Goal: Task Accomplishment & Management: Manage account settings

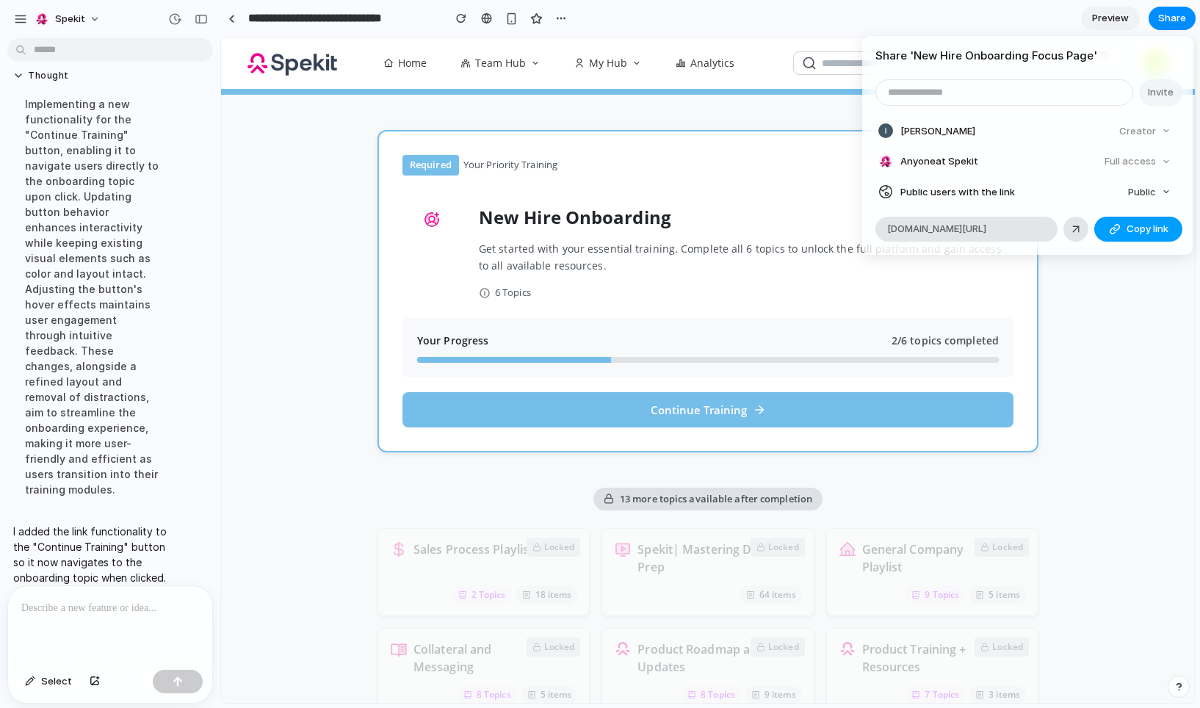
click at [1155, 228] on span "Copy link" at bounding box center [1148, 229] width 42 height 15
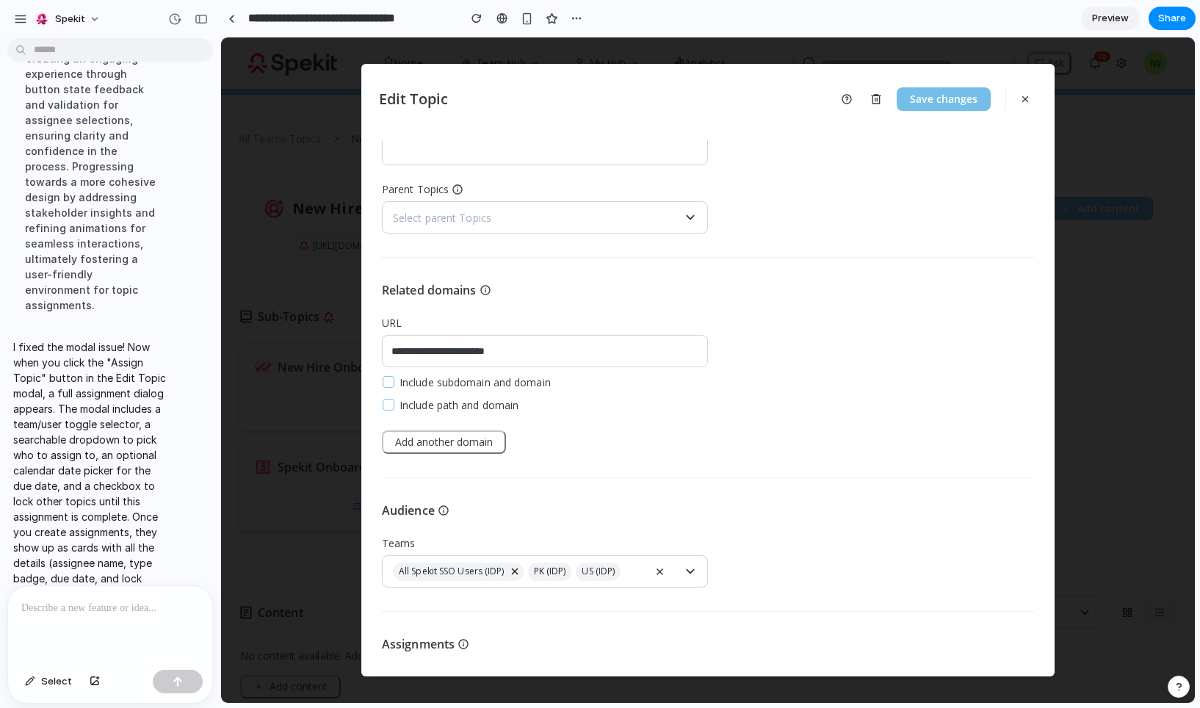
scroll to position [212, 0]
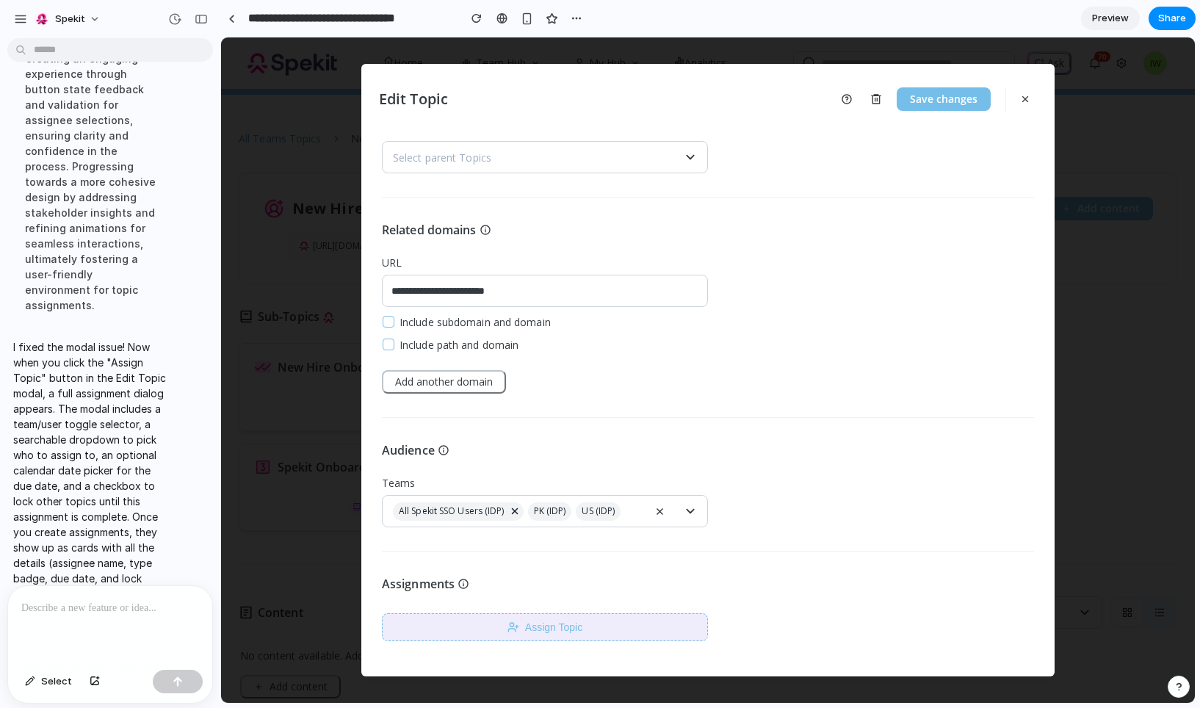
click at [552, 625] on button "Assign Topic" at bounding box center [545, 627] width 326 height 28
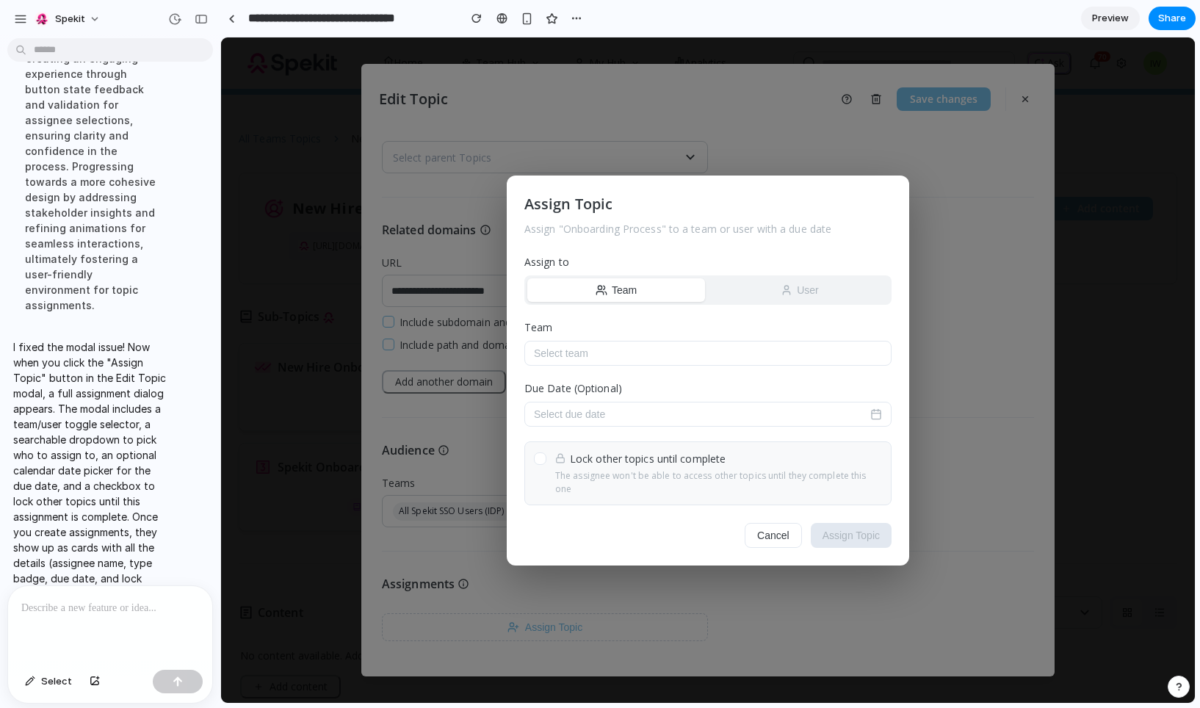
click at [963, 303] on div "Assign Topic Assign " Onboarding Process " to a team or user with a due date As…" at bounding box center [708, 369] width 974 height 665
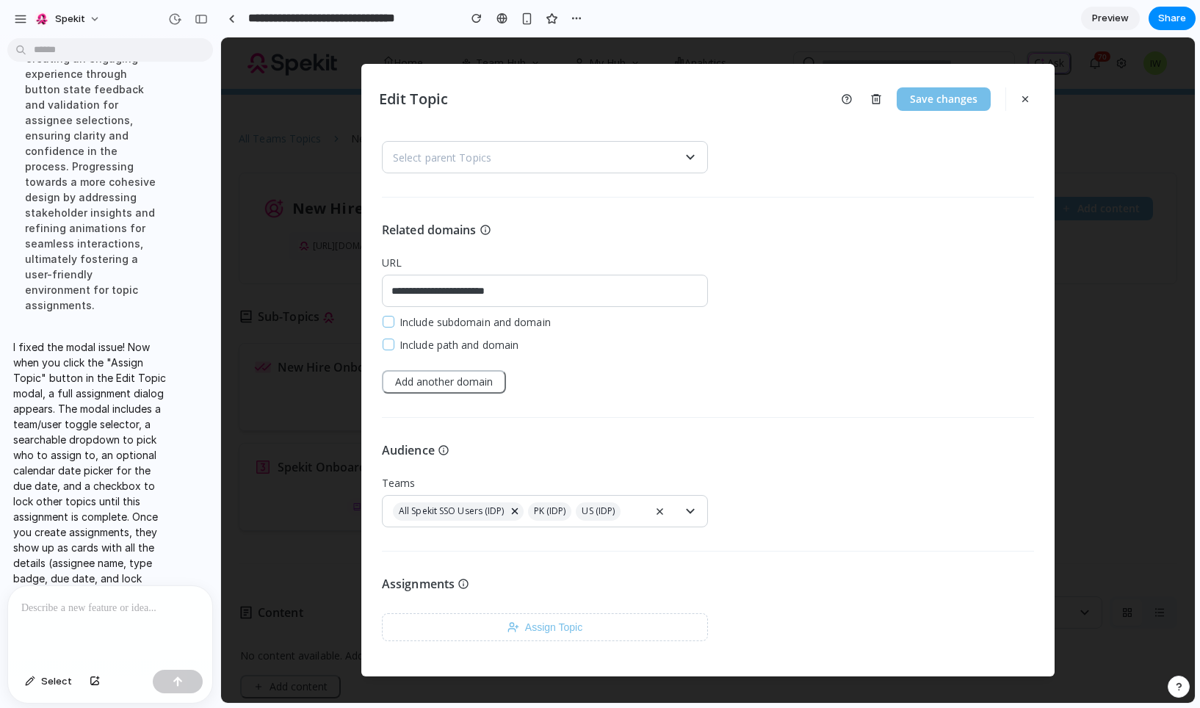
click at [108, 624] on div at bounding box center [110, 625] width 204 height 78
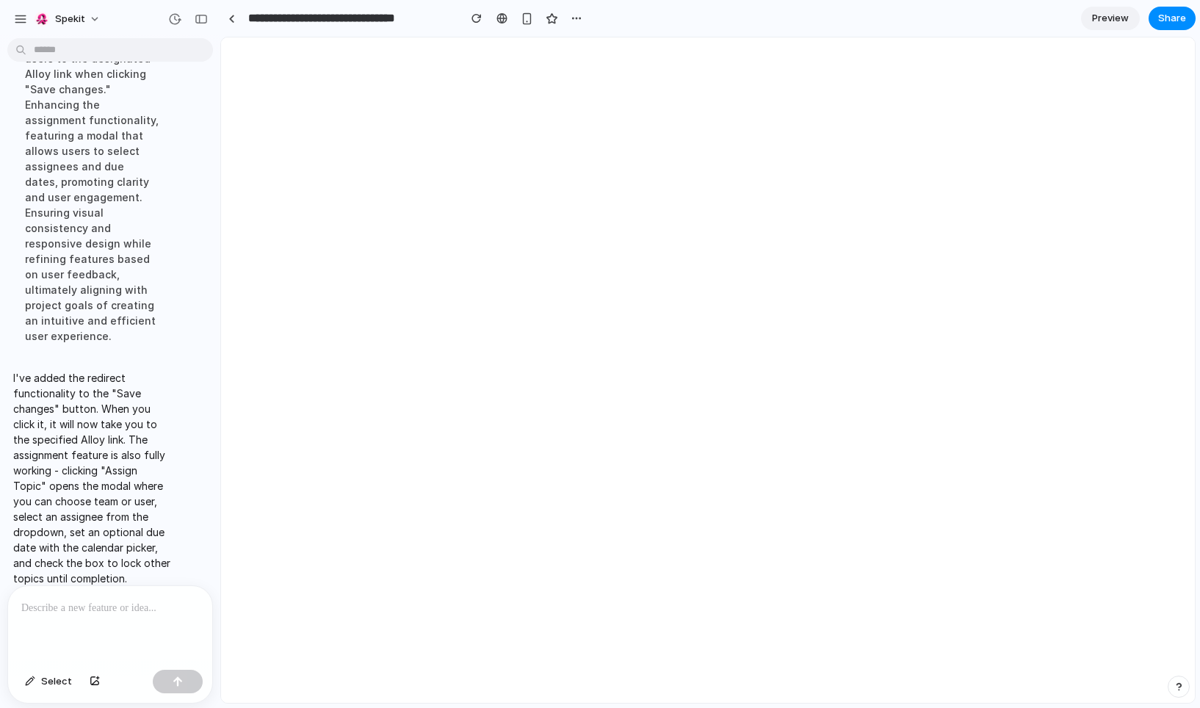
scroll to position [0, 0]
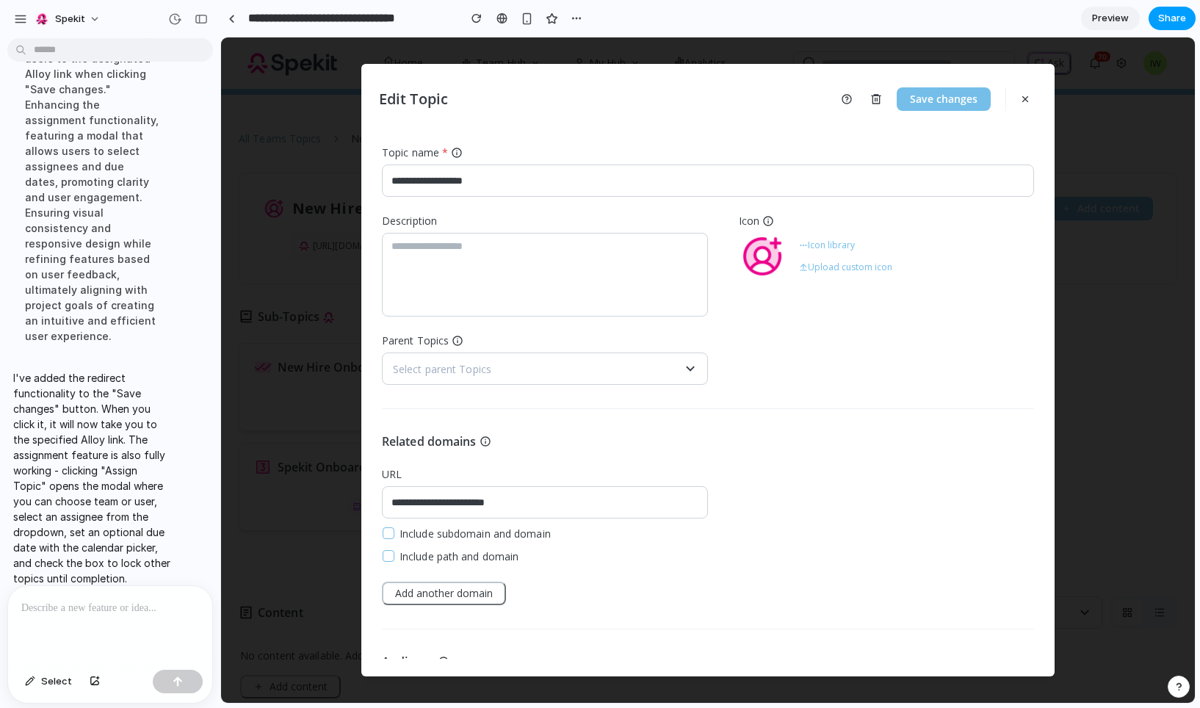
click at [1173, 9] on button "Share" at bounding box center [1172, 19] width 47 height 24
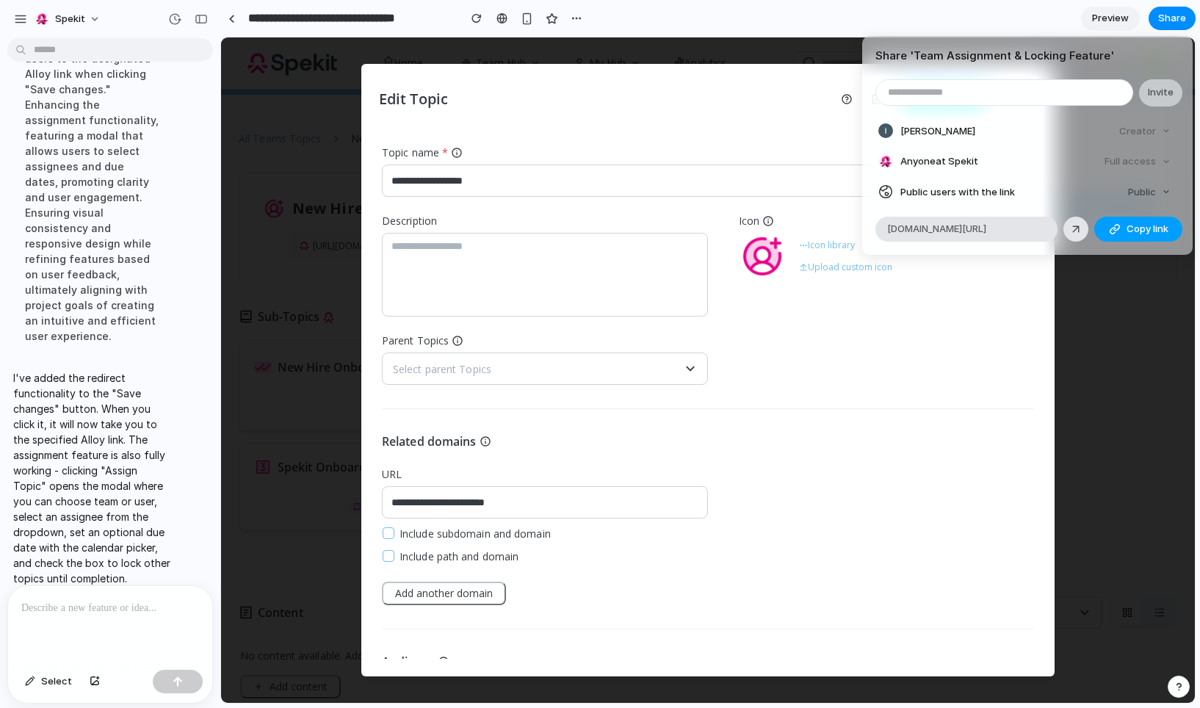
click at [1121, 237] on button "Copy link" at bounding box center [1138, 229] width 88 height 25
click at [1079, 236] on link at bounding box center [1075, 229] width 25 height 25
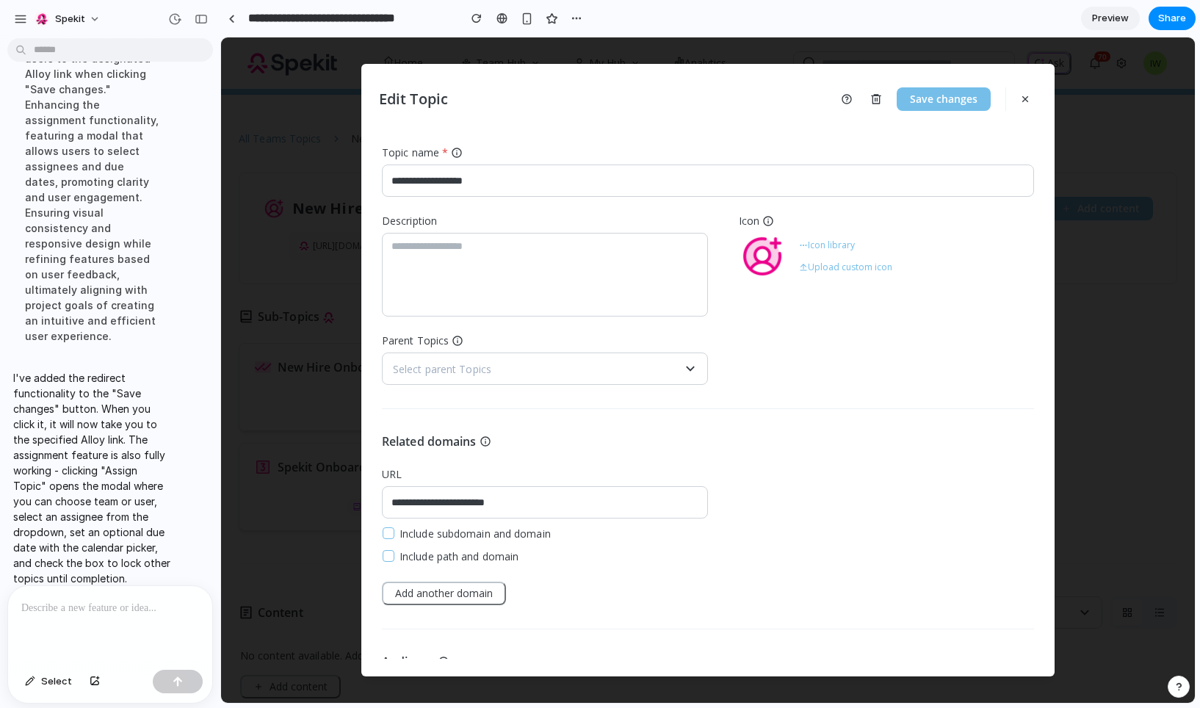
click at [1166, 24] on div "Share ' Team Assignment & Locking Feature ' Invite Ian Watson Creator Anyone at…" at bounding box center [600, 354] width 1200 height 708
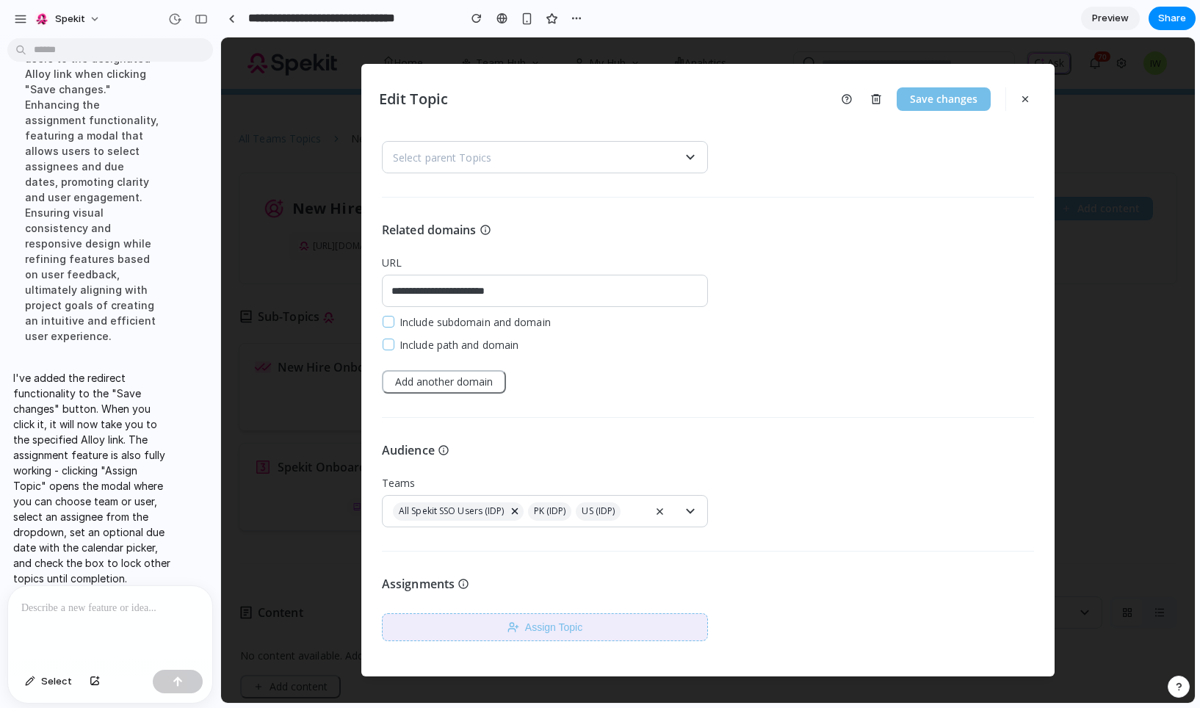
click at [527, 632] on button "Assign Topic" at bounding box center [545, 627] width 326 height 28
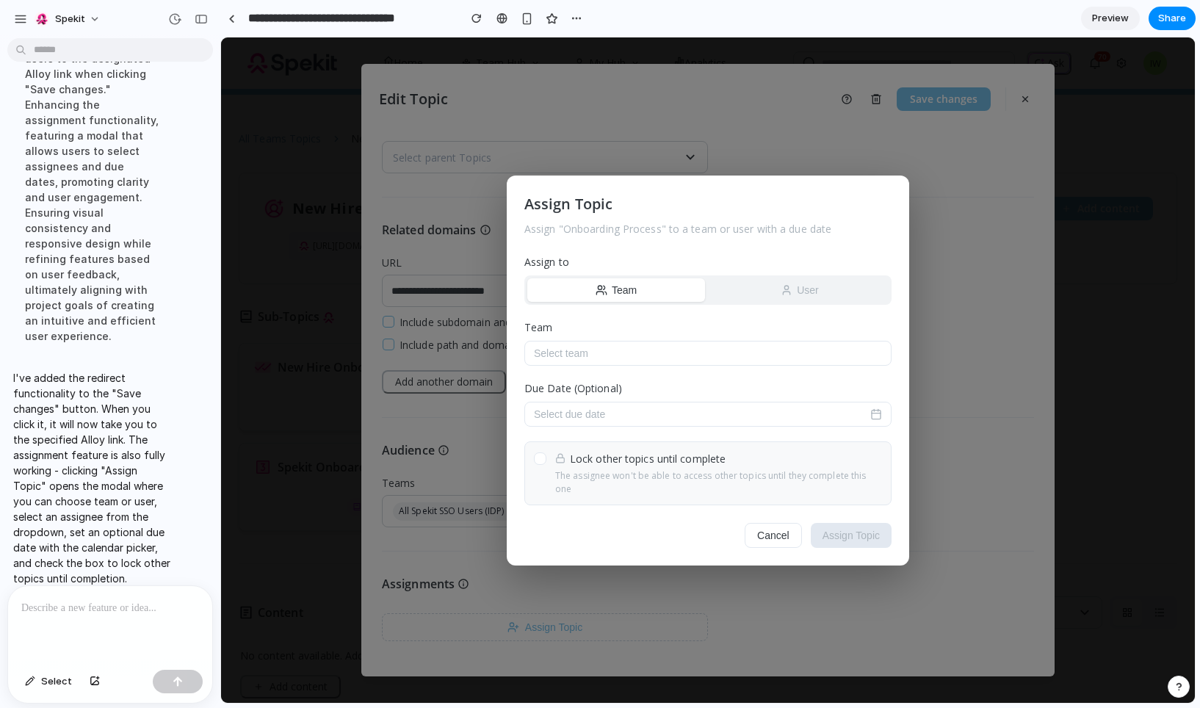
click at [73, 610] on p at bounding box center [110, 608] width 178 height 18
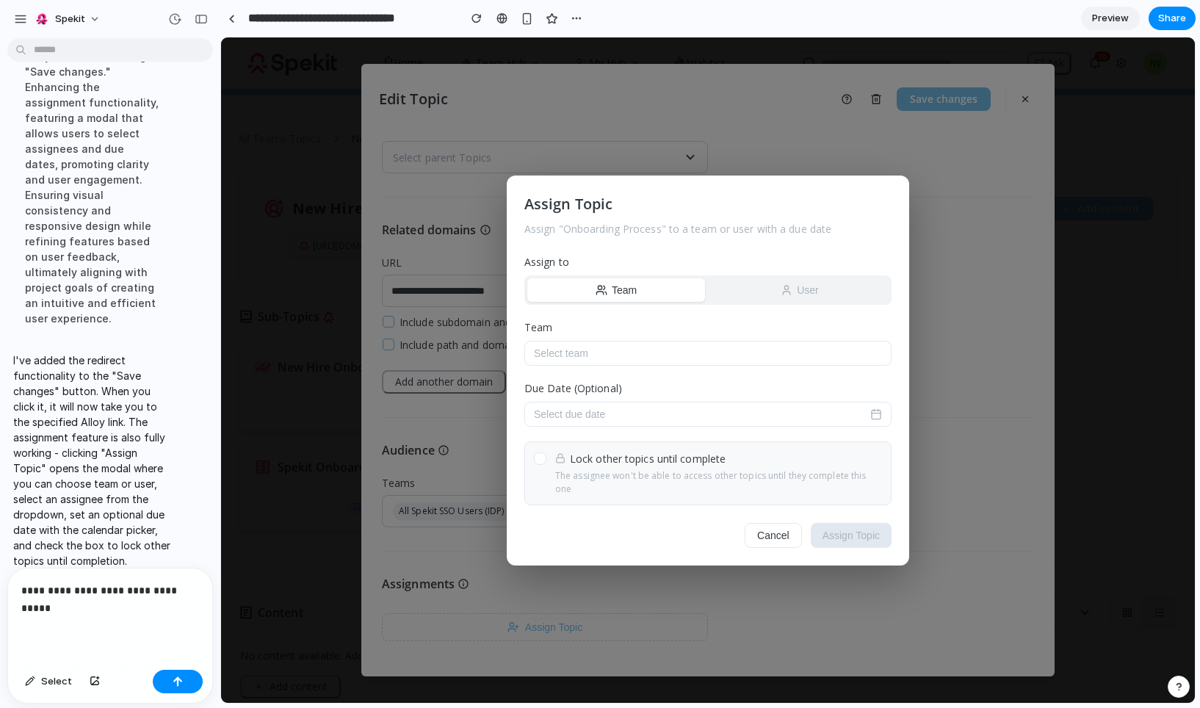
scroll to position [1181, 0]
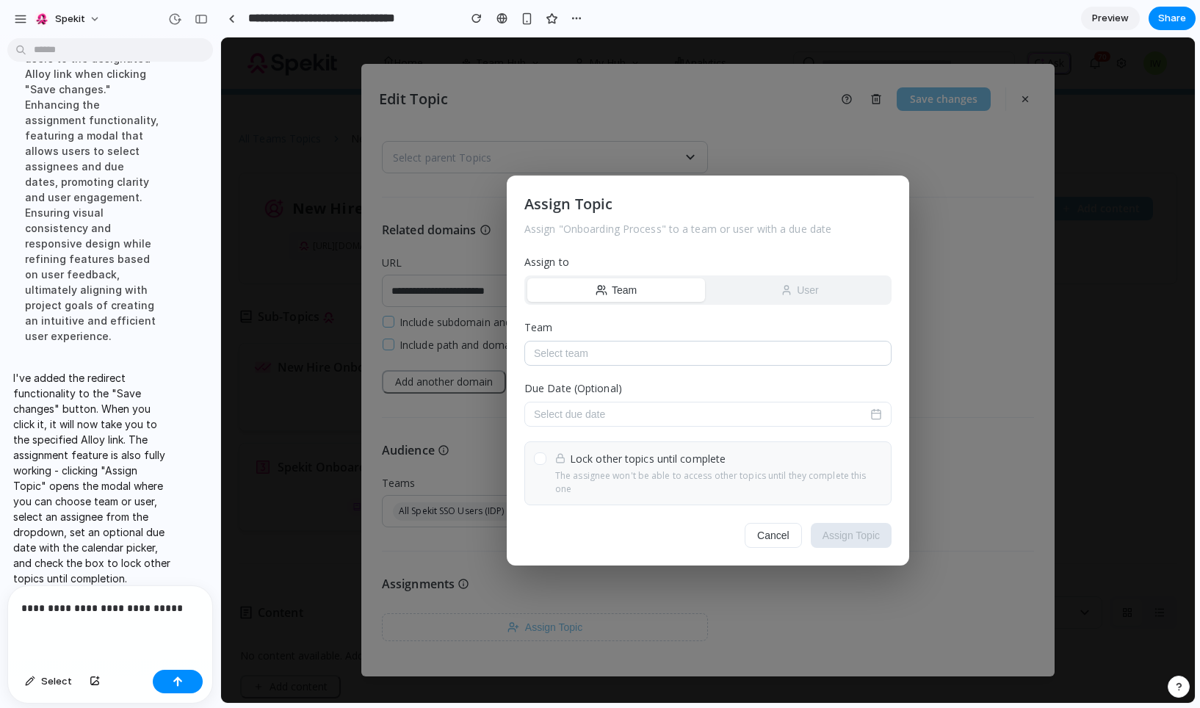
click at [706, 361] on button "Select team" at bounding box center [707, 353] width 367 height 25
click at [189, 610] on p "**********" at bounding box center [110, 608] width 178 height 18
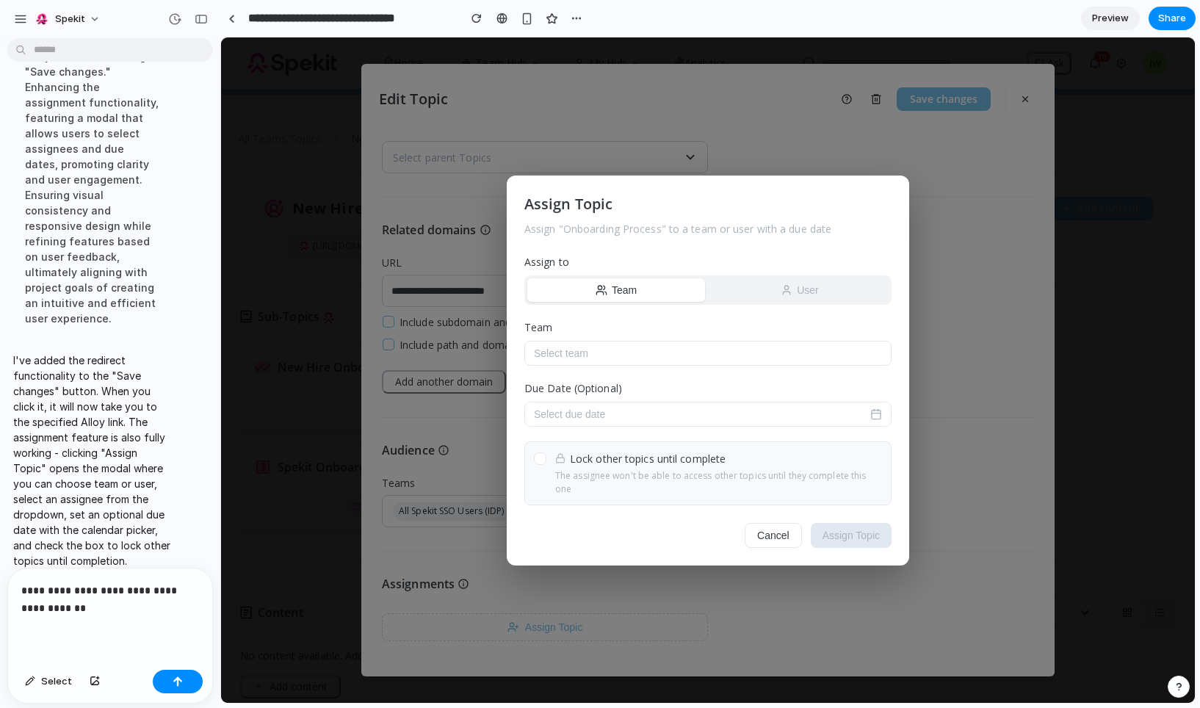
click at [734, 310] on div "Assign Topic Assign " Onboarding Process " to a team or user with a due date As…" at bounding box center [708, 371] width 402 height 390
click at [733, 302] on button "User" at bounding box center [800, 290] width 178 height 24
click at [126, 607] on p "**********" at bounding box center [110, 599] width 178 height 35
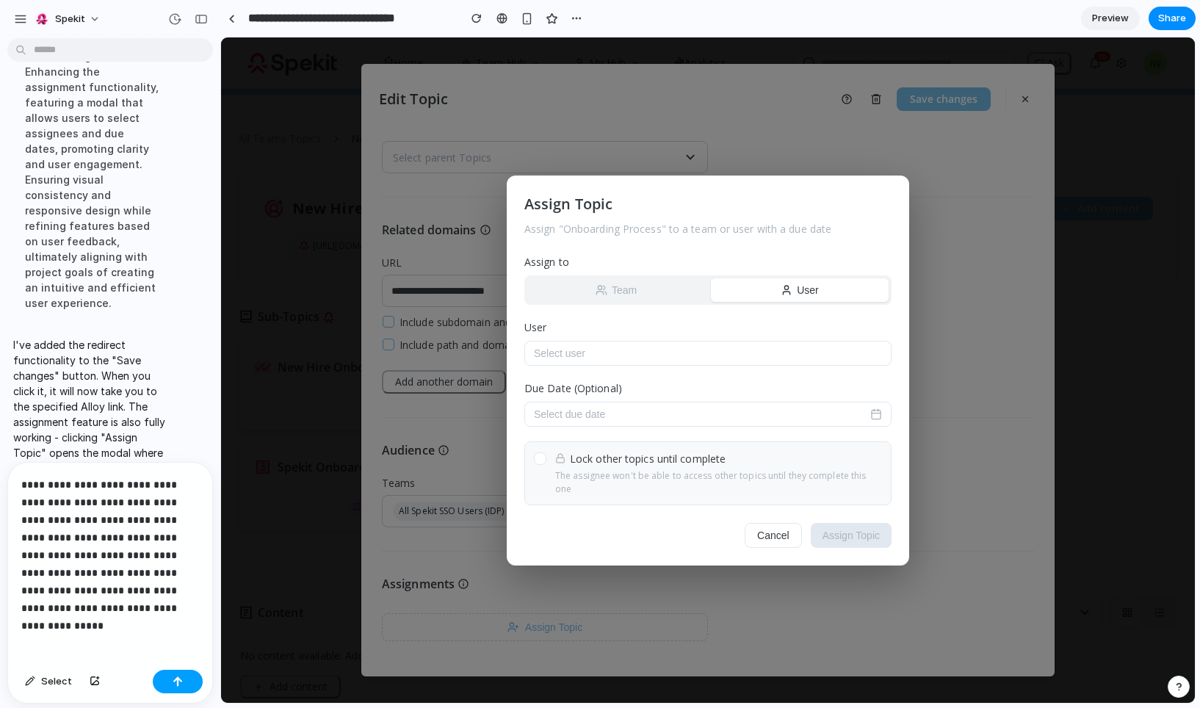
click at [183, 687] on button "button" at bounding box center [178, 682] width 50 height 24
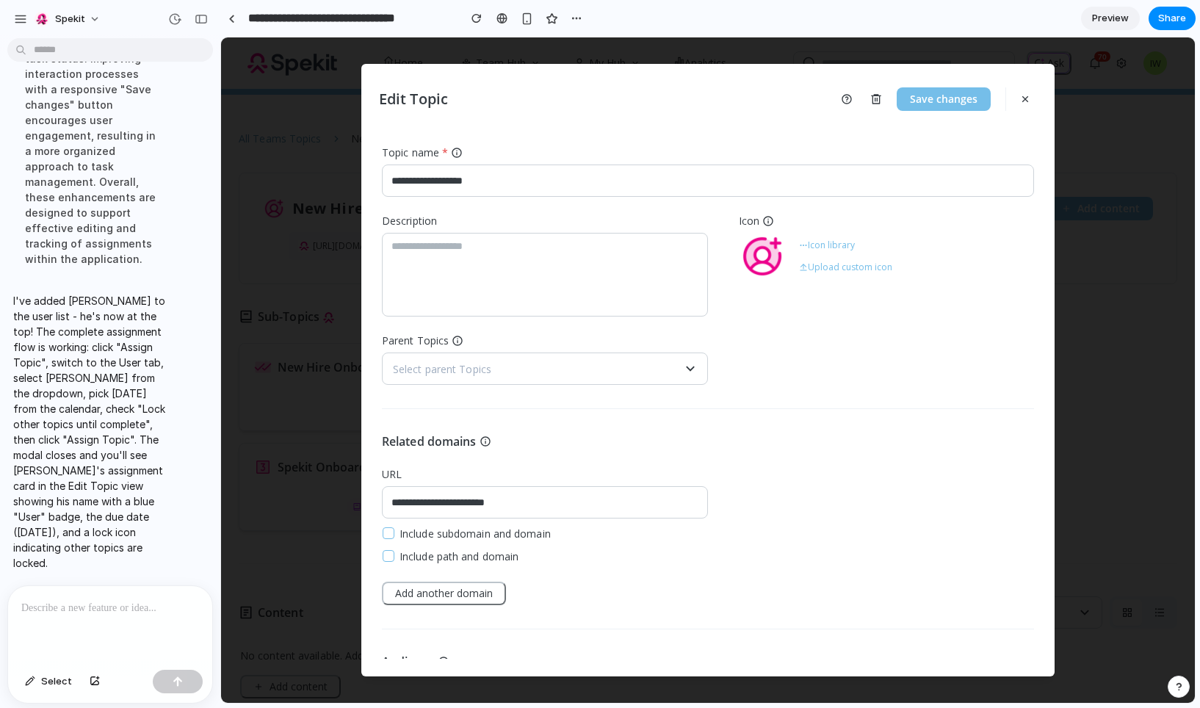
scroll to position [212, 0]
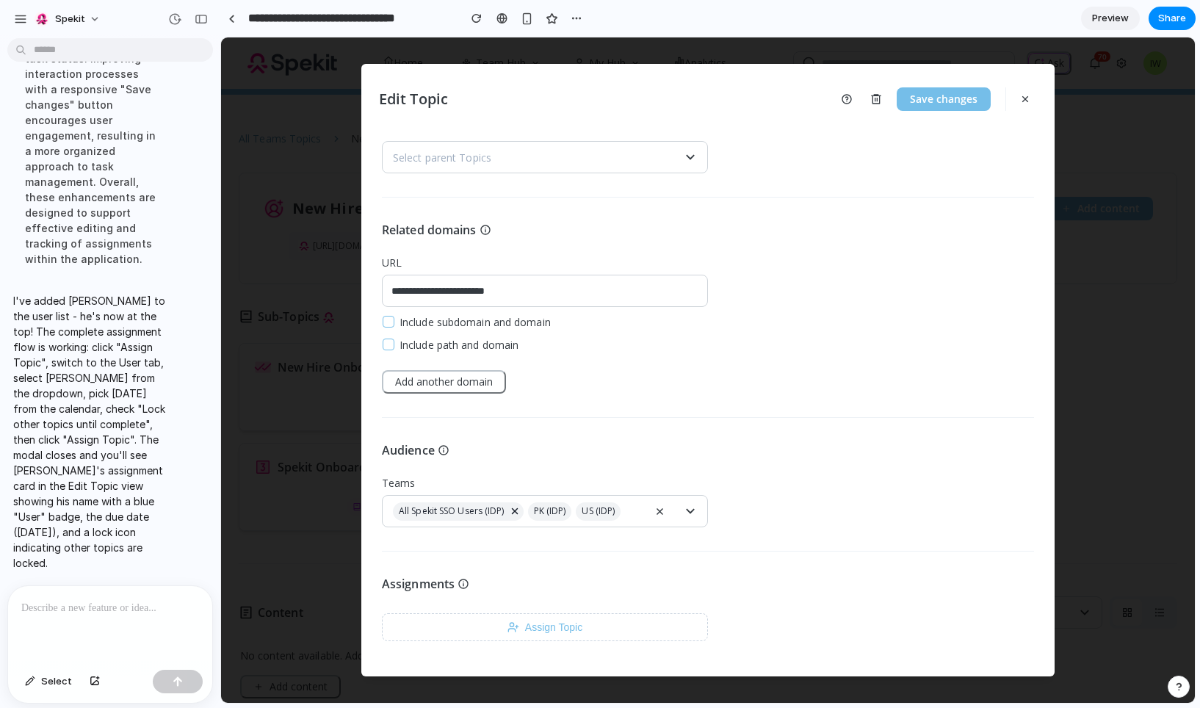
click at [548, 643] on div "**********" at bounding box center [708, 399] width 658 height 519
click at [546, 634] on button "Assign Topic" at bounding box center [545, 627] width 326 height 28
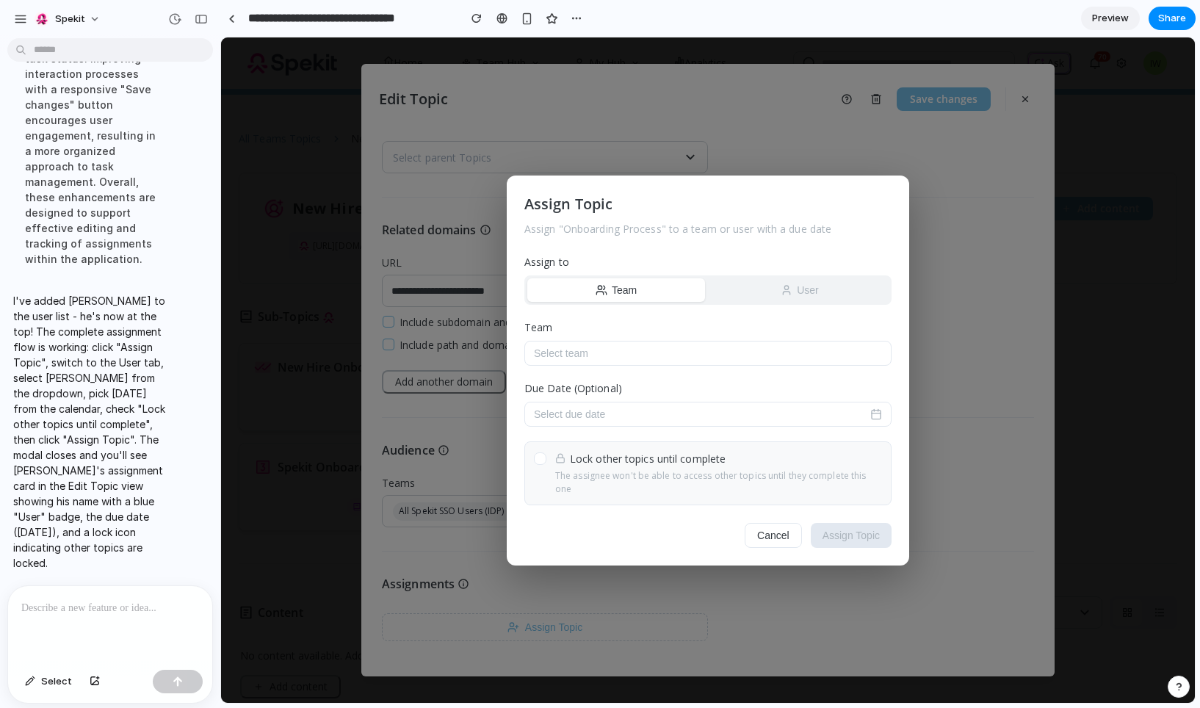
click at [788, 295] on icon "button" at bounding box center [787, 290] width 12 height 12
click at [660, 357] on button "Select user" at bounding box center [707, 353] width 367 height 25
click at [610, 358] on button "Select user" at bounding box center [707, 353] width 367 height 25
click at [604, 289] on icon "button" at bounding box center [604, 288] width 1 height 4
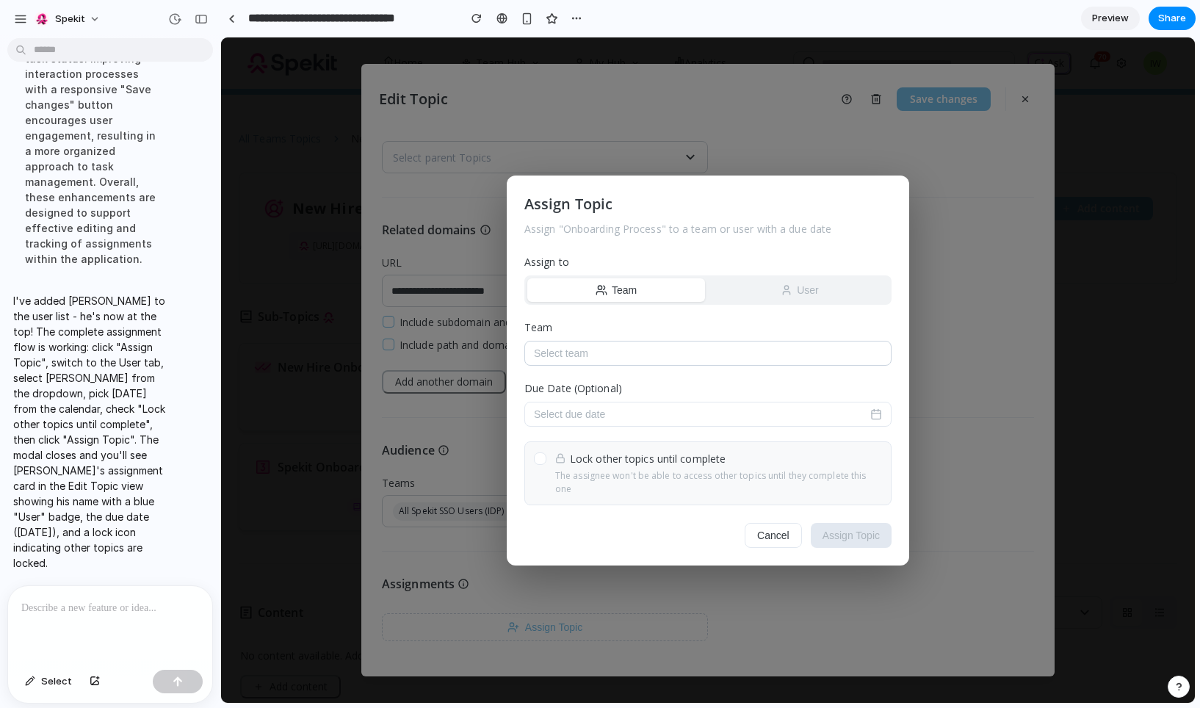
click at [580, 353] on button "Select team" at bounding box center [707, 353] width 367 height 25
click at [778, 292] on button "User" at bounding box center [800, 290] width 178 height 24
click at [660, 360] on button "Select user" at bounding box center [707, 353] width 367 height 25
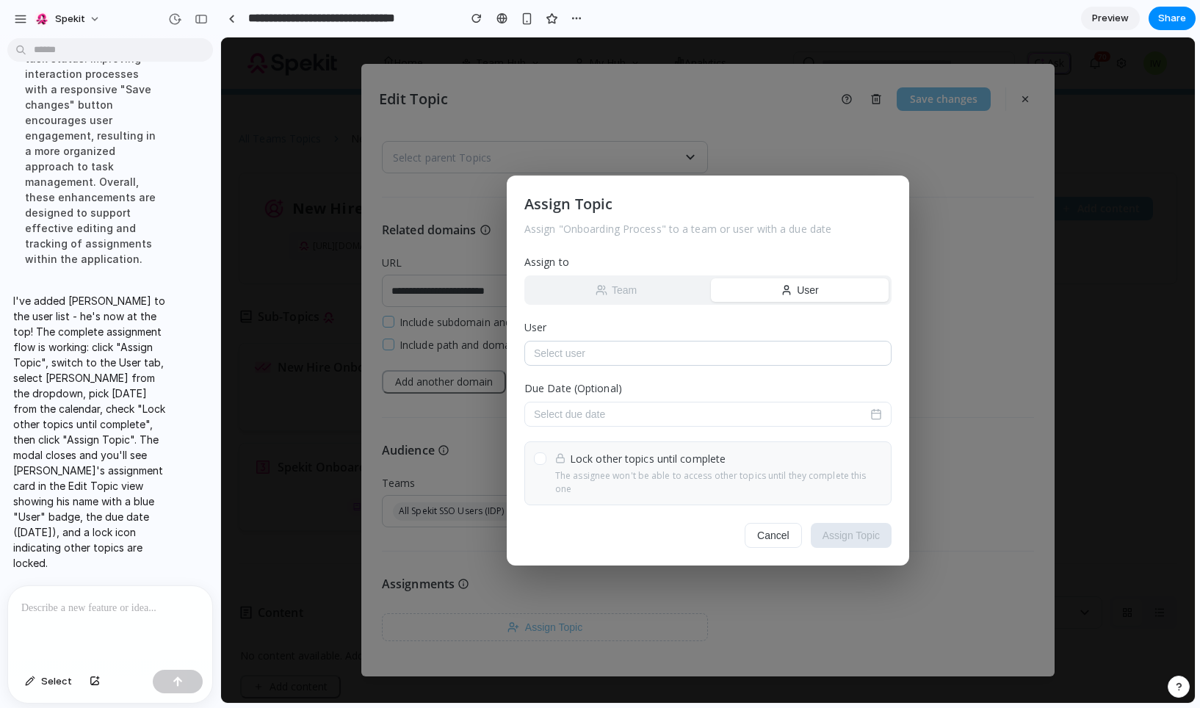
click at [660, 360] on button "Select user" at bounding box center [707, 353] width 367 height 25
click at [607, 416] on button "Select due date" at bounding box center [707, 414] width 367 height 25
click at [607, 416] on div at bounding box center [708, 369] width 974 height 665
click at [607, 416] on button "Select due date" at bounding box center [707, 414] width 367 height 25
click at [641, 416] on div at bounding box center [708, 369] width 974 height 665
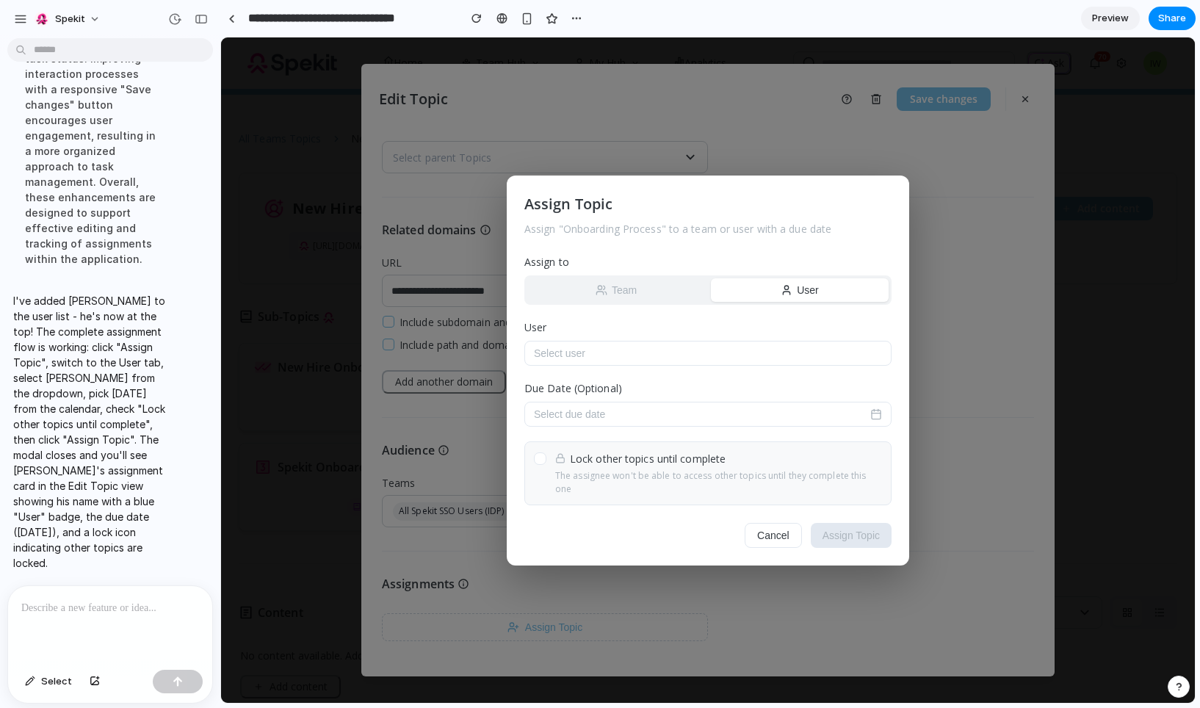
click at [541, 462] on div at bounding box center [540, 458] width 12 height 12
click at [541, 462] on icon at bounding box center [540, 458] width 7 height 7
click at [567, 359] on button "Select user" at bounding box center [707, 353] width 367 height 25
click at [812, 350] on button "Select user" at bounding box center [707, 353] width 367 height 25
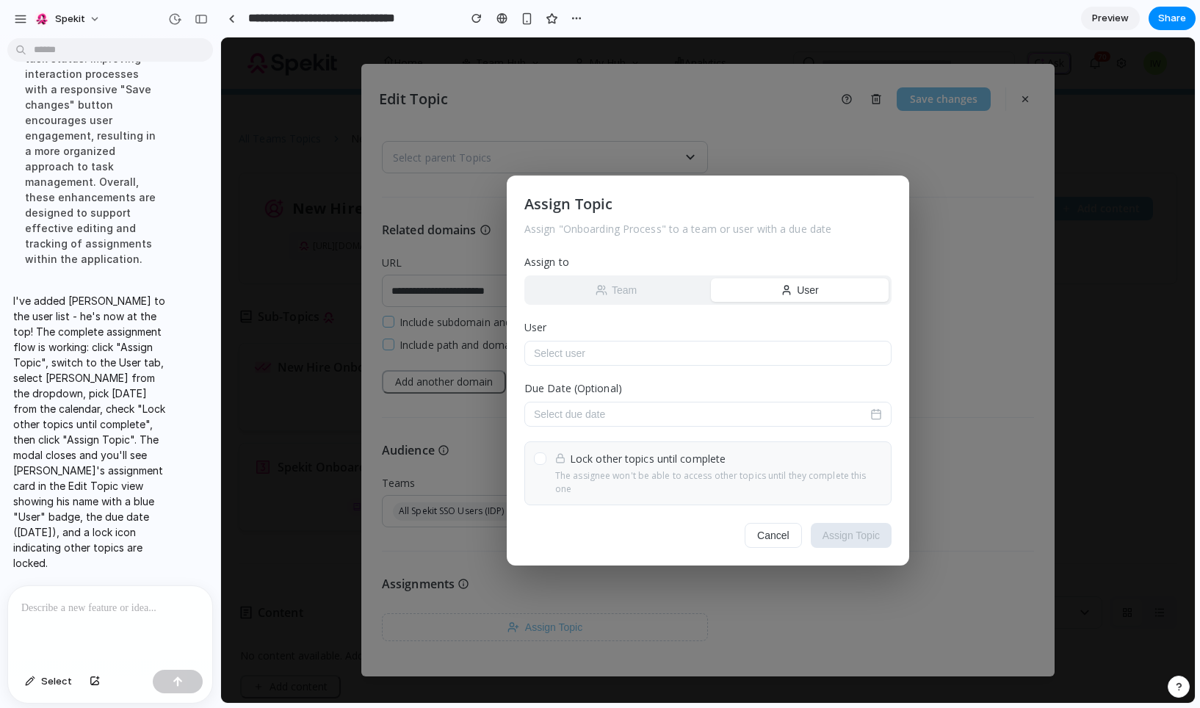
click at [67, 616] on div at bounding box center [110, 625] width 204 height 78
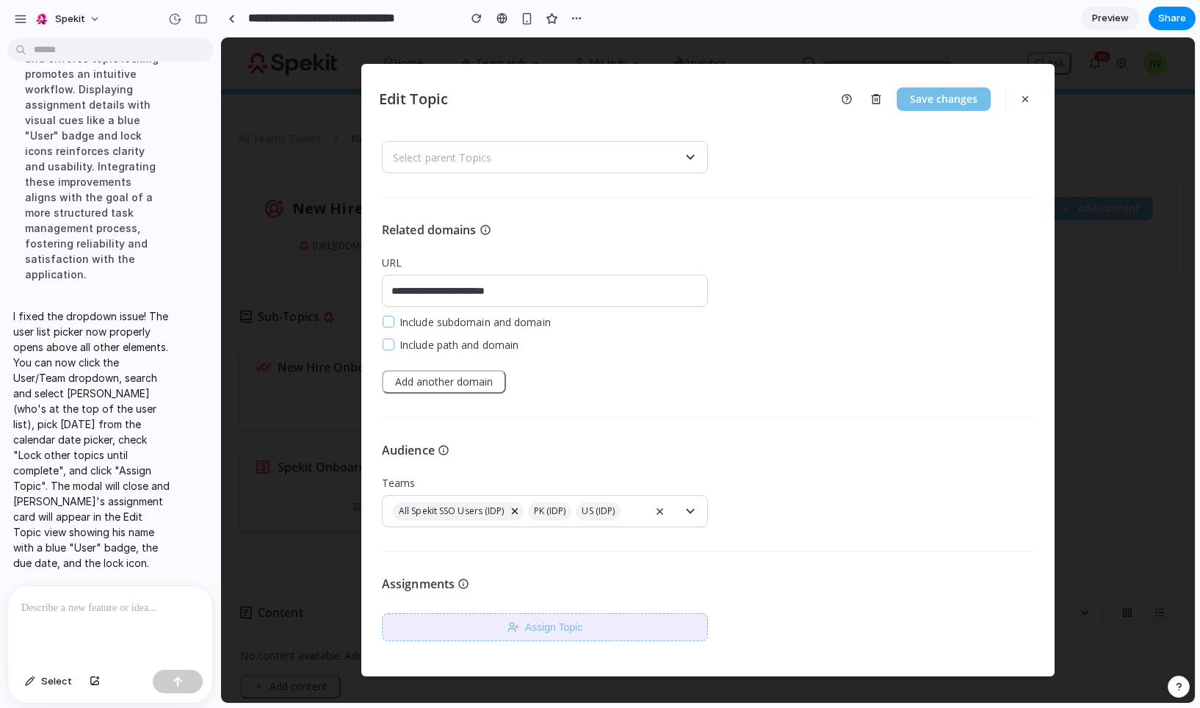
click at [547, 624] on button "Assign Topic" at bounding box center [545, 627] width 326 height 28
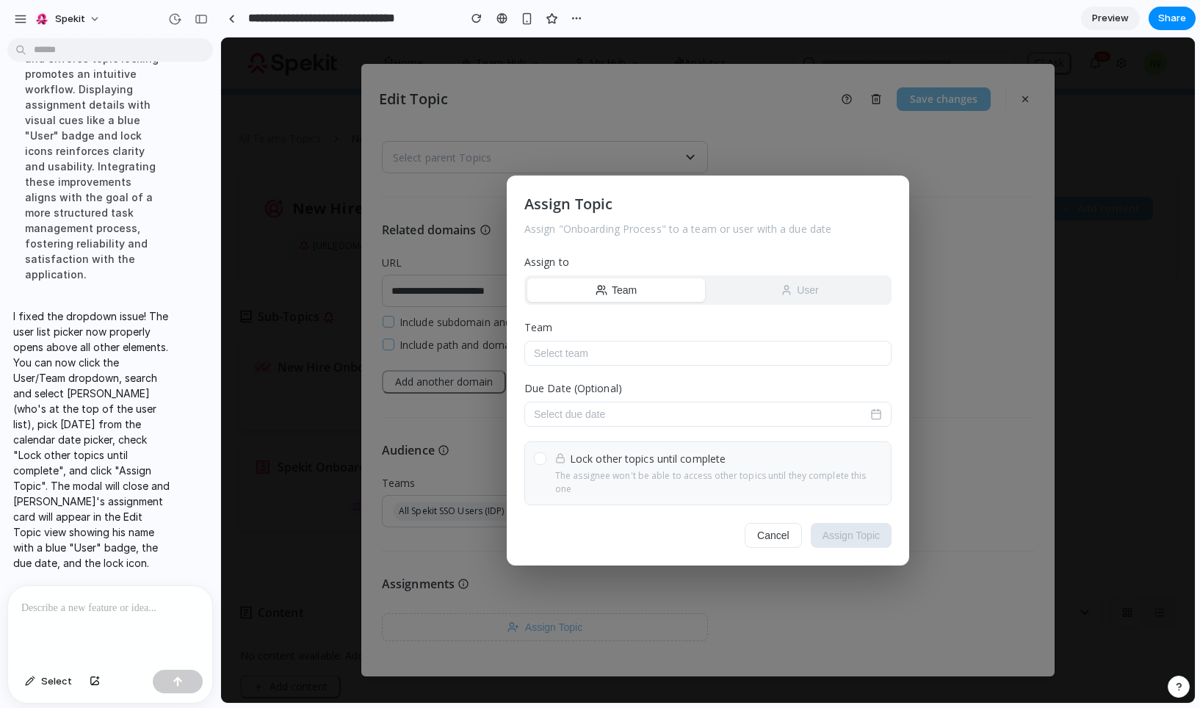
click at [779, 292] on button "User" at bounding box center [800, 290] width 178 height 24
click at [655, 353] on button "Select user" at bounding box center [707, 353] width 367 height 25
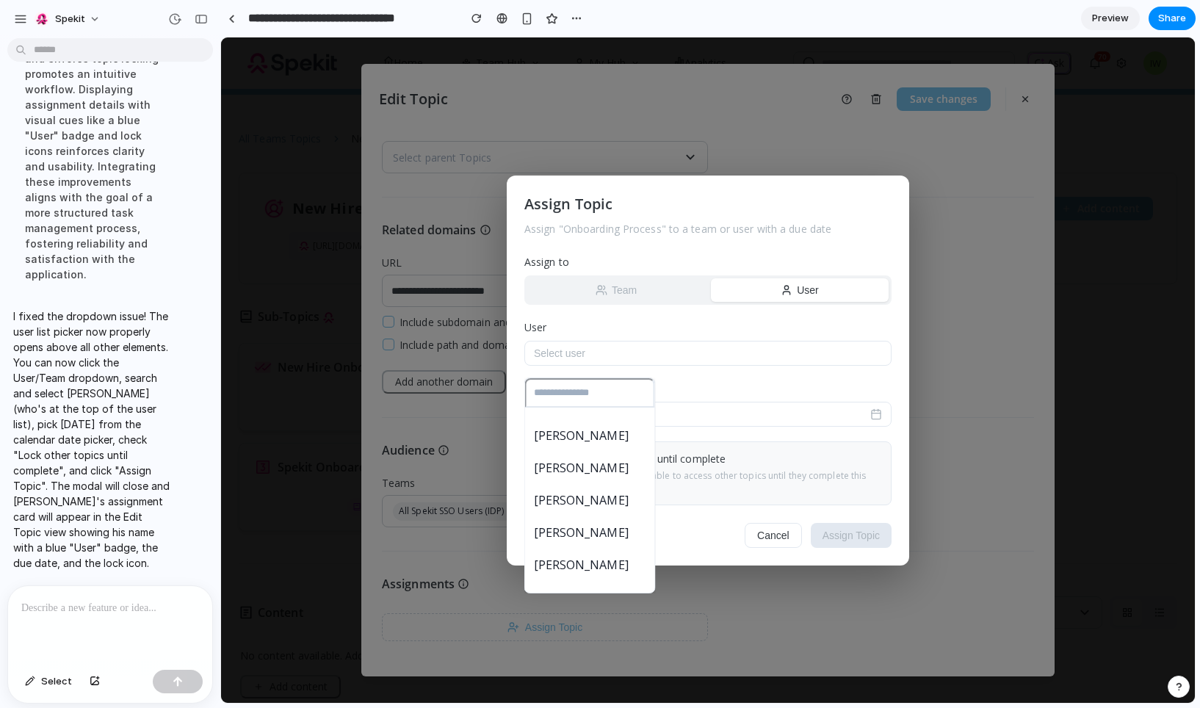
click at [604, 427] on span "Ron Swanson" at bounding box center [581, 436] width 95 height 18
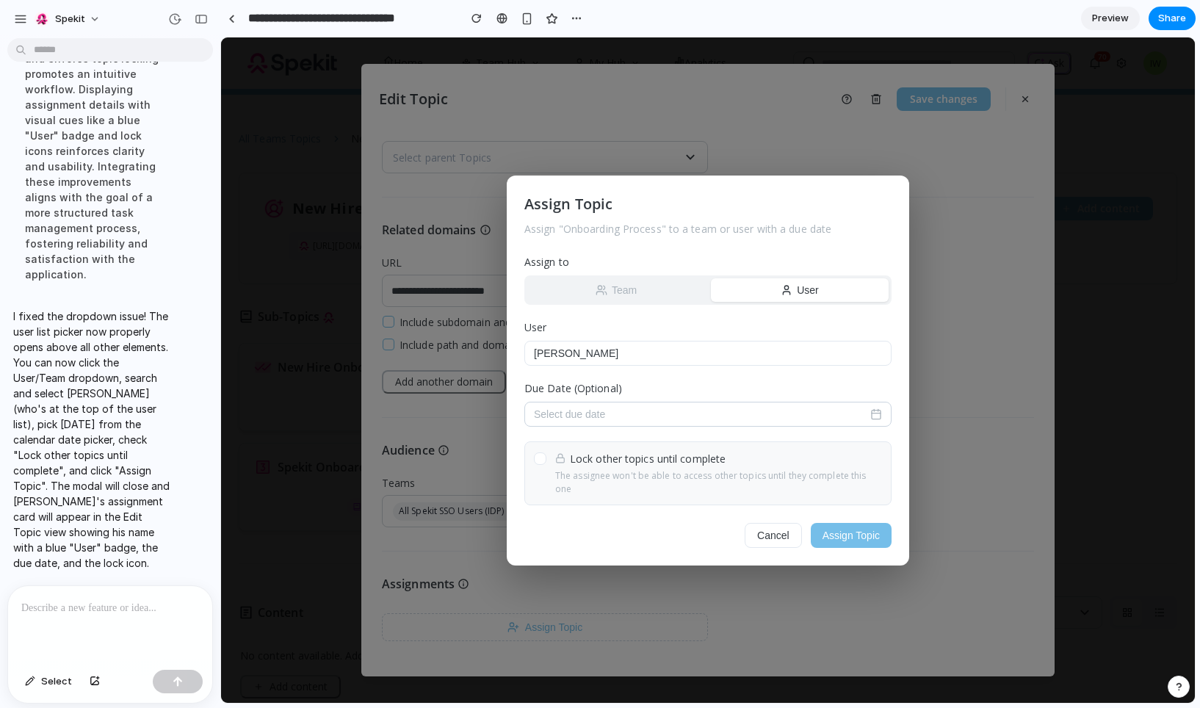
click at [644, 424] on button "Select due date" at bounding box center [707, 414] width 367 height 25
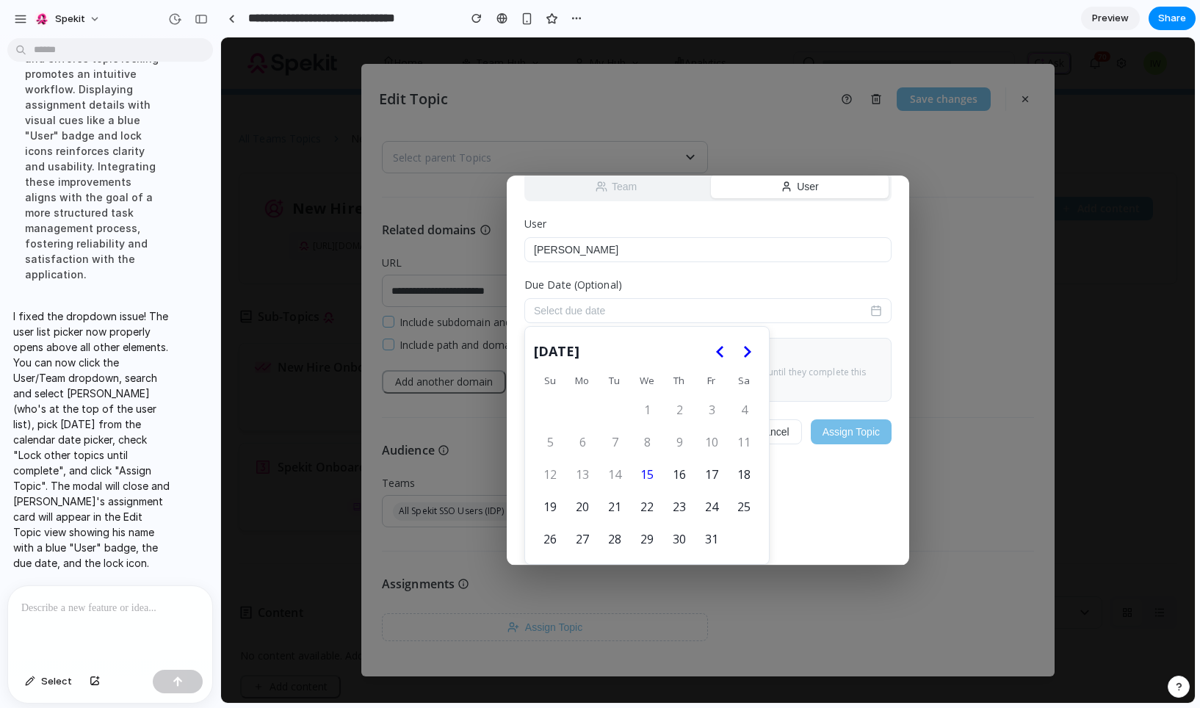
scroll to position [117, 0]
click at [745, 344] on icon "Go to the Next Month" at bounding box center [747, 352] width 18 height 18
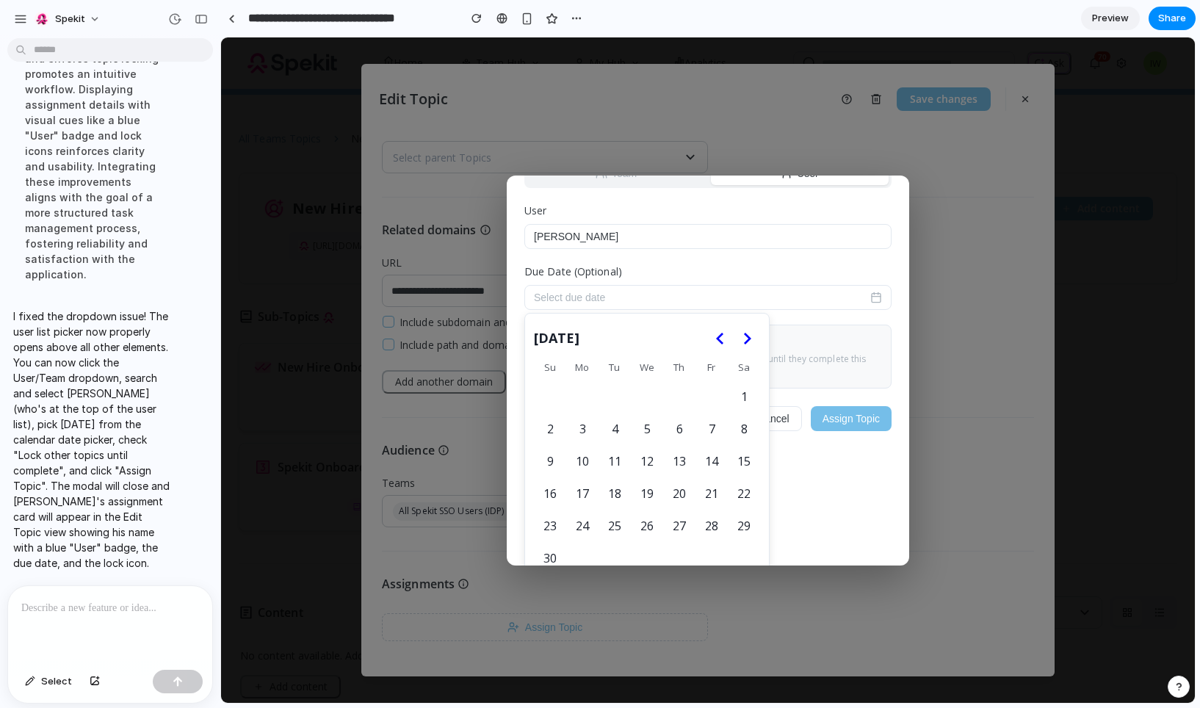
click at [745, 344] on icon "Go to the Next Month" at bounding box center [747, 339] width 18 height 18
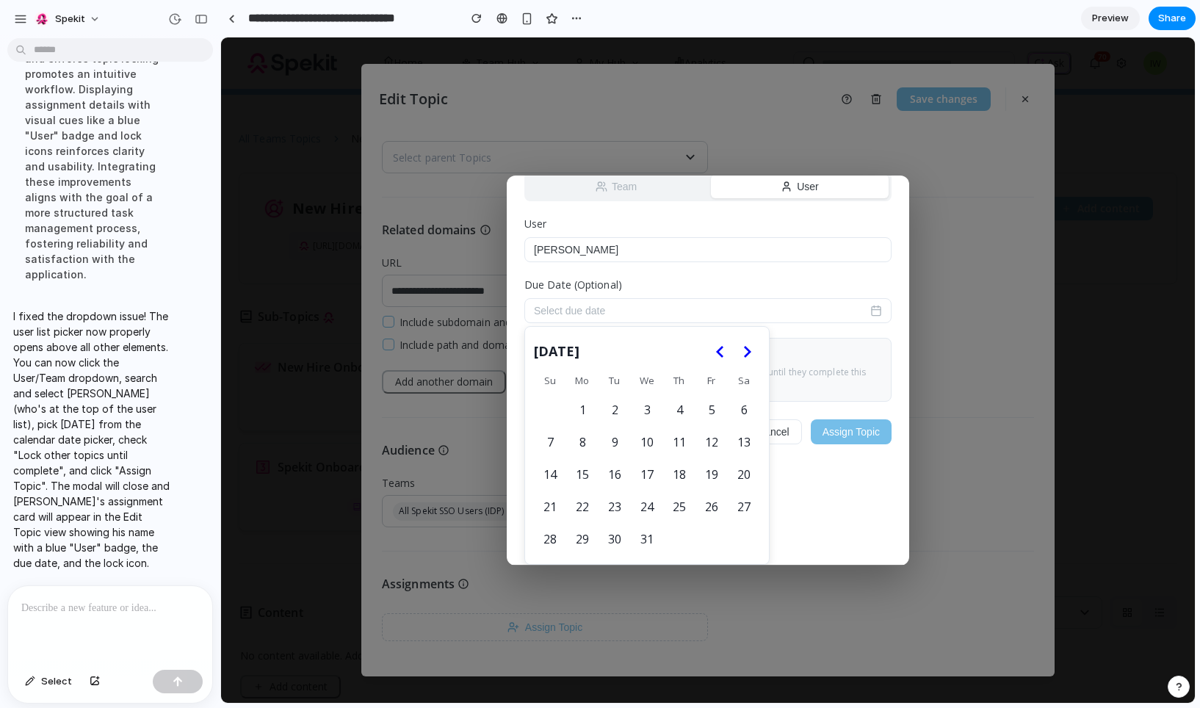
click at [688, 394] on td "4" at bounding box center [679, 410] width 32 height 32
click at [687, 397] on button "4" at bounding box center [679, 409] width 31 height 31
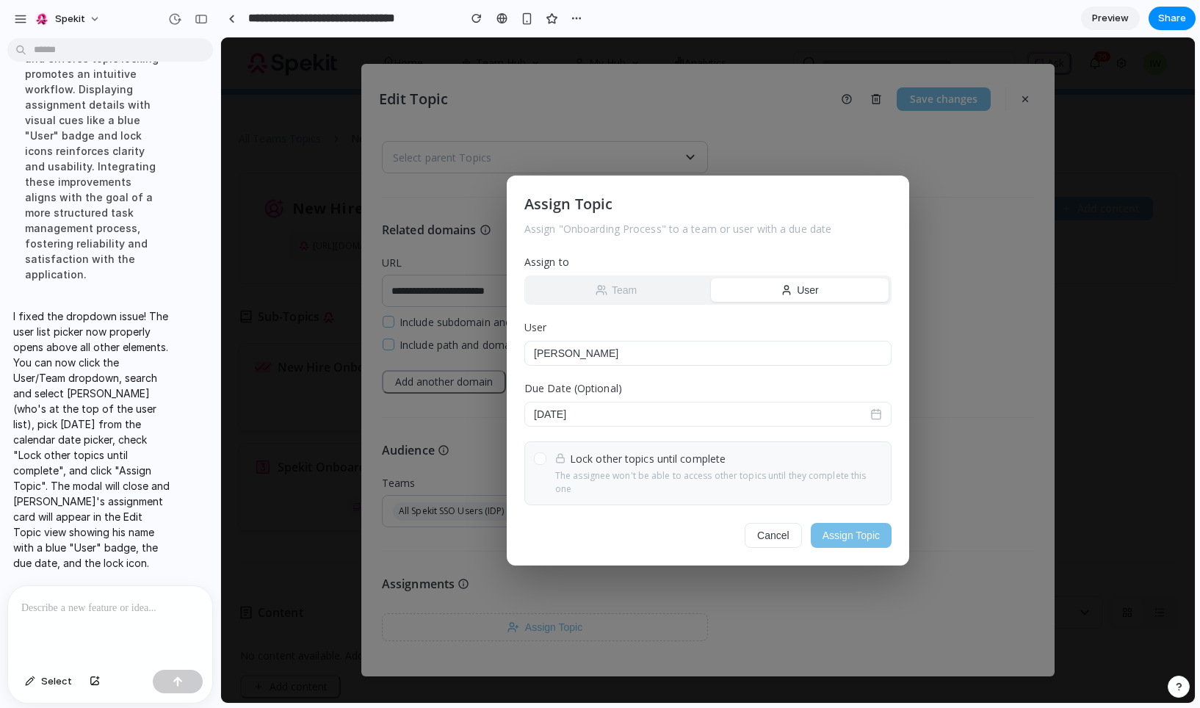
scroll to position [0, 0]
click at [534, 465] on div at bounding box center [540, 458] width 12 height 12
click at [837, 526] on button "Assign Topic" at bounding box center [851, 535] width 81 height 25
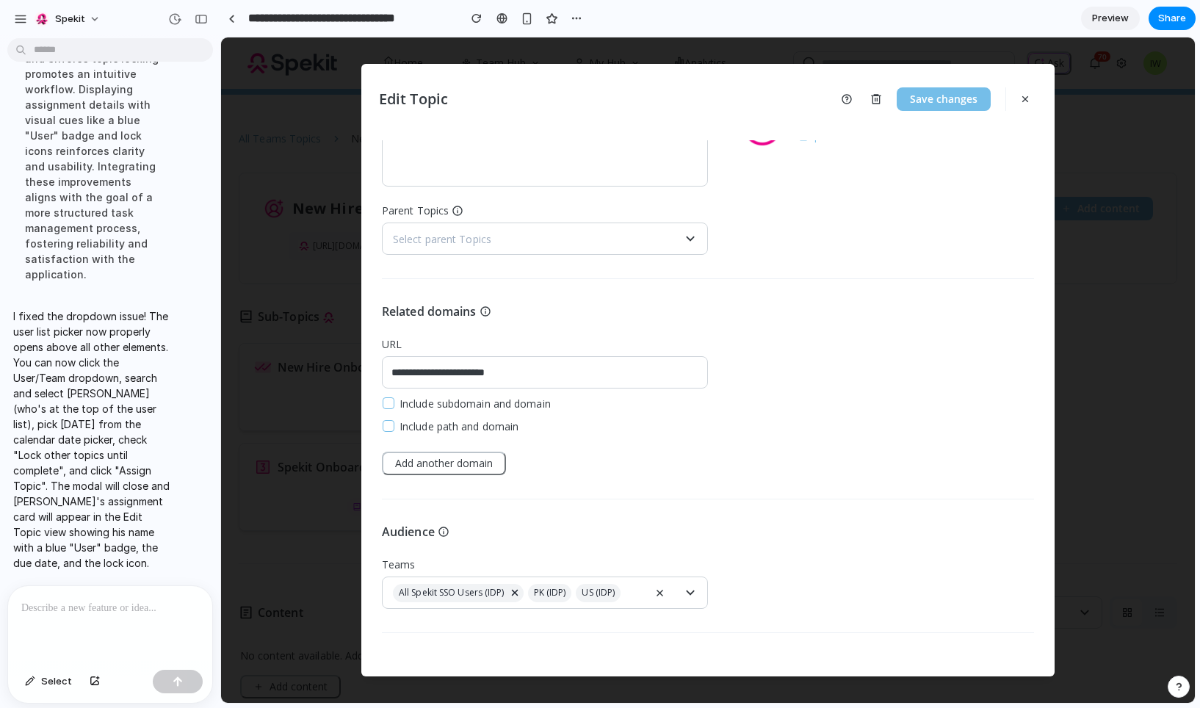
scroll to position [84, 0]
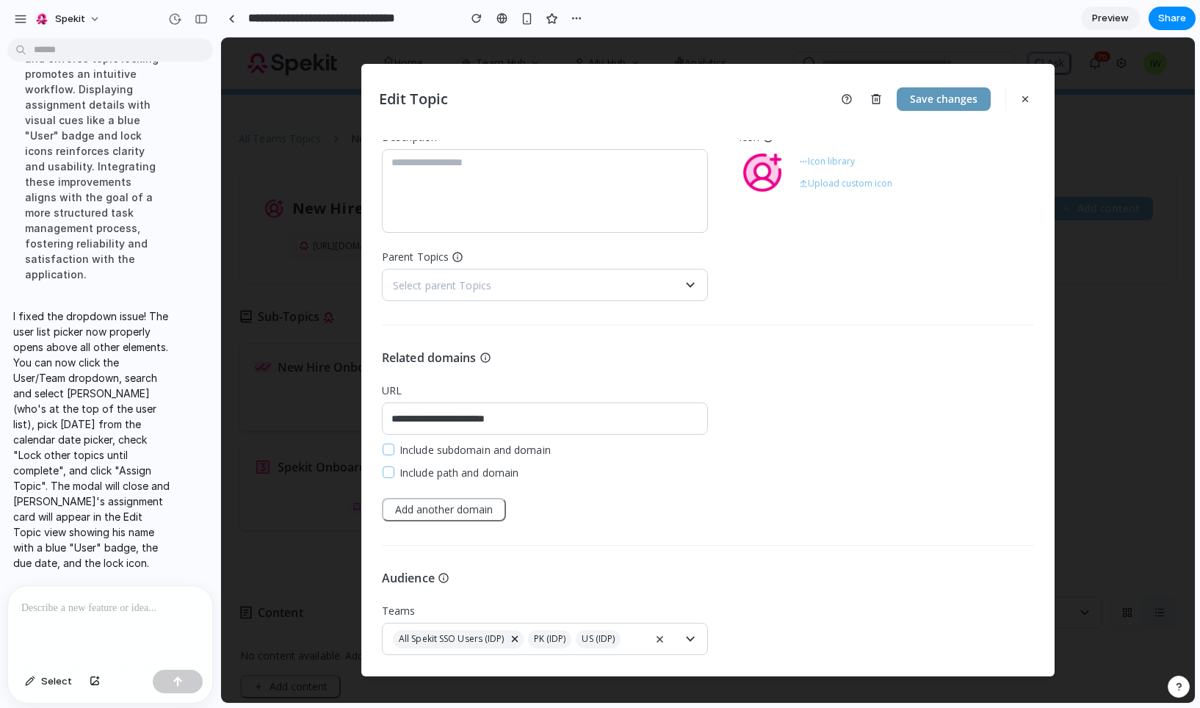
click at [945, 102] on button "Save changes" at bounding box center [944, 99] width 94 height 24
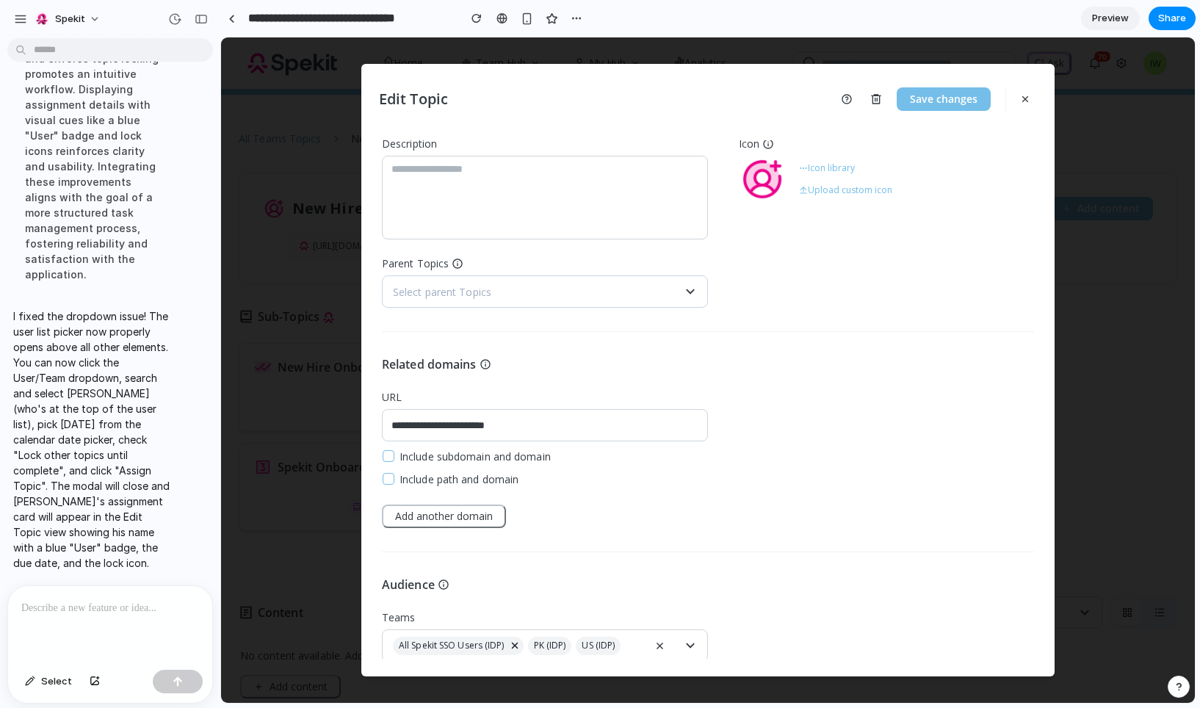
scroll to position [0, 0]
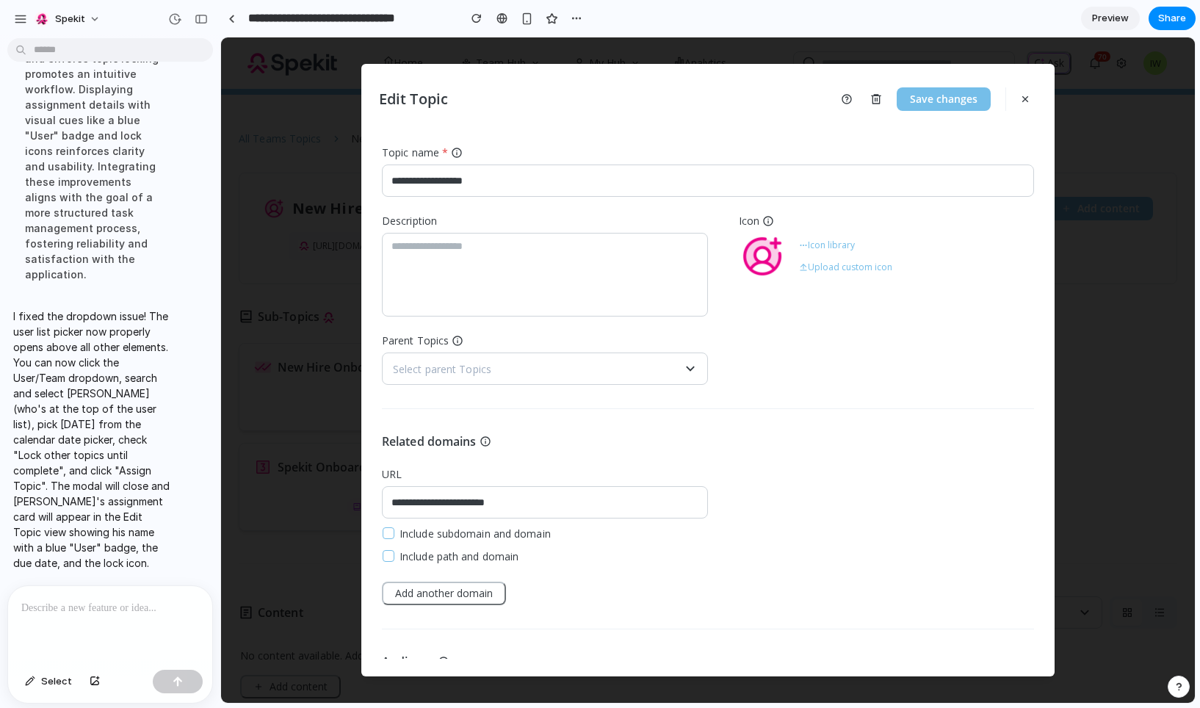
click at [1171, 32] on section "**********" at bounding box center [707, 18] width 975 height 37
click at [1168, 21] on span "Share" at bounding box center [1172, 18] width 28 height 15
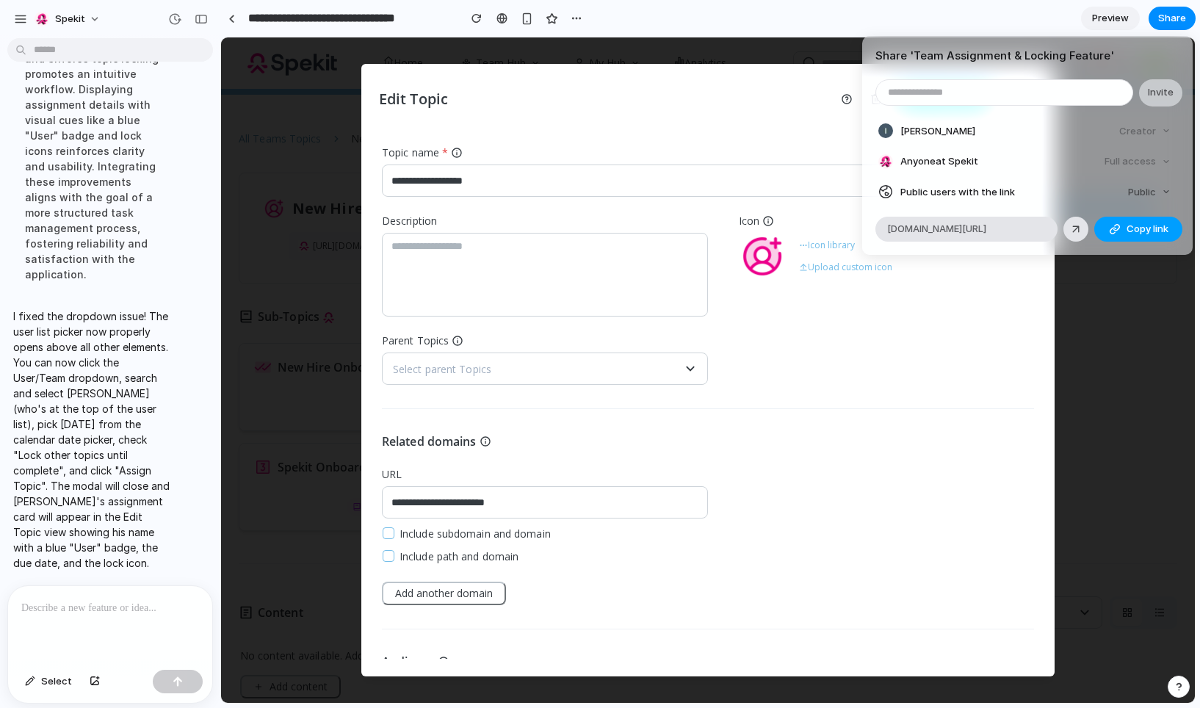
click at [1153, 240] on button "Copy link" at bounding box center [1138, 229] width 88 height 25
click at [1155, 18] on div "Share ' Team Assignment & Locking Feature ' Invite Ian Watson Creator Anyone at…" at bounding box center [600, 354] width 1200 height 708
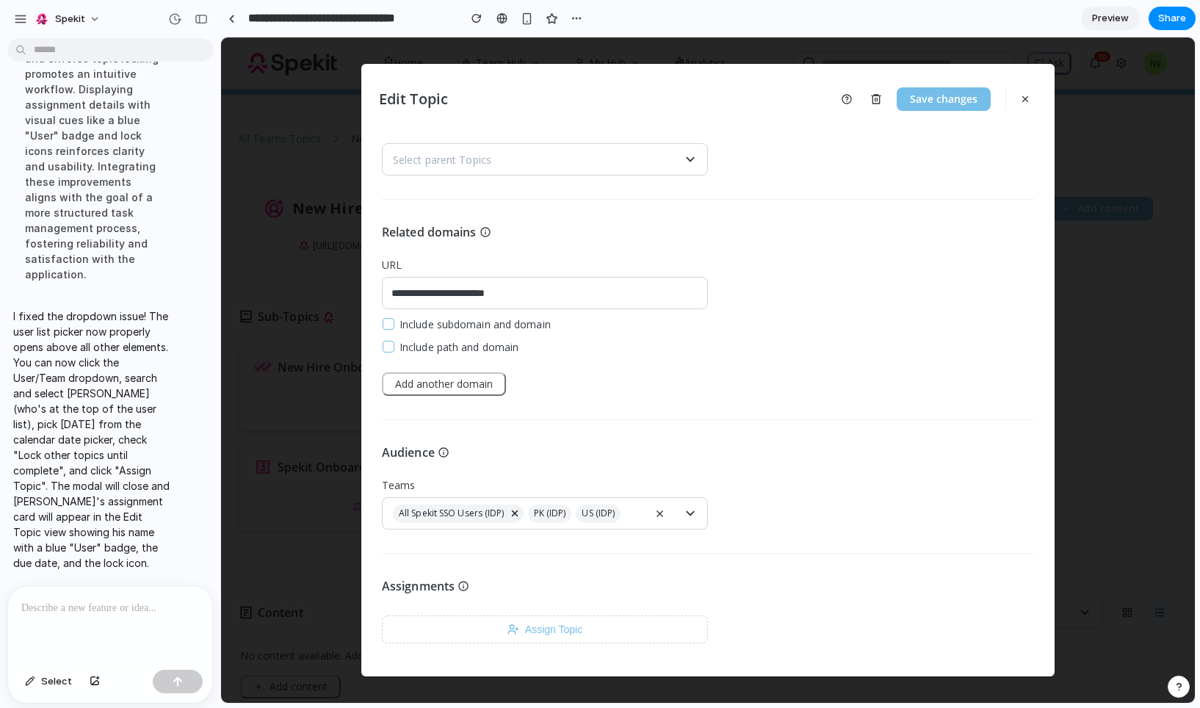
scroll to position [212, 0]
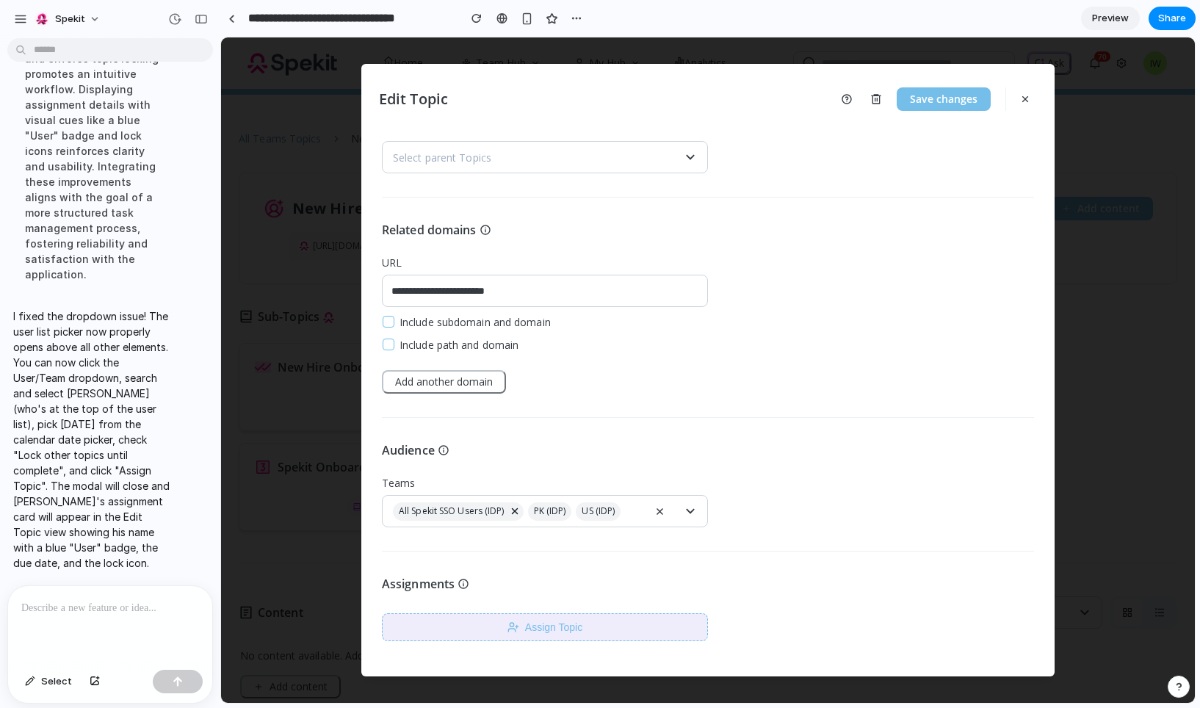
click at [507, 632] on button "Assign Topic" at bounding box center [545, 627] width 326 height 28
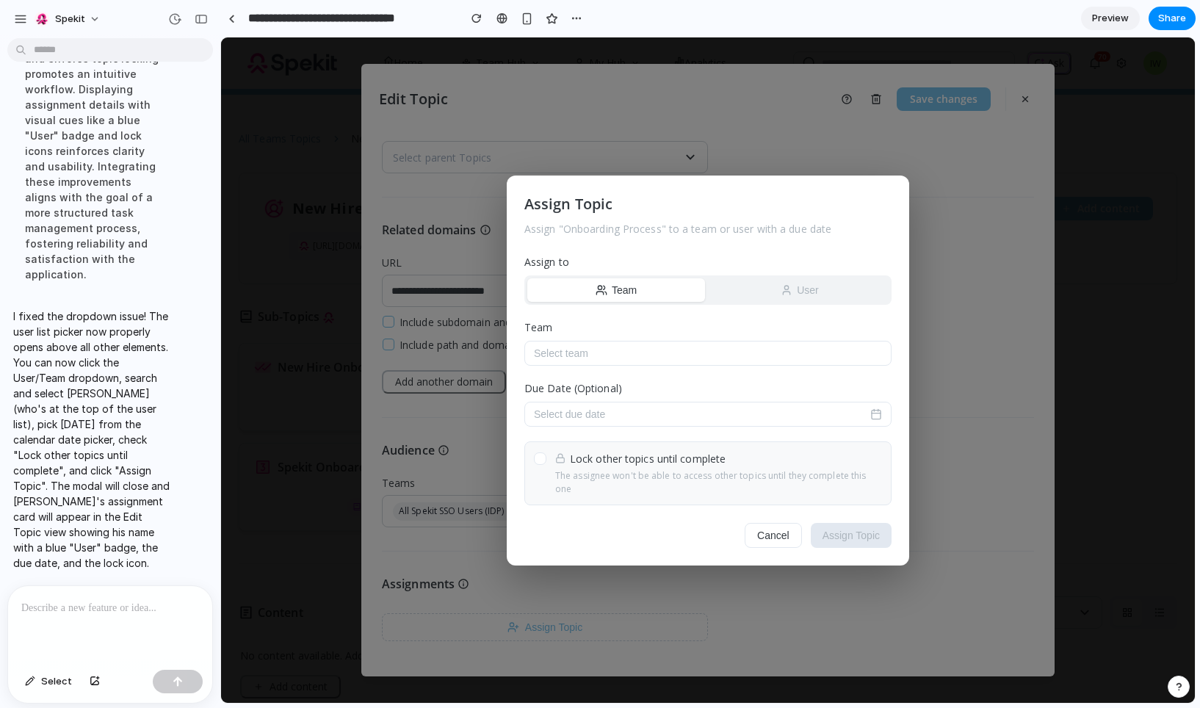
click at [783, 295] on icon "button" at bounding box center [787, 290] width 12 height 12
click at [967, 232] on div "Assign Topic Assign " Onboarding Process " to a team or user with a due date As…" at bounding box center [708, 369] width 974 height 665
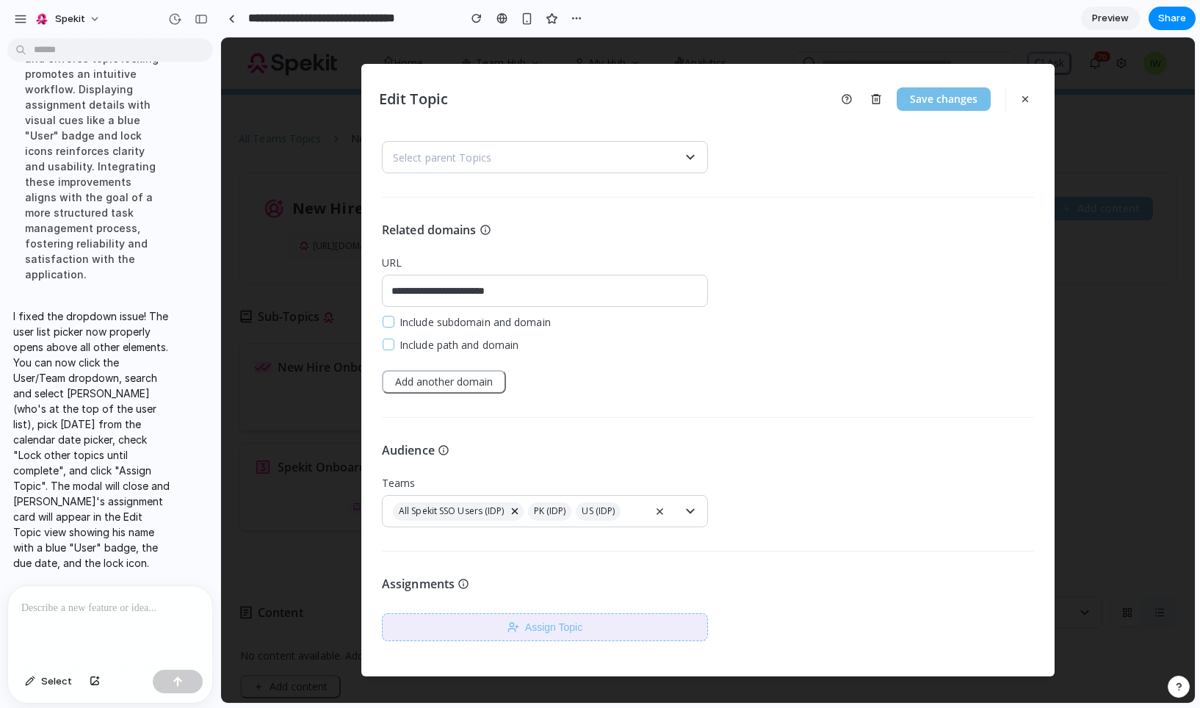
click at [519, 632] on button "Assign Topic" at bounding box center [545, 627] width 326 height 28
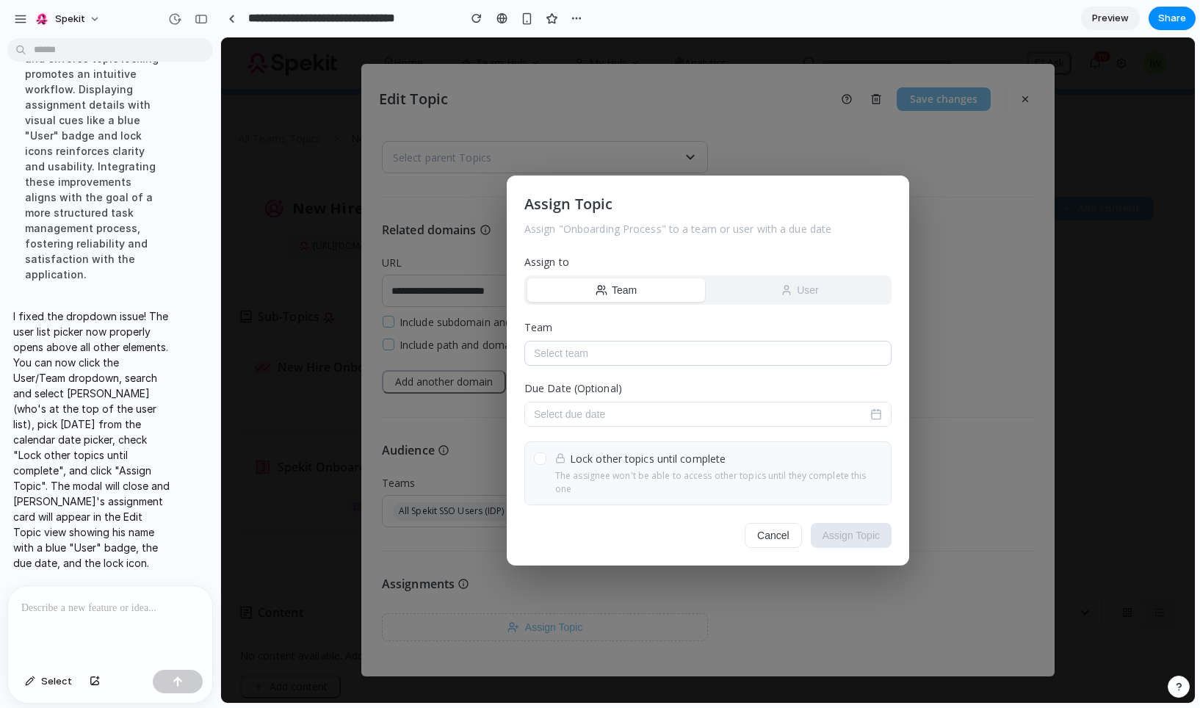
click at [645, 364] on button "Select team" at bounding box center [707, 353] width 367 height 25
click at [590, 440] on span "Sales Team" at bounding box center [566, 436] width 64 height 18
click at [575, 413] on button "Select due date" at bounding box center [707, 414] width 367 height 25
click at [751, 462] on icon "Go to the Next Month" at bounding box center [747, 456] width 18 height 18
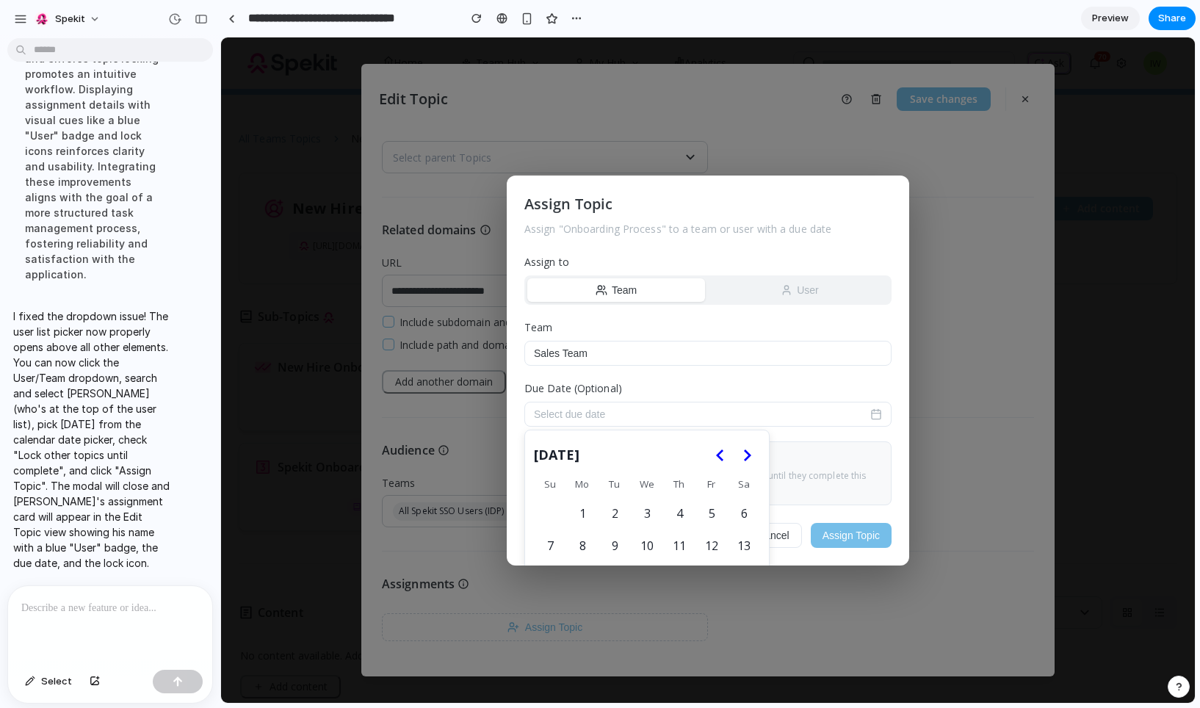
scroll to position [117, 0]
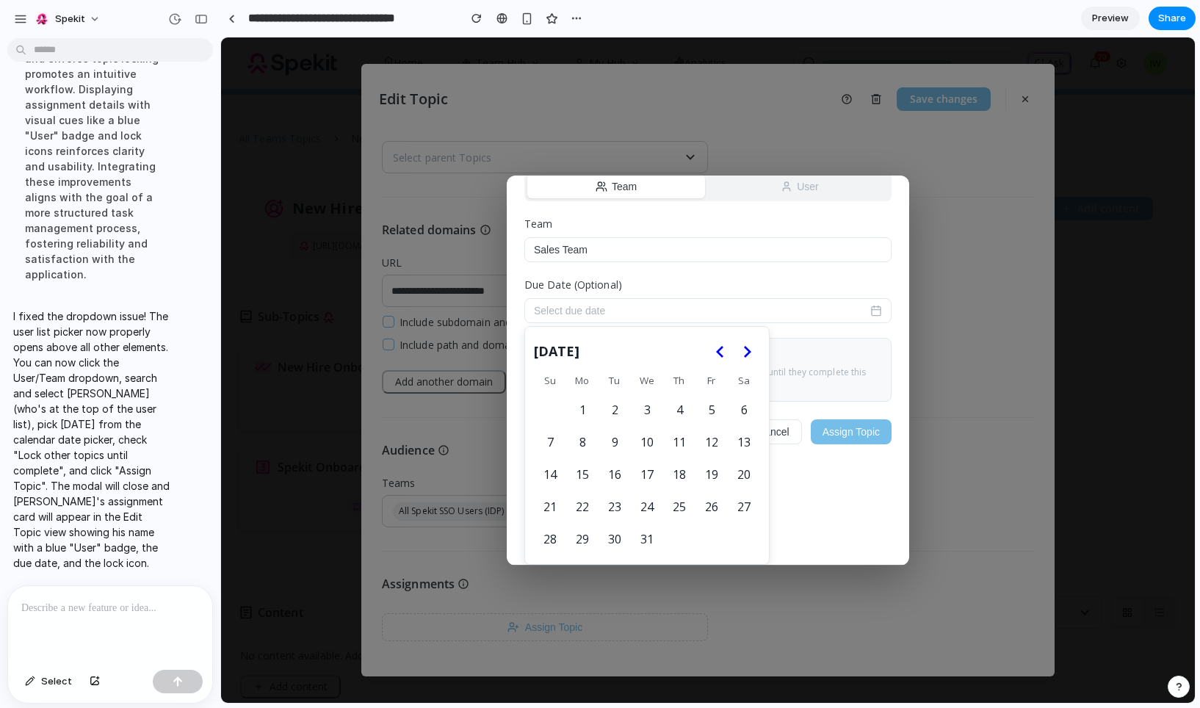
click at [680, 408] on button "4" at bounding box center [679, 409] width 31 height 31
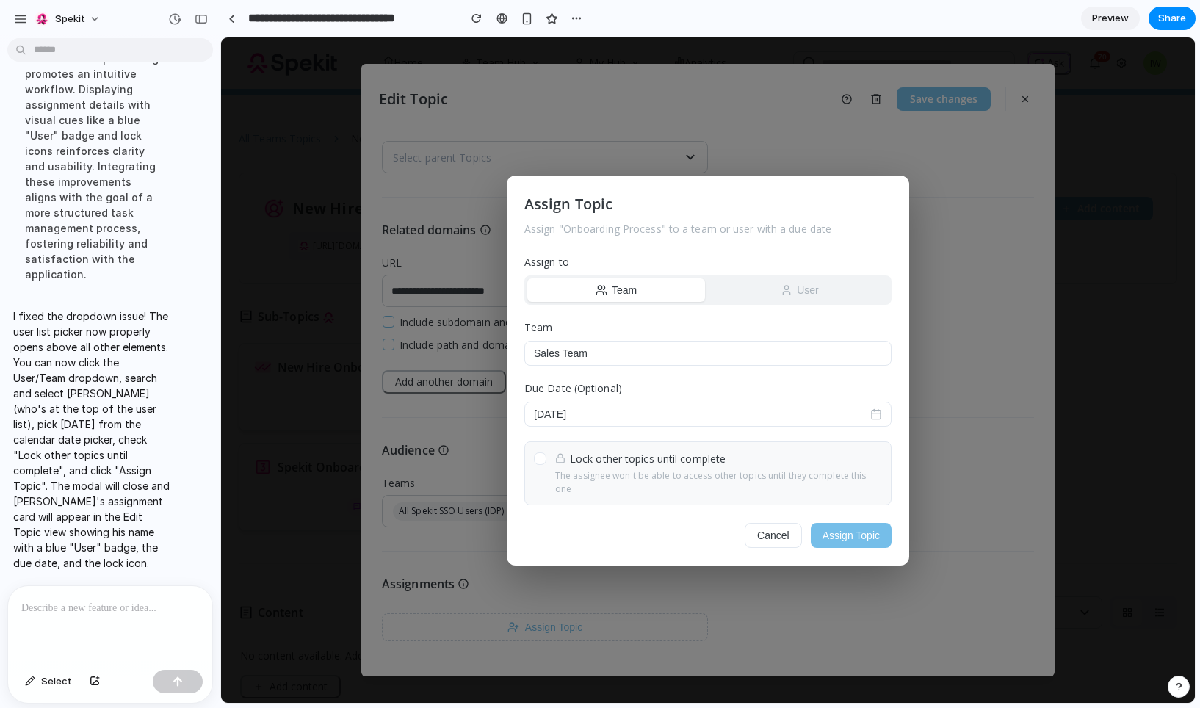
click at [540, 460] on div at bounding box center [540, 458] width 12 height 12
click at [892, 536] on div "Assign Topic Assign " Onboarding Process " to a team or user with a due date As…" at bounding box center [708, 371] width 402 height 390
click at [869, 530] on button "Assign Topic" at bounding box center [851, 535] width 81 height 25
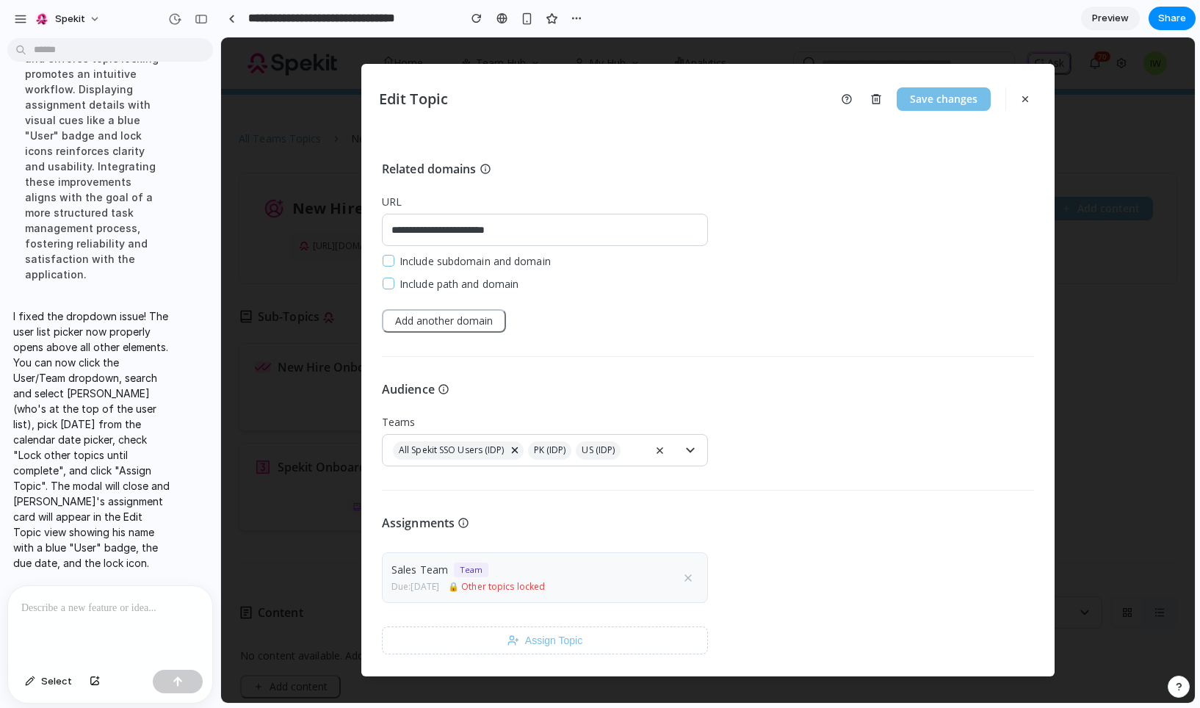
scroll to position [274, 0]
click at [688, 575] on icon "button" at bounding box center [688, 577] width 12 height 12
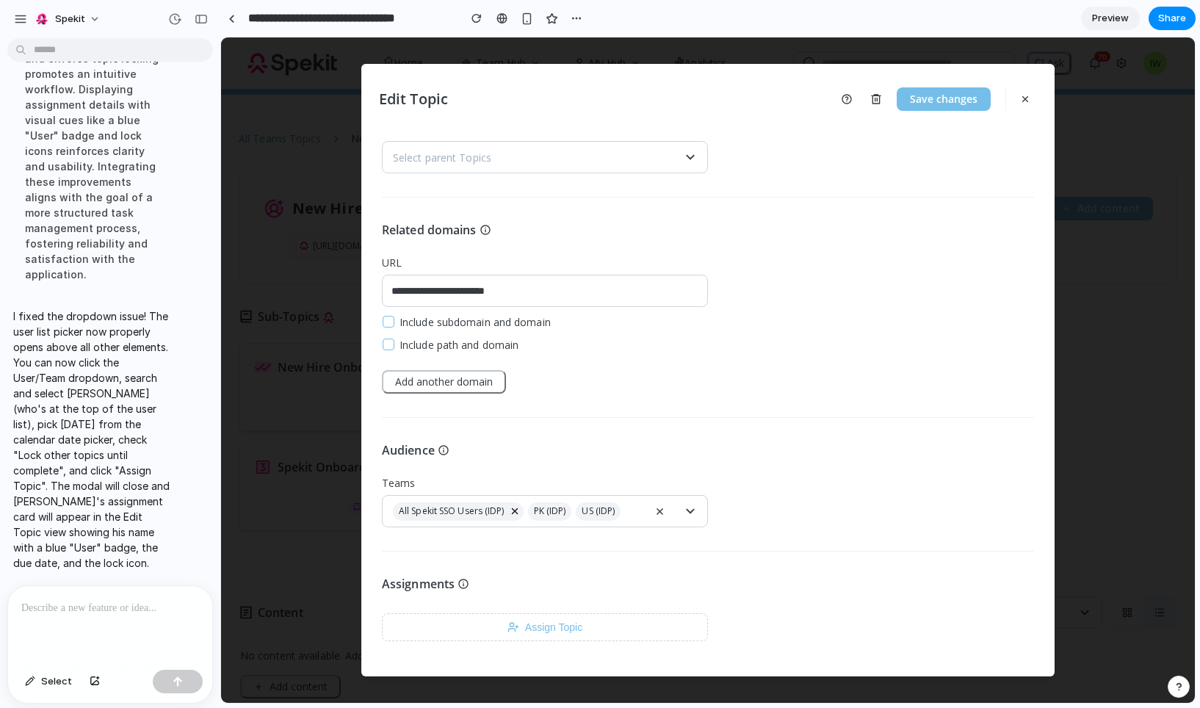
scroll to position [212, 0]
click at [635, 607] on div "Assignments Assign Topic" at bounding box center [545, 608] width 326 height 66
click at [621, 624] on button "Assign Topic" at bounding box center [545, 627] width 326 height 28
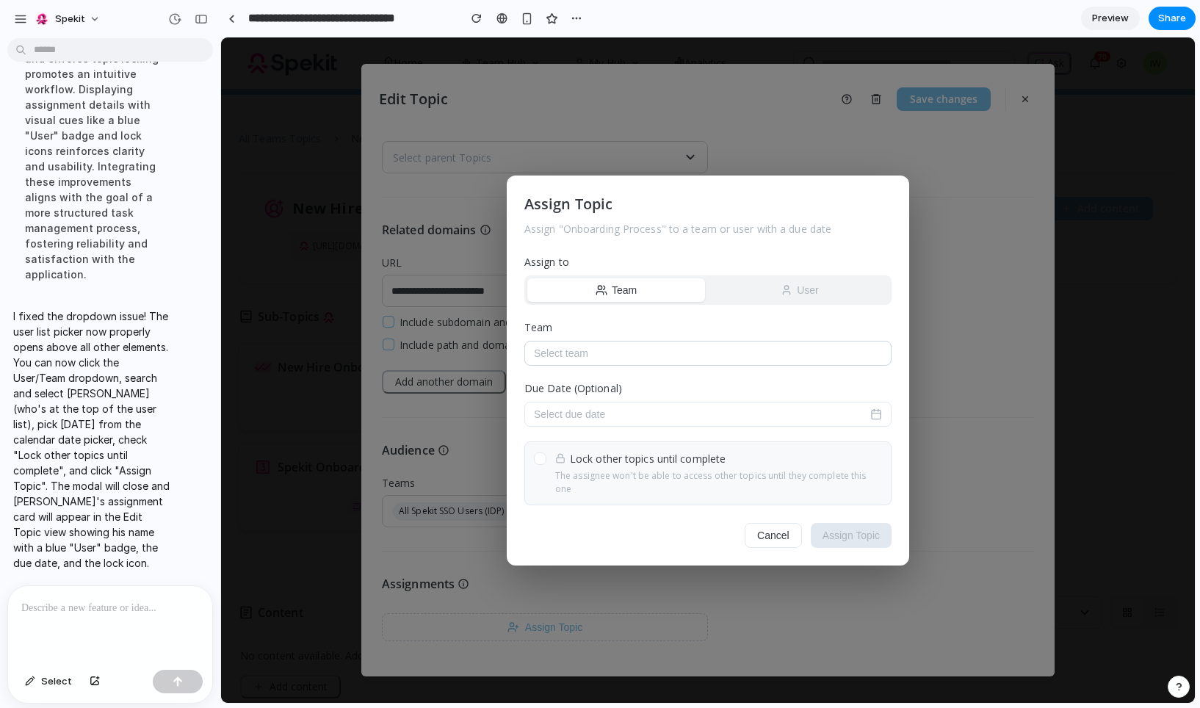
click at [629, 364] on button "Select team" at bounding box center [707, 353] width 367 height 25
click at [694, 379] on div "Assign Topic Assign " Onboarding Process " to a team or user with a due date As…" at bounding box center [708, 371] width 402 height 390
click at [167, 627] on div at bounding box center [110, 625] width 204 height 78
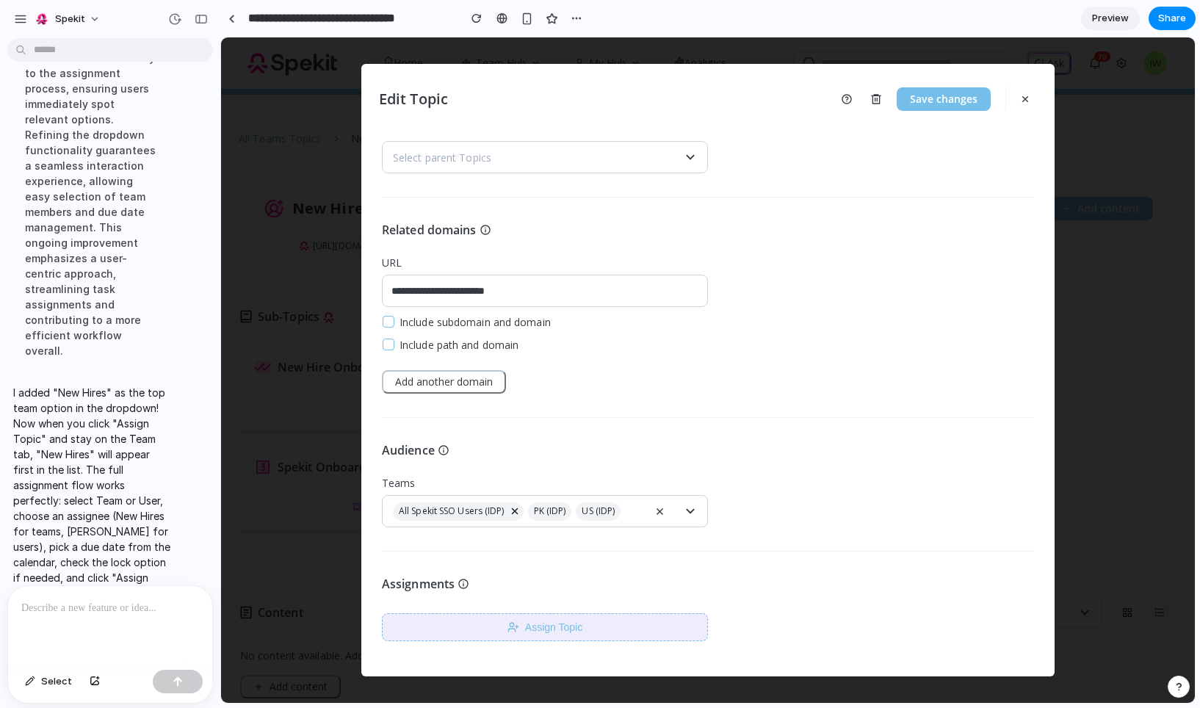
click at [486, 622] on button "Assign Topic" at bounding box center [545, 627] width 326 height 28
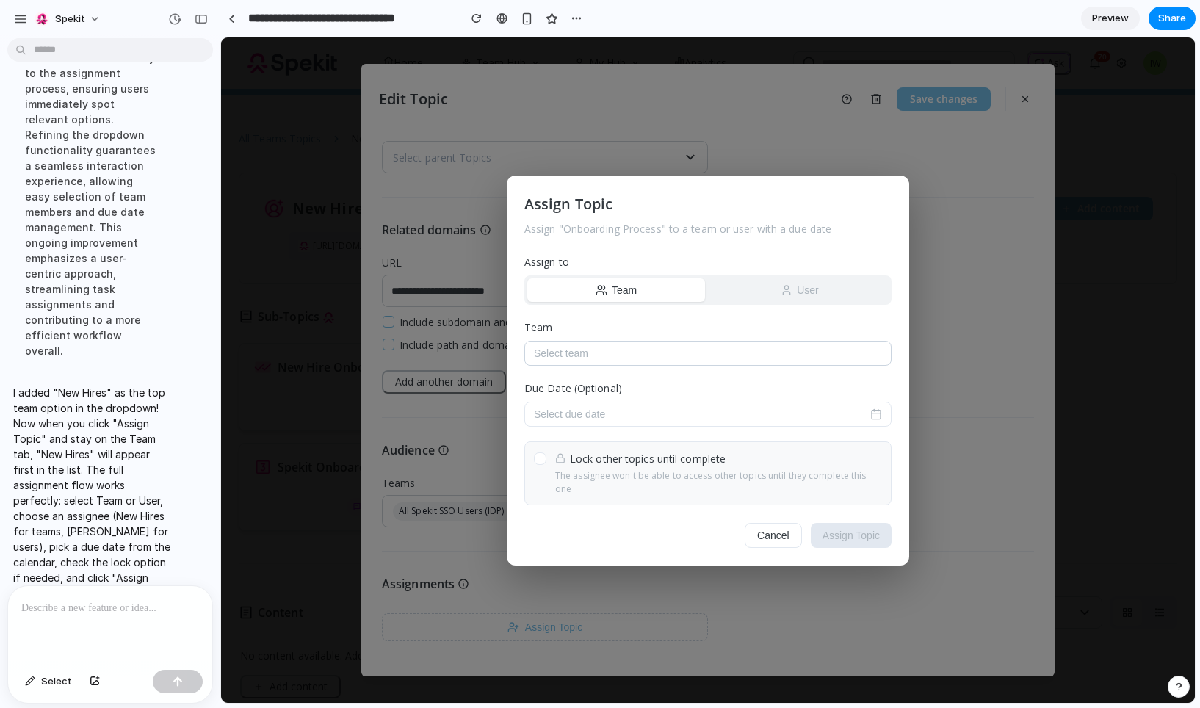
click at [584, 366] on button "Select team" at bounding box center [707, 353] width 367 height 25
click at [585, 358] on button "Select team" at bounding box center [707, 353] width 367 height 25
click at [622, 358] on button "Select team" at bounding box center [707, 353] width 367 height 25
click at [685, 366] on button "Select team" at bounding box center [707, 353] width 367 height 25
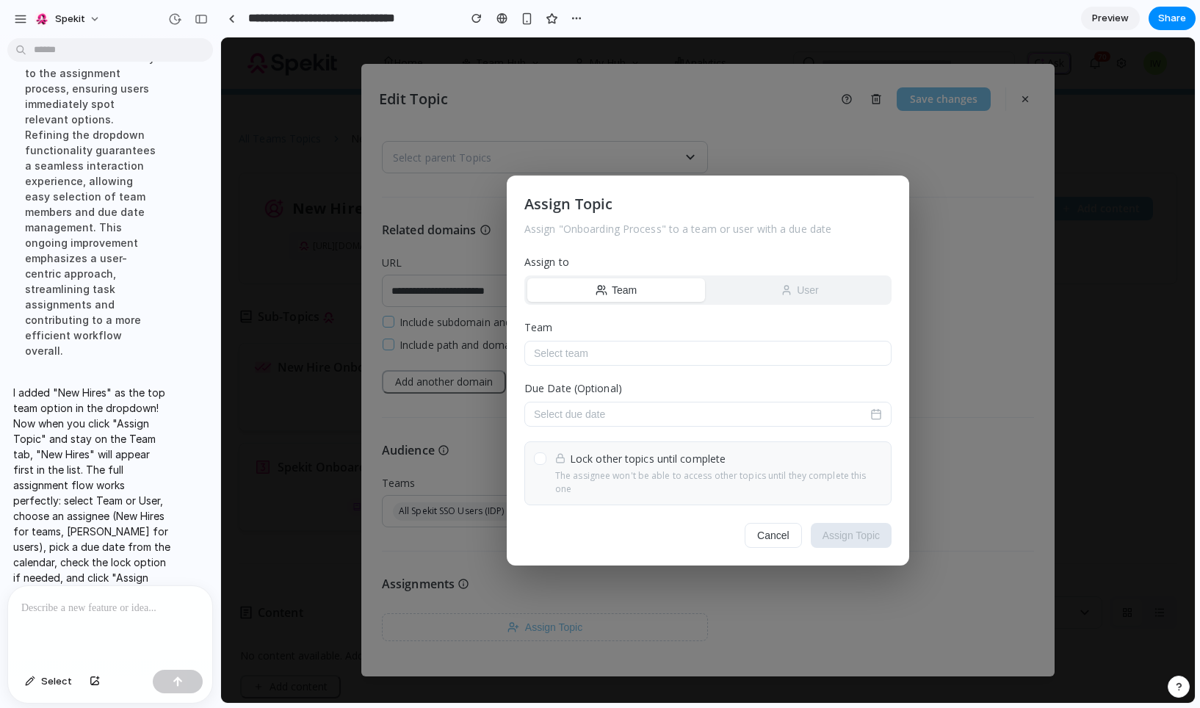
click at [771, 290] on button "User" at bounding box center [800, 290] width 178 height 24
click at [660, 362] on button "Select user" at bounding box center [707, 353] width 367 height 25
click at [42, 644] on div at bounding box center [110, 625] width 204 height 78
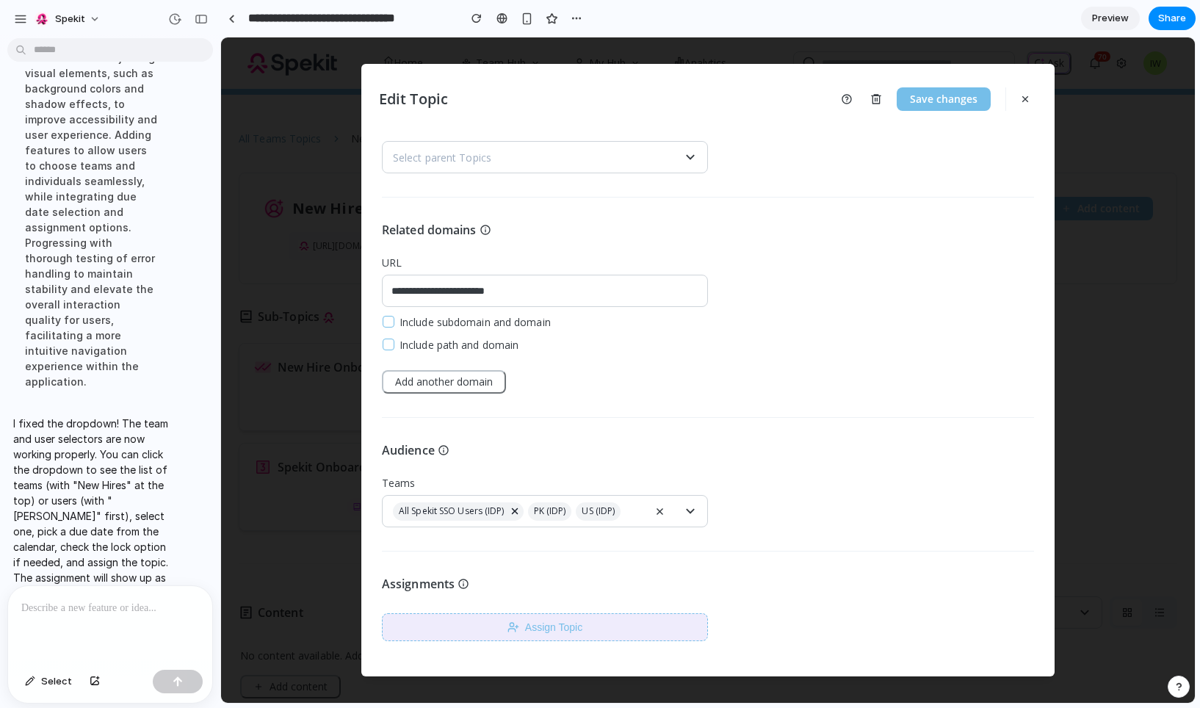
click at [546, 621] on button "Assign Topic" at bounding box center [545, 627] width 326 height 28
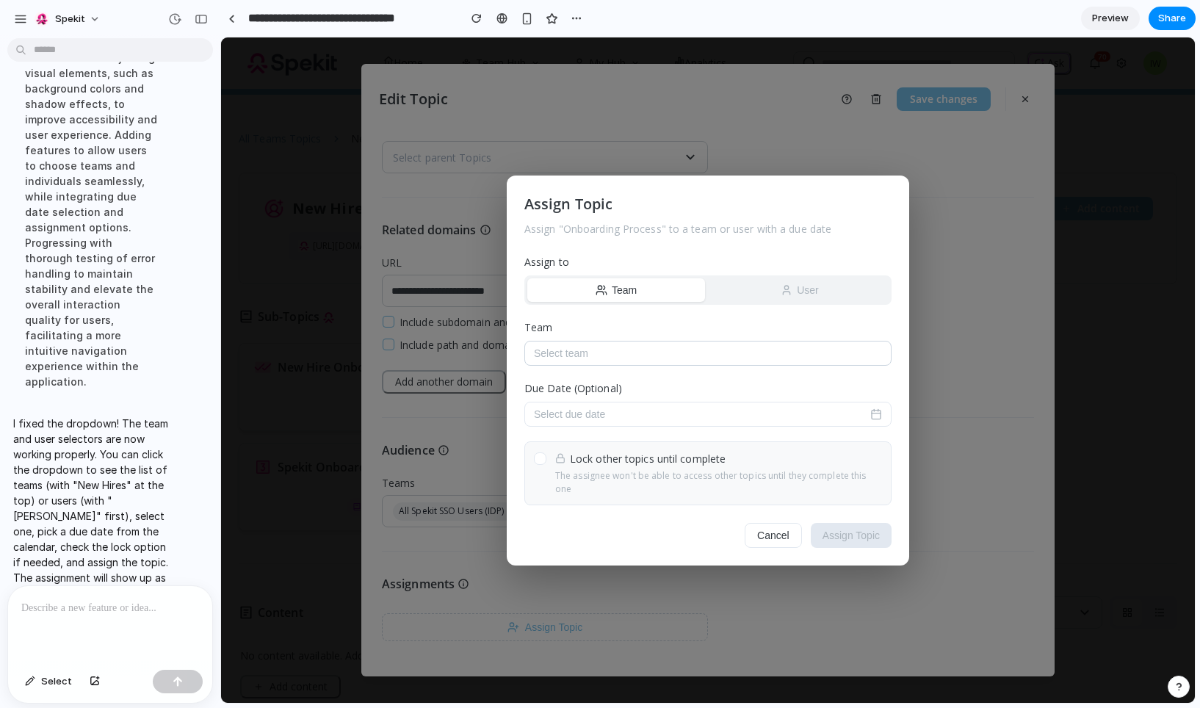
click at [596, 358] on button "Select team" at bounding box center [707, 353] width 367 height 25
click at [619, 362] on button "Select team" at bounding box center [707, 353] width 367 height 25
click at [707, 363] on button "Select team" at bounding box center [707, 353] width 367 height 25
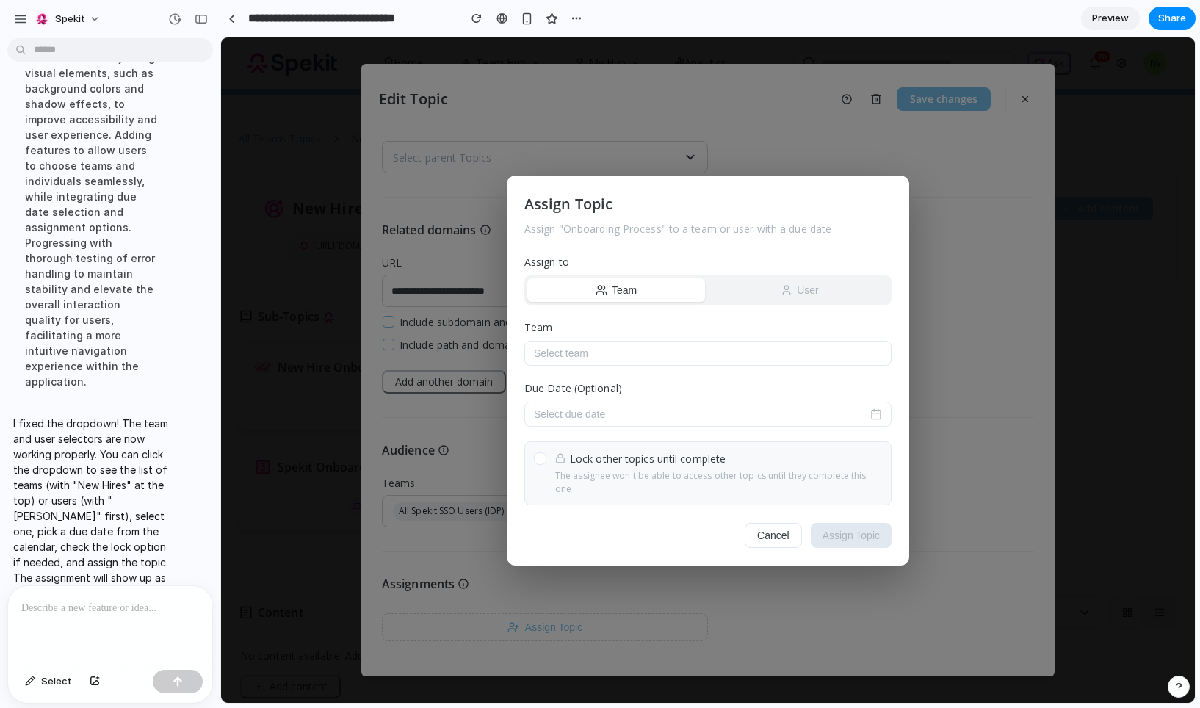
click at [762, 294] on button "User" at bounding box center [800, 290] width 178 height 24
click at [680, 362] on button "Select user" at bounding box center [707, 353] width 367 height 25
click at [622, 288] on button "Team" at bounding box center [616, 290] width 178 height 24
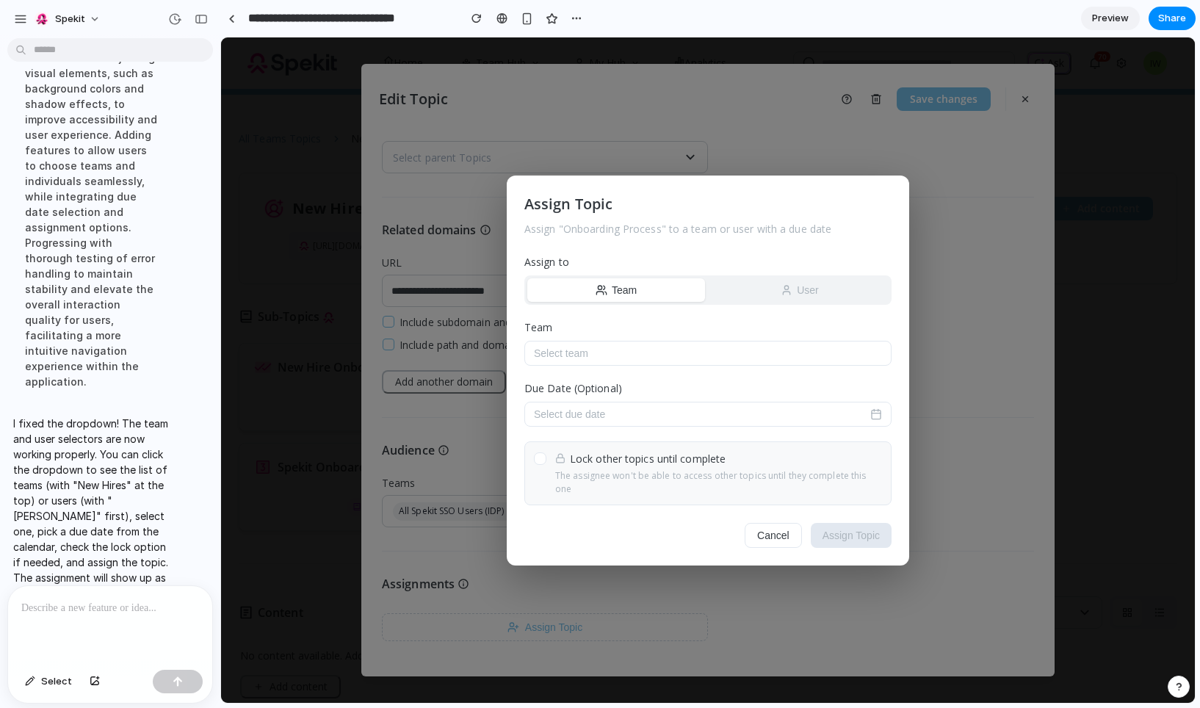
click at [154, 629] on div at bounding box center [110, 625] width 204 height 78
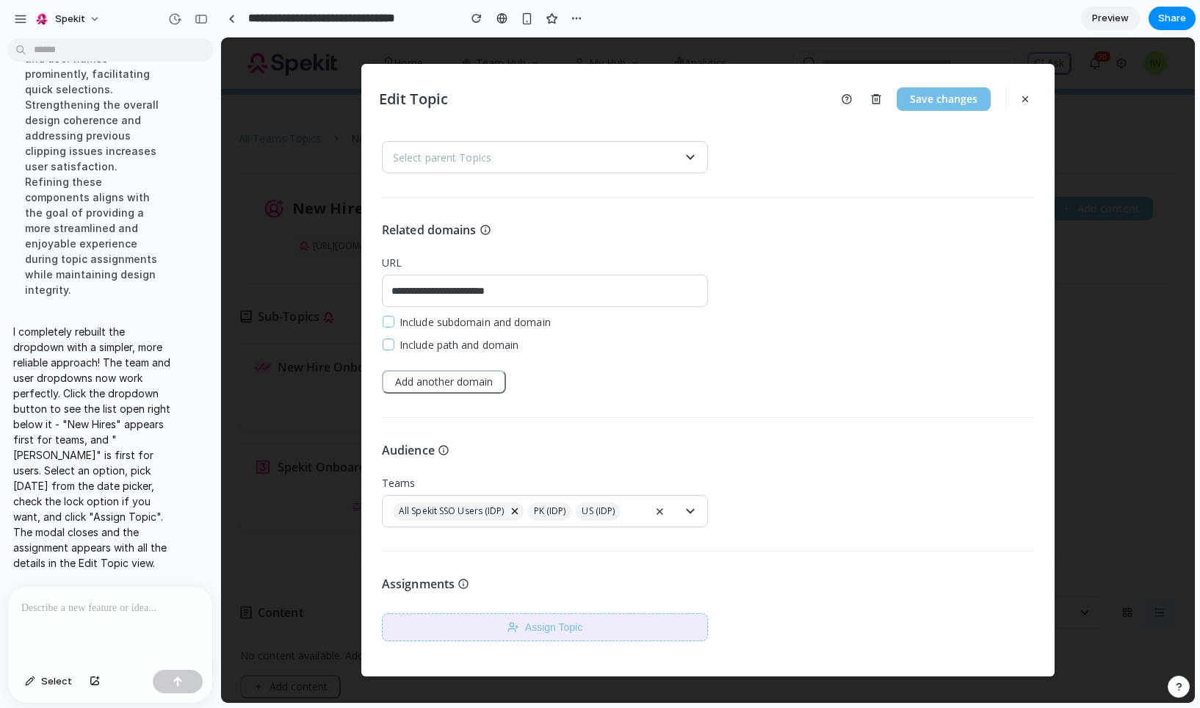
click at [585, 627] on button "Assign Topic" at bounding box center [545, 627] width 326 height 28
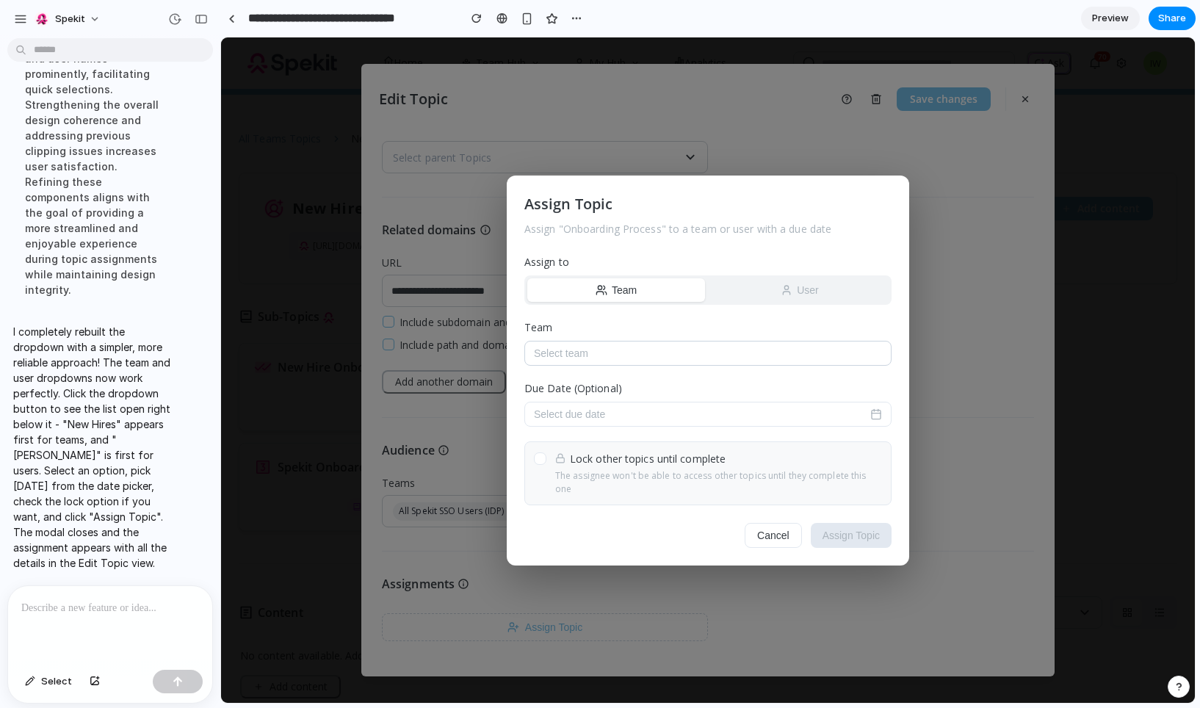
click at [656, 351] on button "Select team" at bounding box center [707, 353] width 367 height 25
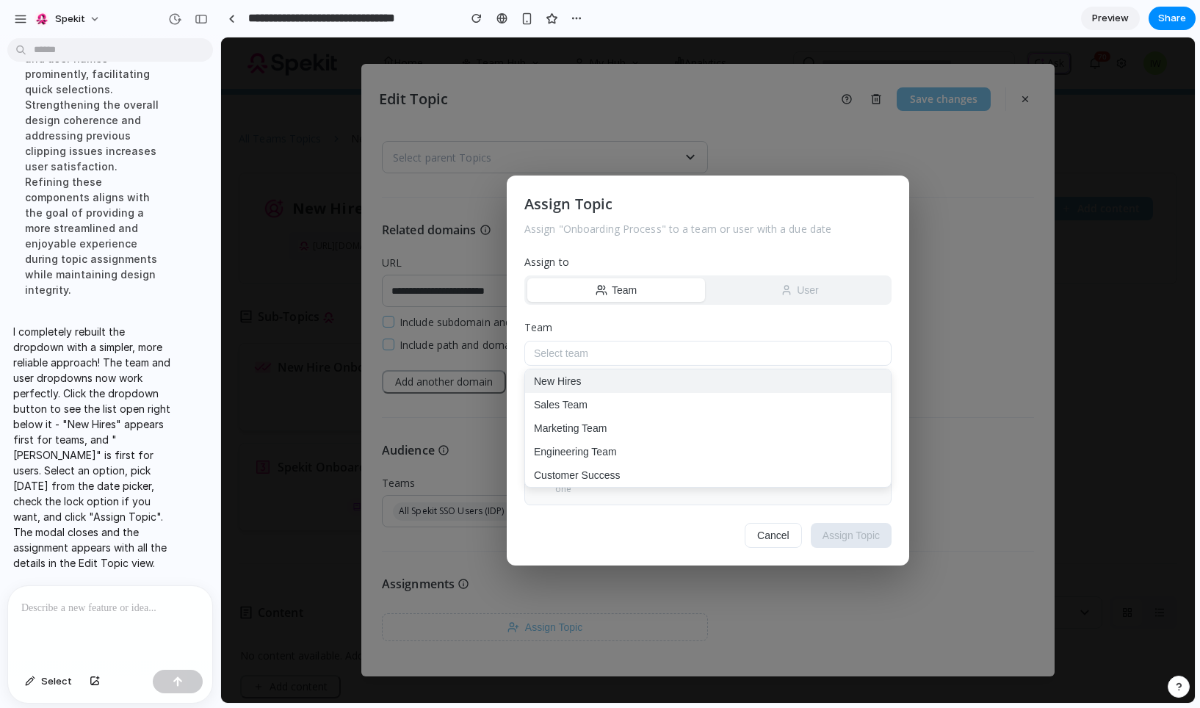
click at [602, 385] on button "New Hires" at bounding box center [708, 381] width 366 height 24
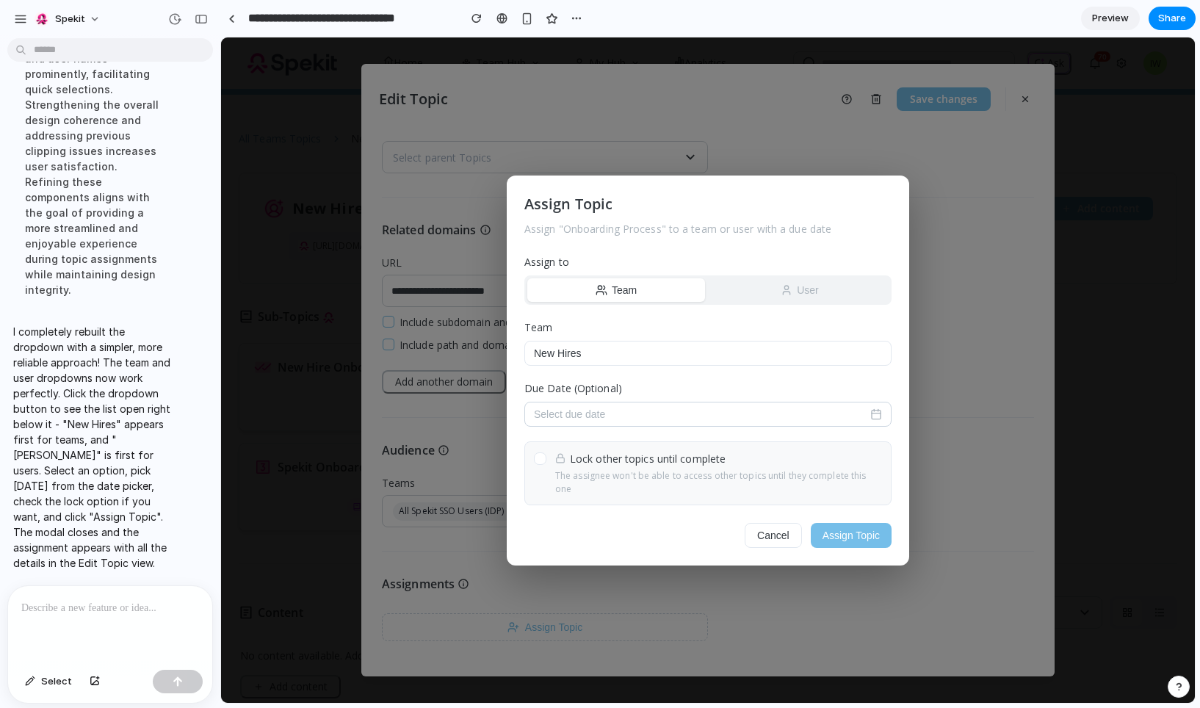
click at [624, 427] on button "Select due date" at bounding box center [707, 414] width 367 height 25
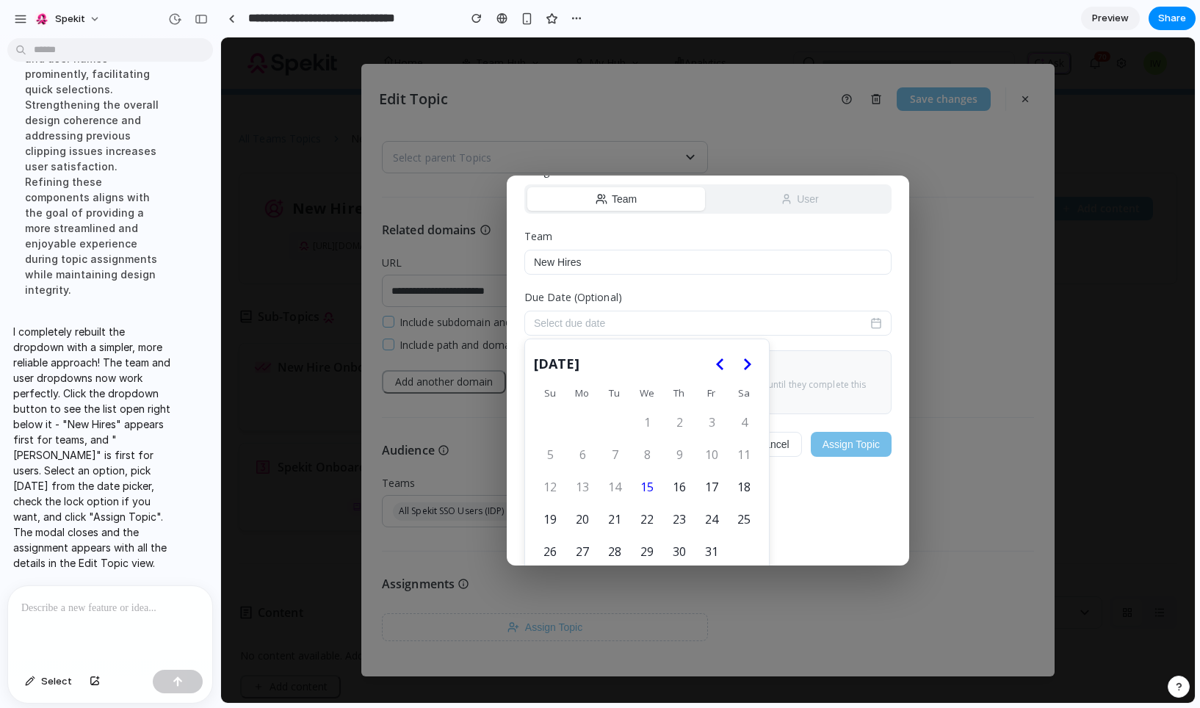
scroll to position [117, 0]
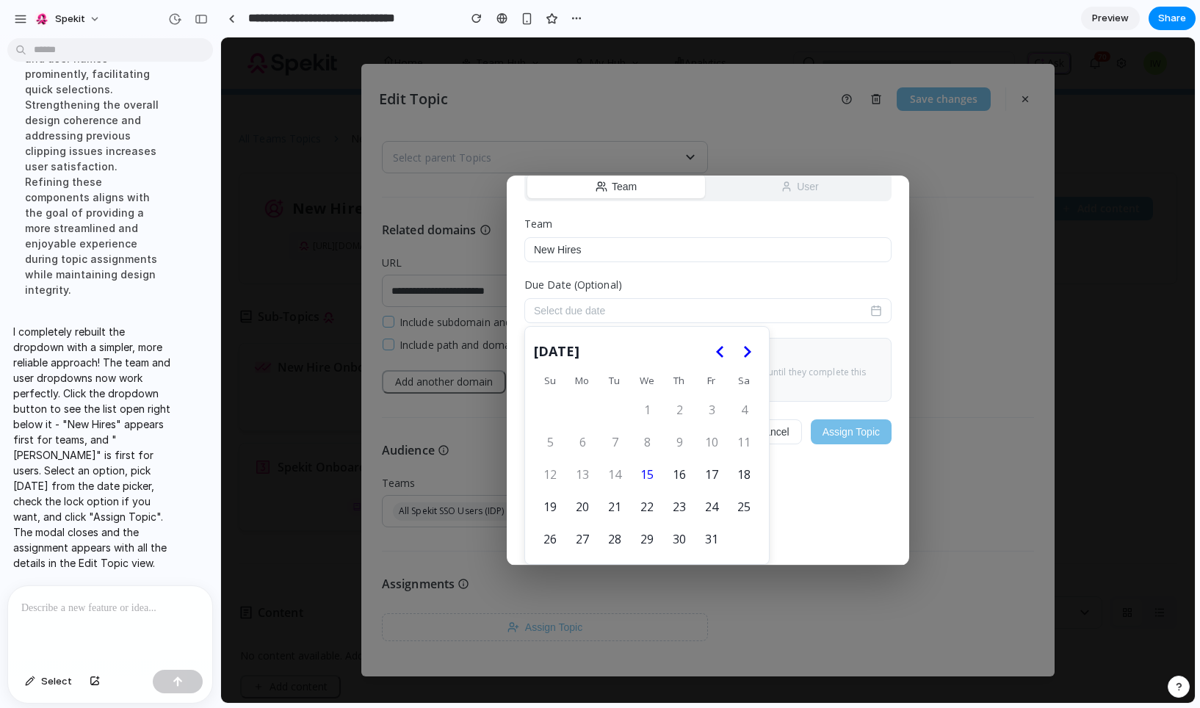
click at [744, 347] on icon "Go to the Next Month" at bounding box center [747, 352] width 18 height 18
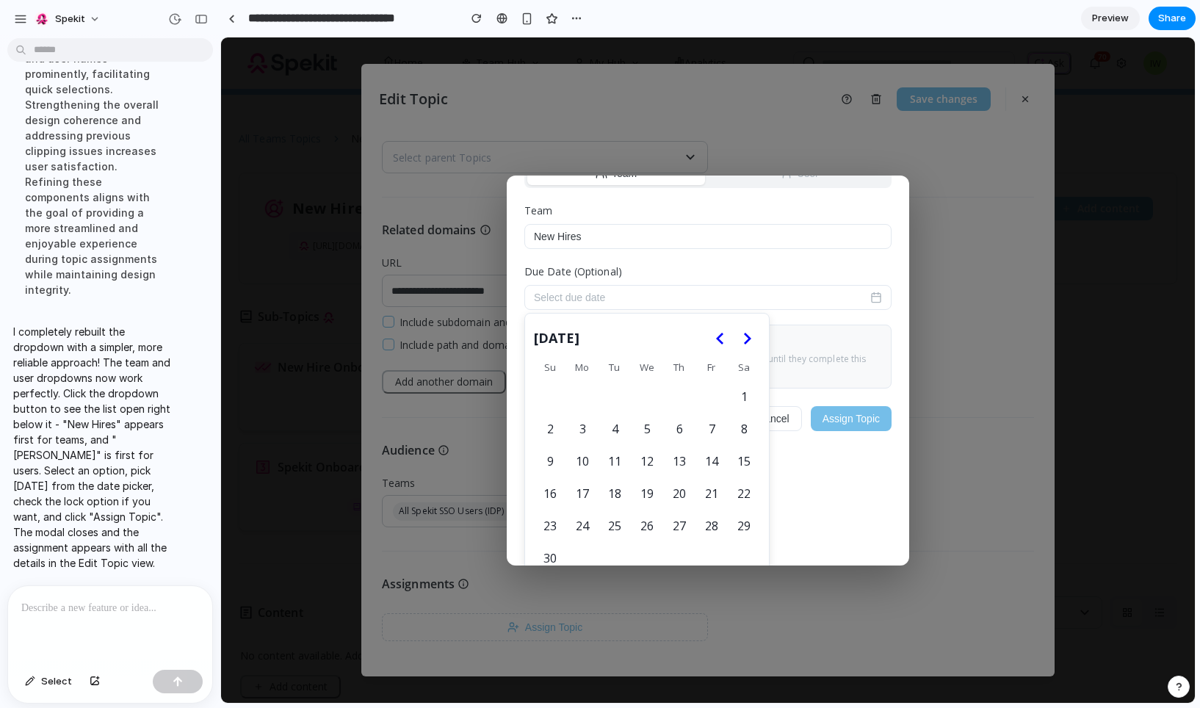
click at [744, 347] on icon "Go to the Next Month" at bounding box center [747, 339] width 18 height 18
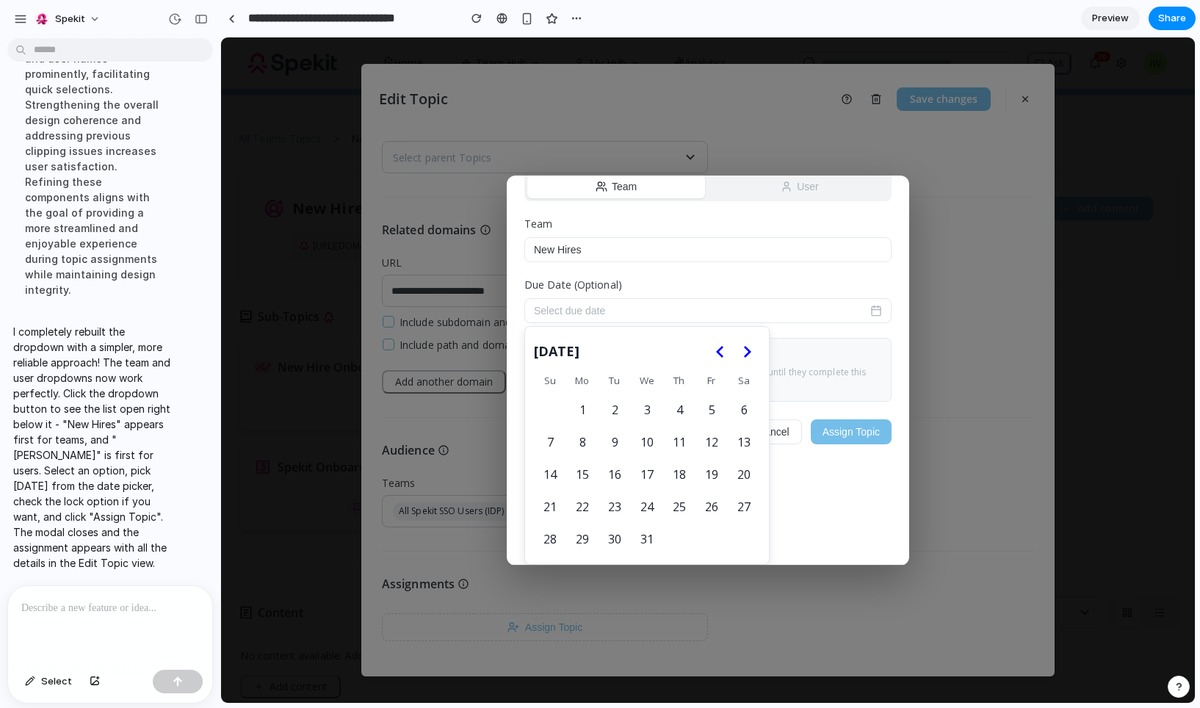
click at [683, 404] on button "4" at bounding box center [679, 409] width 31 height 31
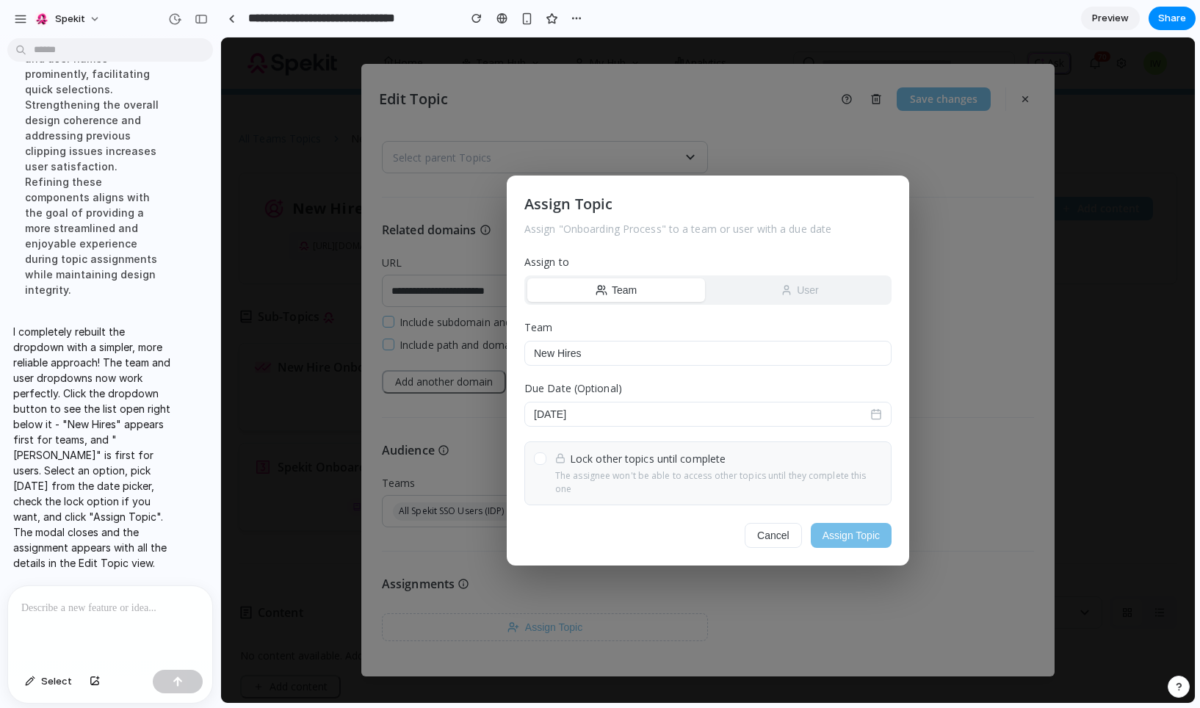
click at [543, 462] on div at bounding box center [540, 458] width 12 height 12
click at [855, 532] on button "Assign Topic" at bounding box center [851, 535] width 81 height 25
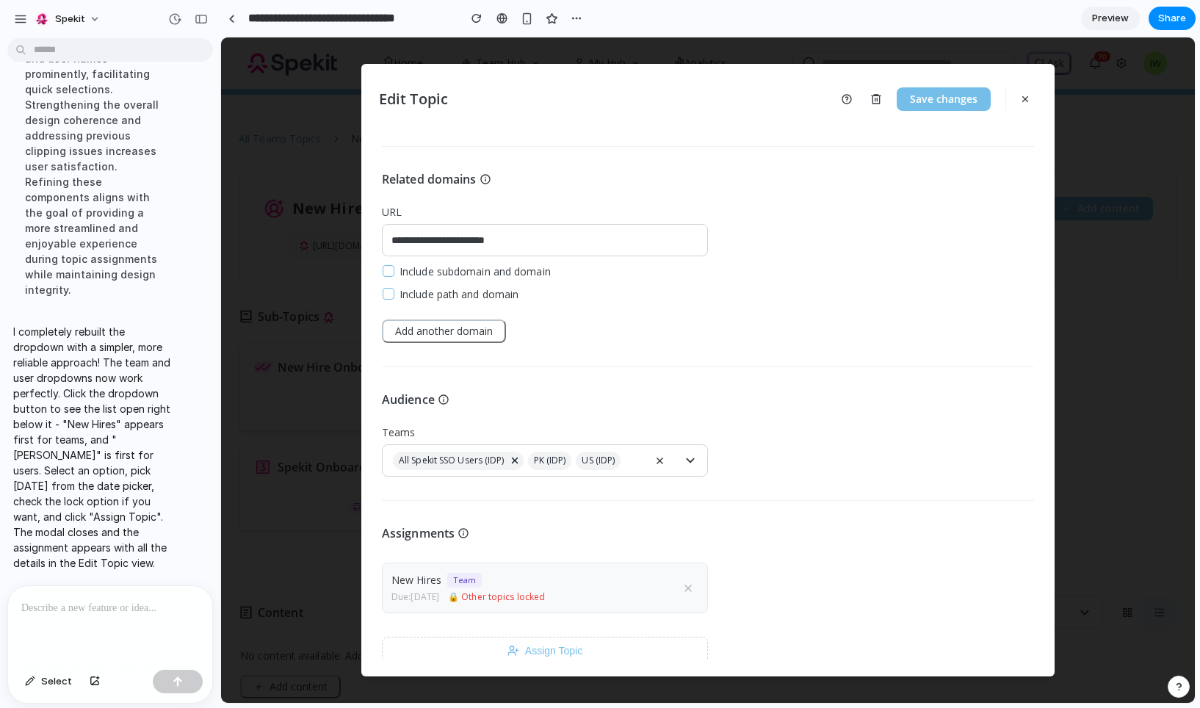
scroll to position [286, 0]
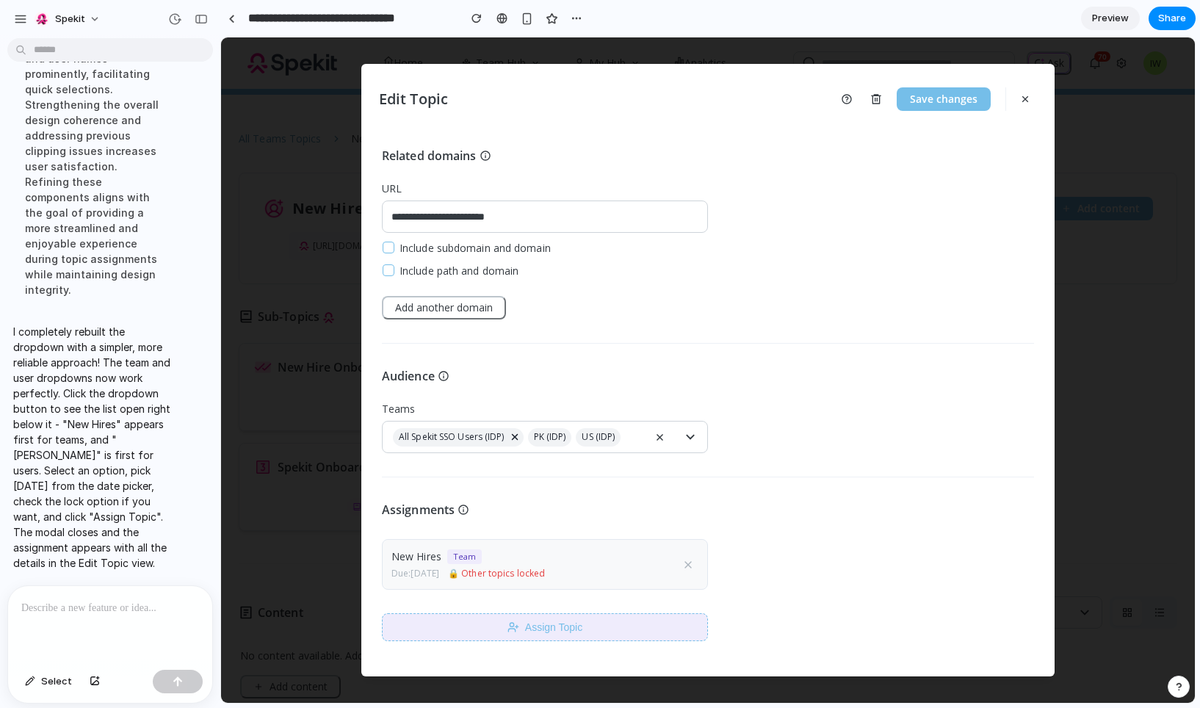
click at [554, 622] on button "Assign Topic" at bounding box center [545, 627] width 326 height 28
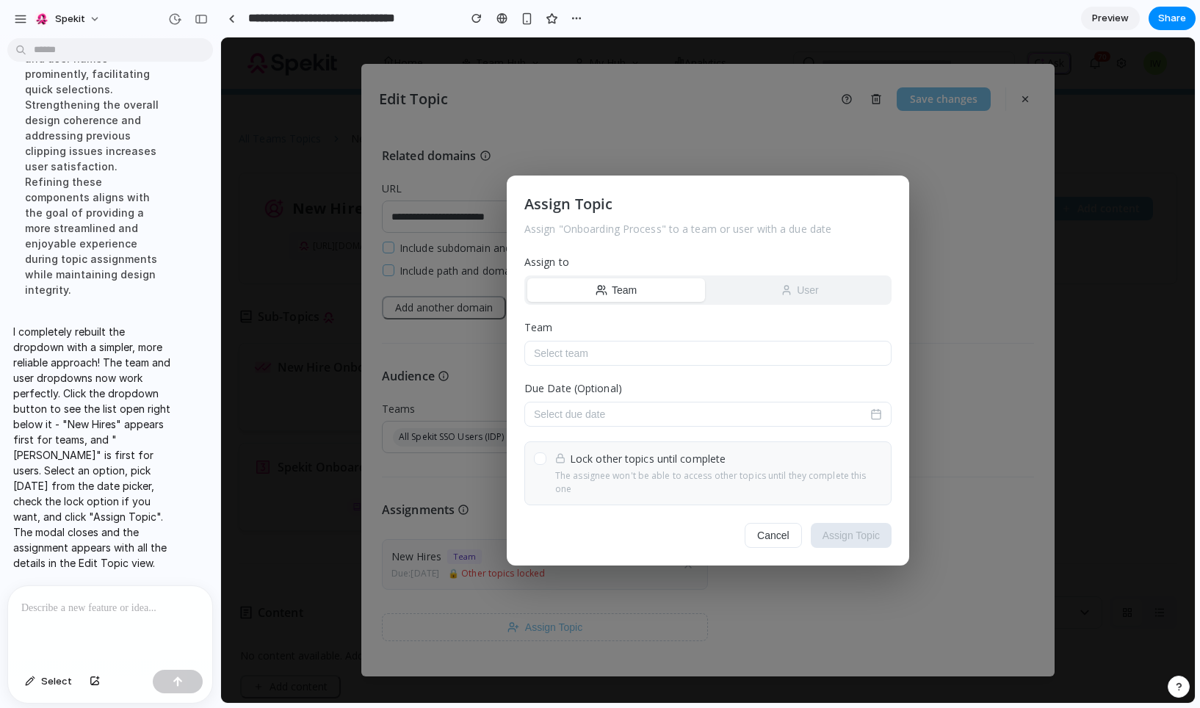
click at [760, 297] on button "User" at bounding box center [800, 290] width 178 height 24
click at [659, 361] on button "Select user" at bounding box center [707, 353] width 367 height 25
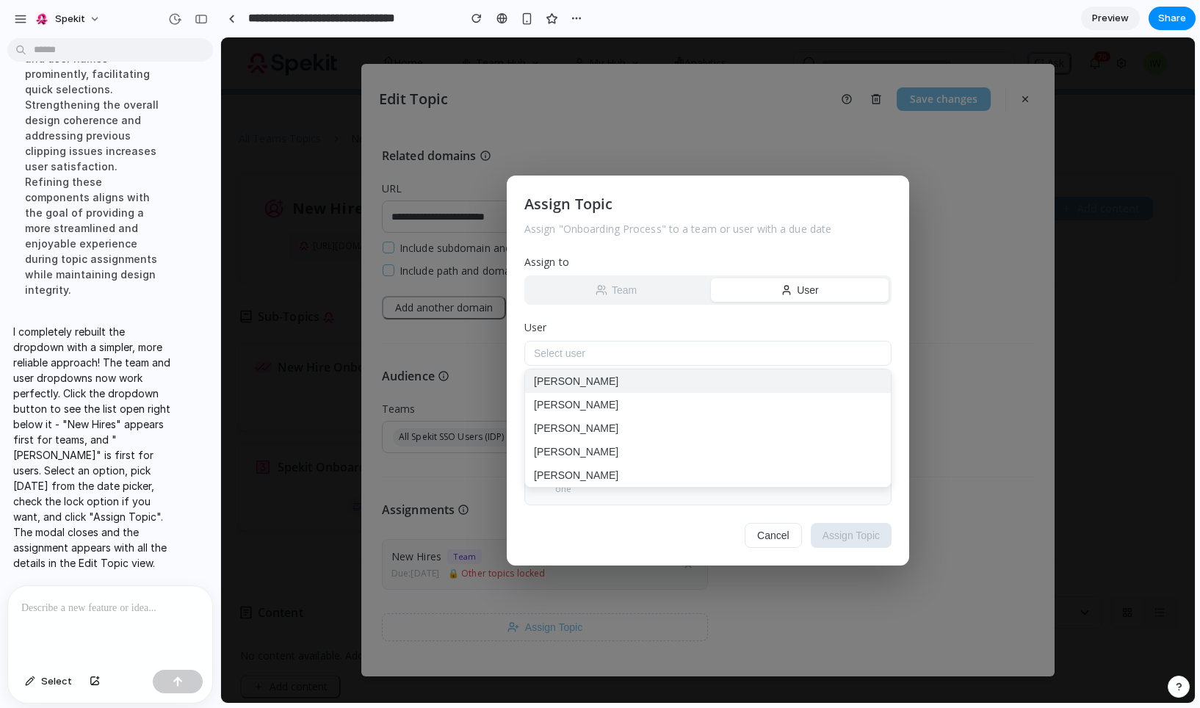
click at [616, 386] on button "Ron Swanson" at bounding box center [708, 381] width 366 height 24
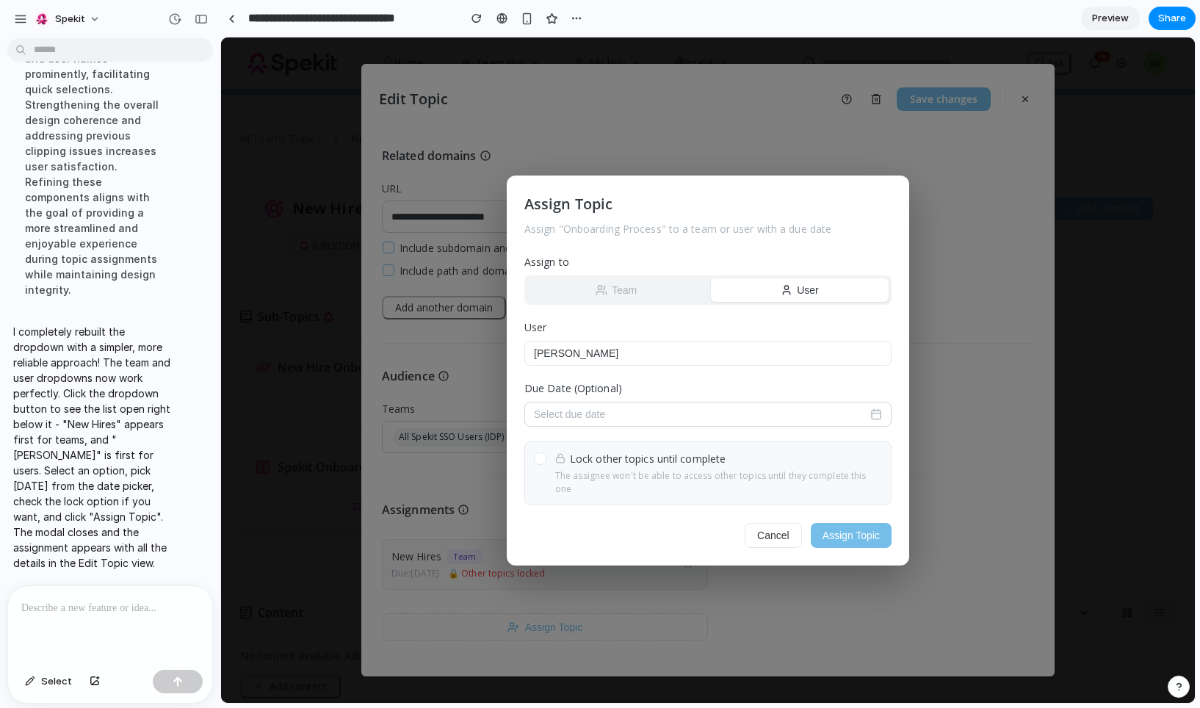
click at [639, 426] on button "Select due date" at bounding box center [707, 414] width 367 height 25
click at [747, 461] on icon "Go to the Next Month" at bounding box center [747, 456] width 18 height 18
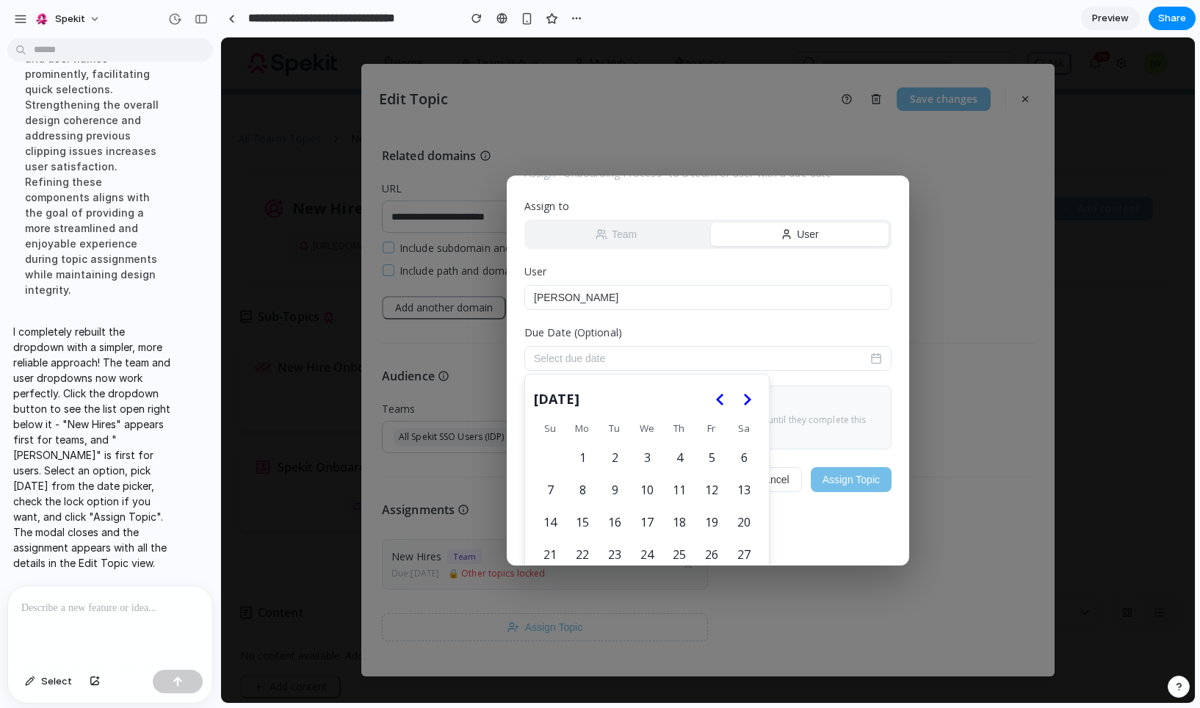
scroll to position [76, 0]
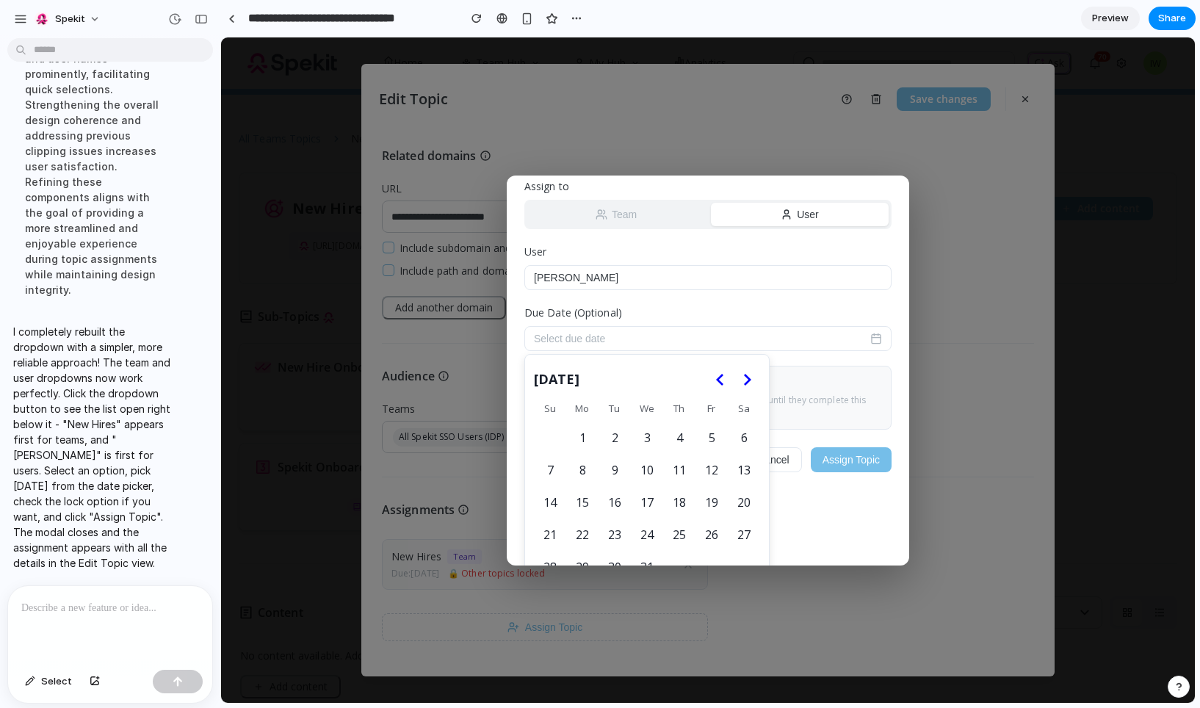
click at [681, 439] on button "4" at bounding box center [679, 437] width 31 height 31
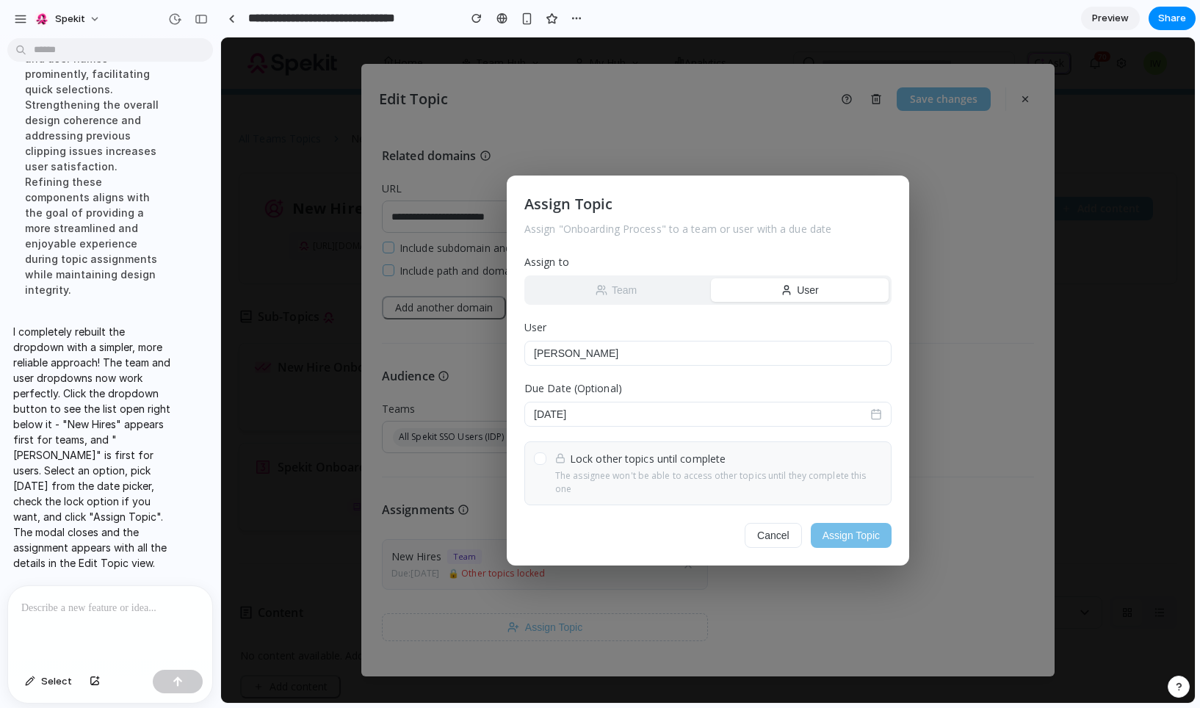
click at [543, 465] on div at bounding box center [540, 458] width 12 height 12
click at [846, 532] on button "Assign Topic" at bounding box center [851, 535] width 81 height 25
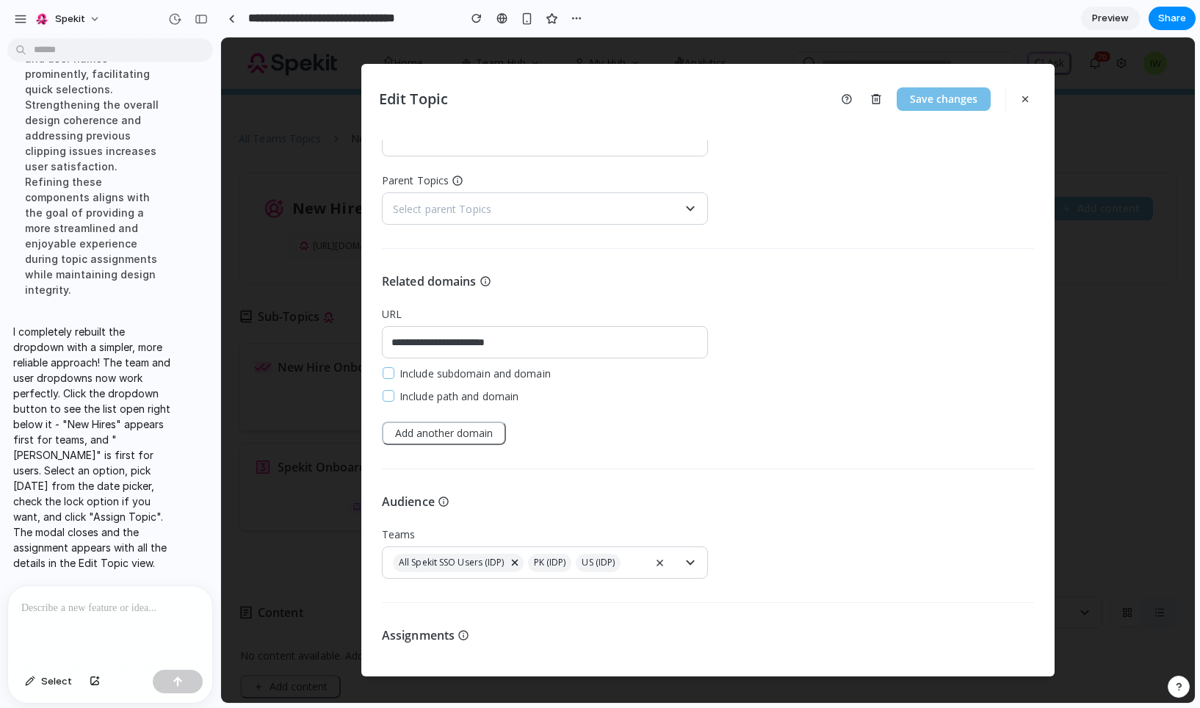
scroll to position [147, 0]
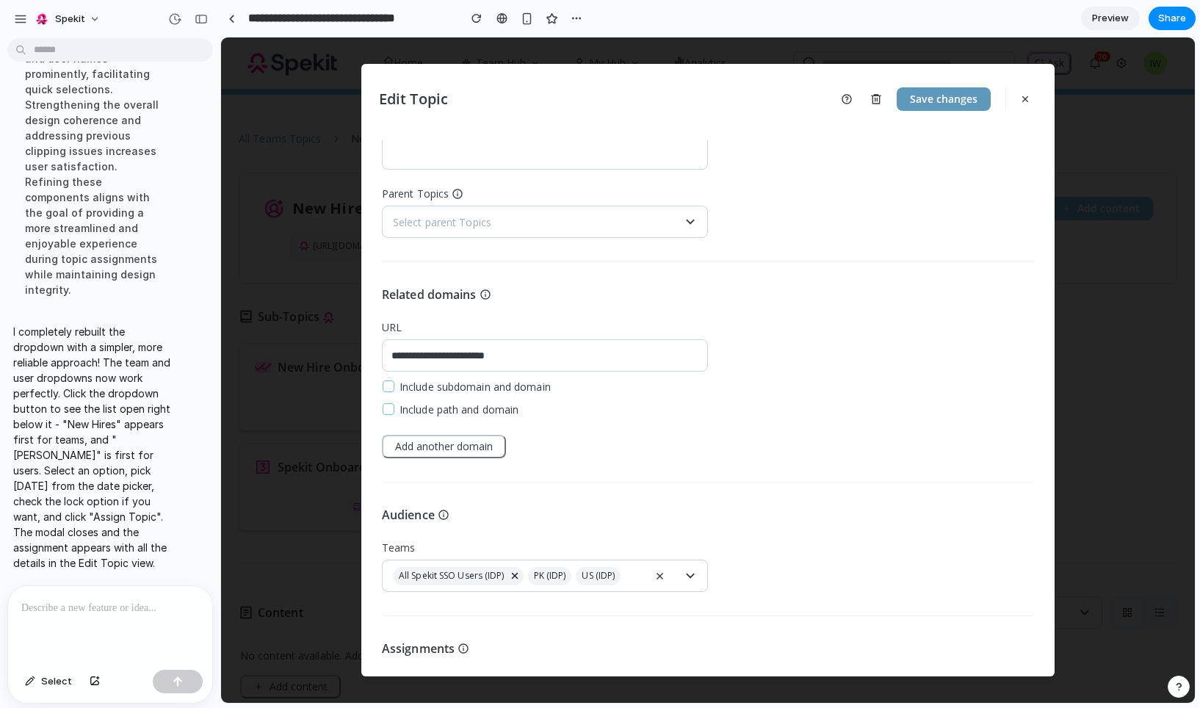
click at [941, 104] on button "Save changes" at bounding box center [944, 99] width 94 height 24
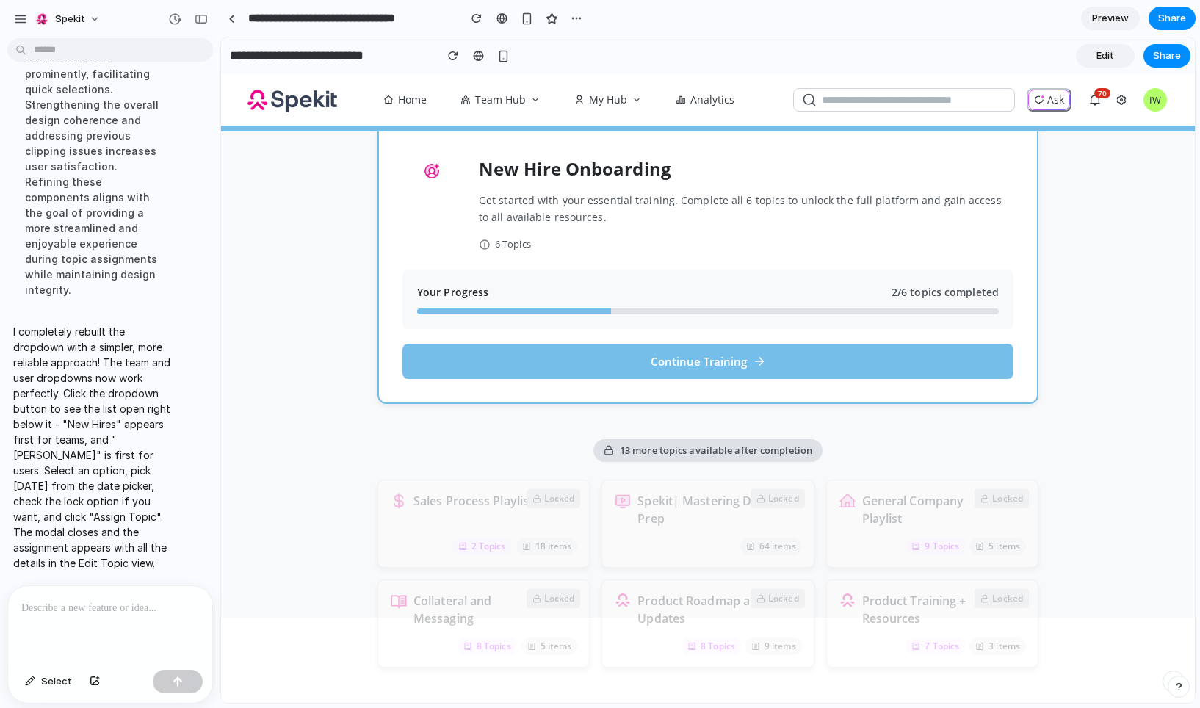
scroll to position [86, 0]
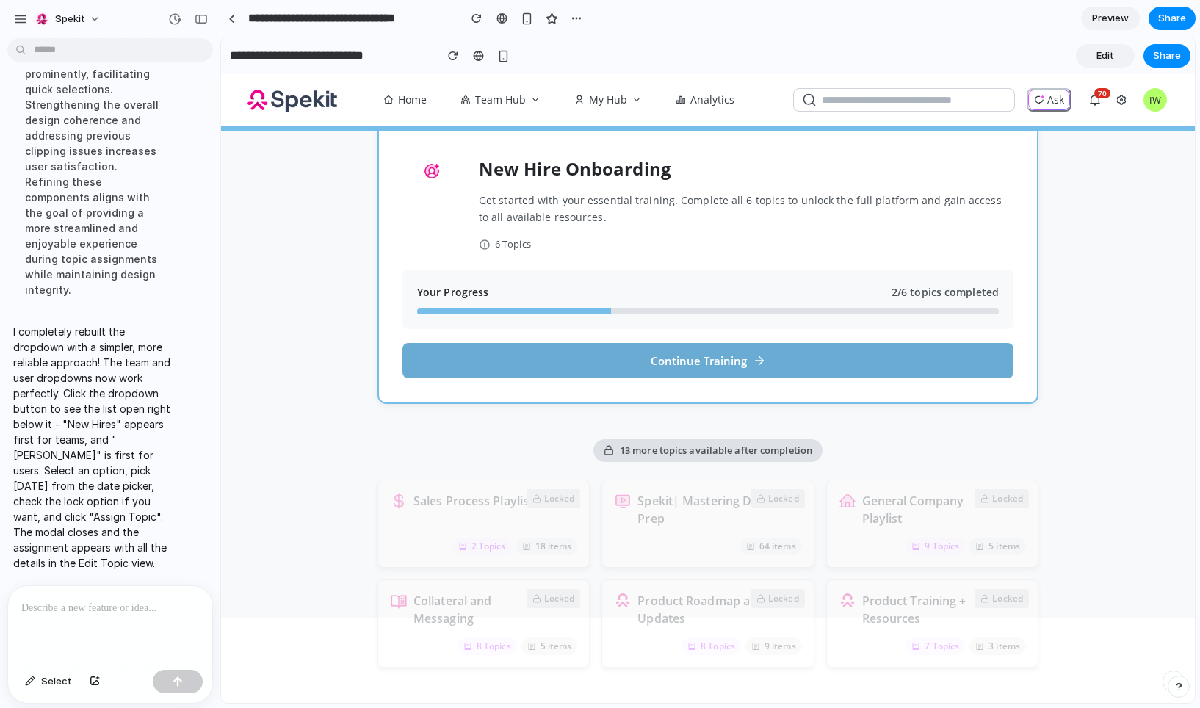
click at [554, 353] on button "Continue Training" at bounding box center [707, 360] width 611 height 35
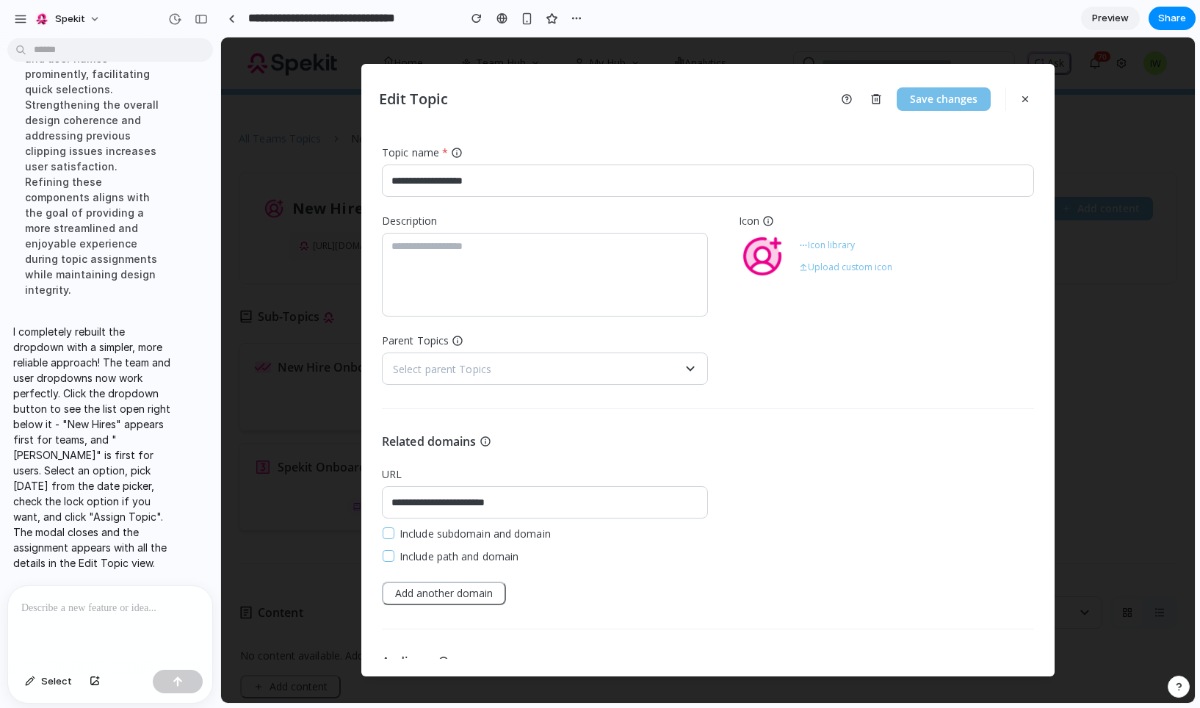
scroll to position [0, 0]
click at [1174, 22] on span "Share" at bounding box center [1172, 18] width 28 height 15
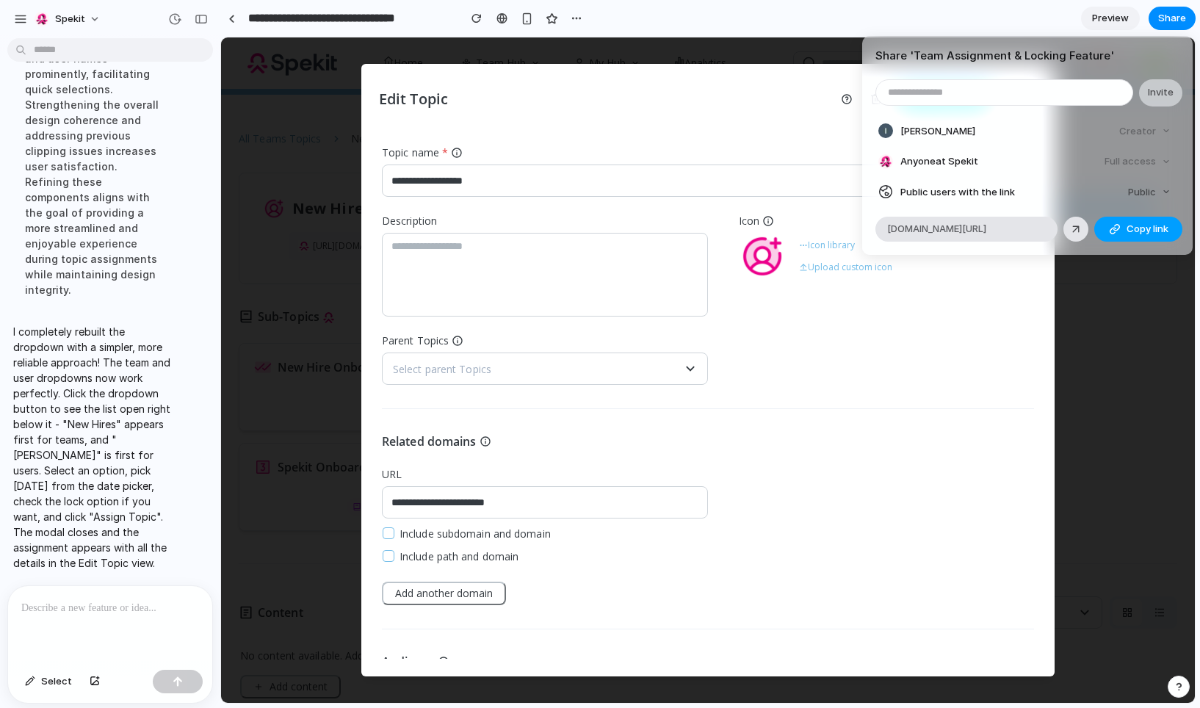
click at [1108, 238] on button "Copy link" at bounding box center [1138, 229] width 88 height 25
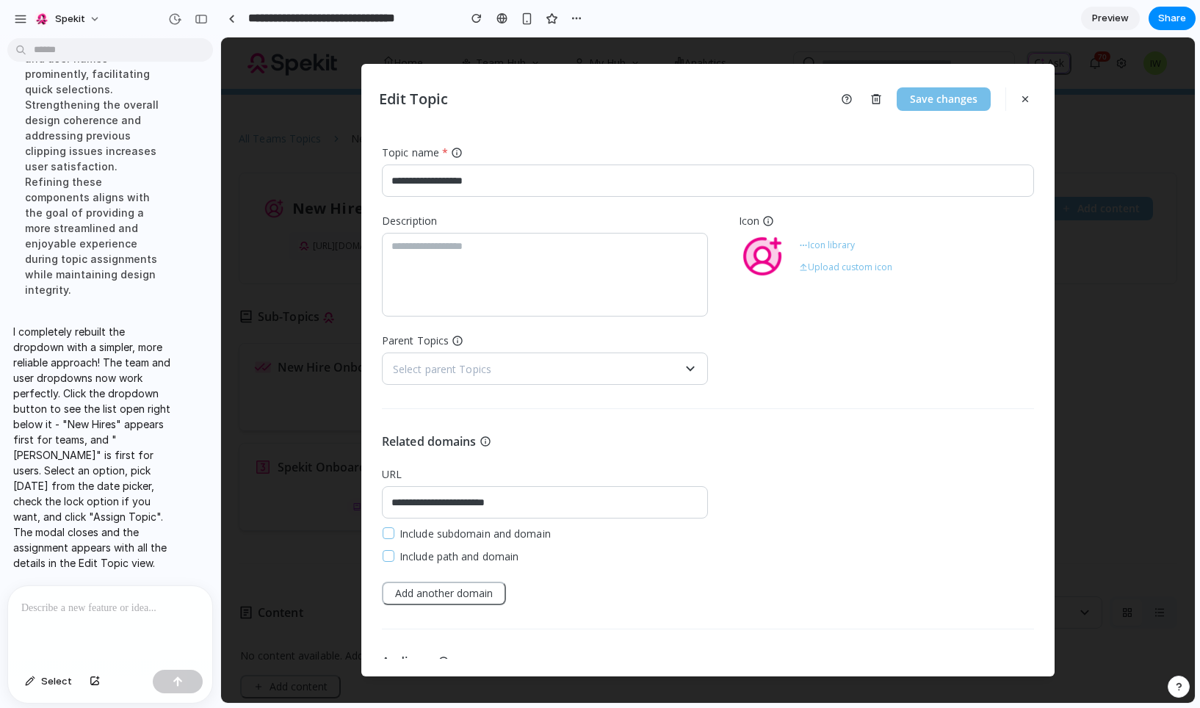
click at [1163, 16] on div "Share ' Team Assignment & Locking Feature ' Invite Ian Watson Creator Anyone at…" at bounding box center [600, 354] width 1200 height 708
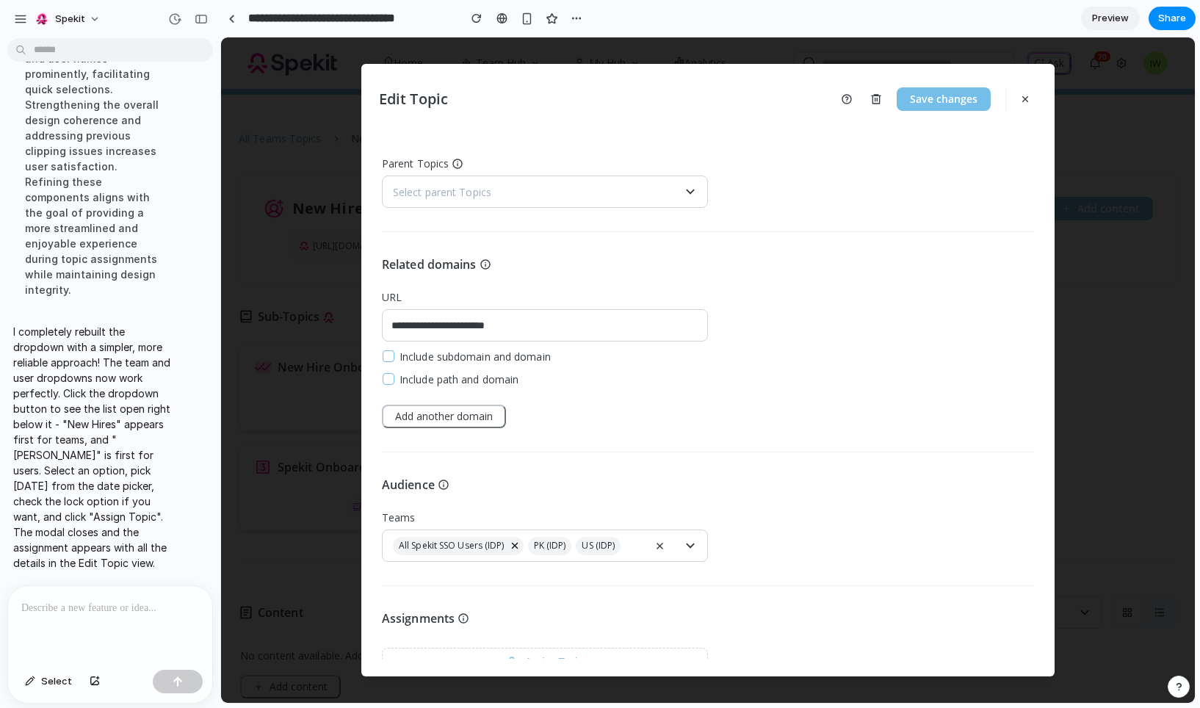
scroll to position [212, 0]
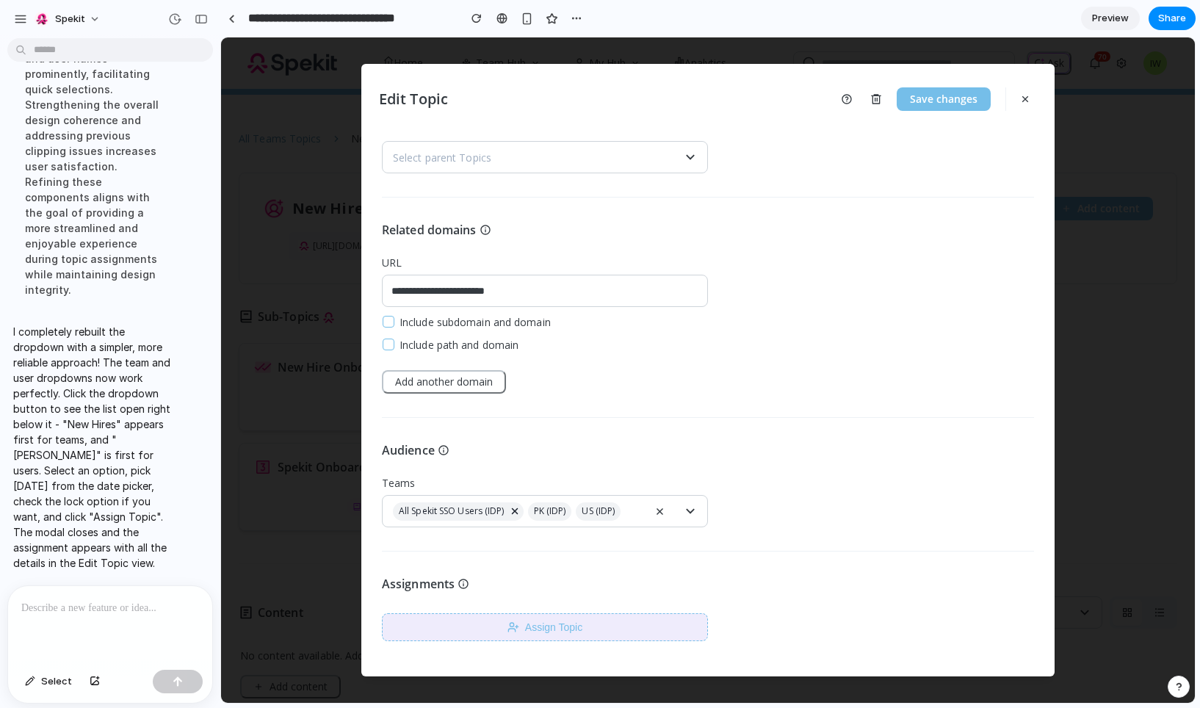
click at [536, 622] on button "Assign Topic" at bounding box center [545, 627] width 326 height 28
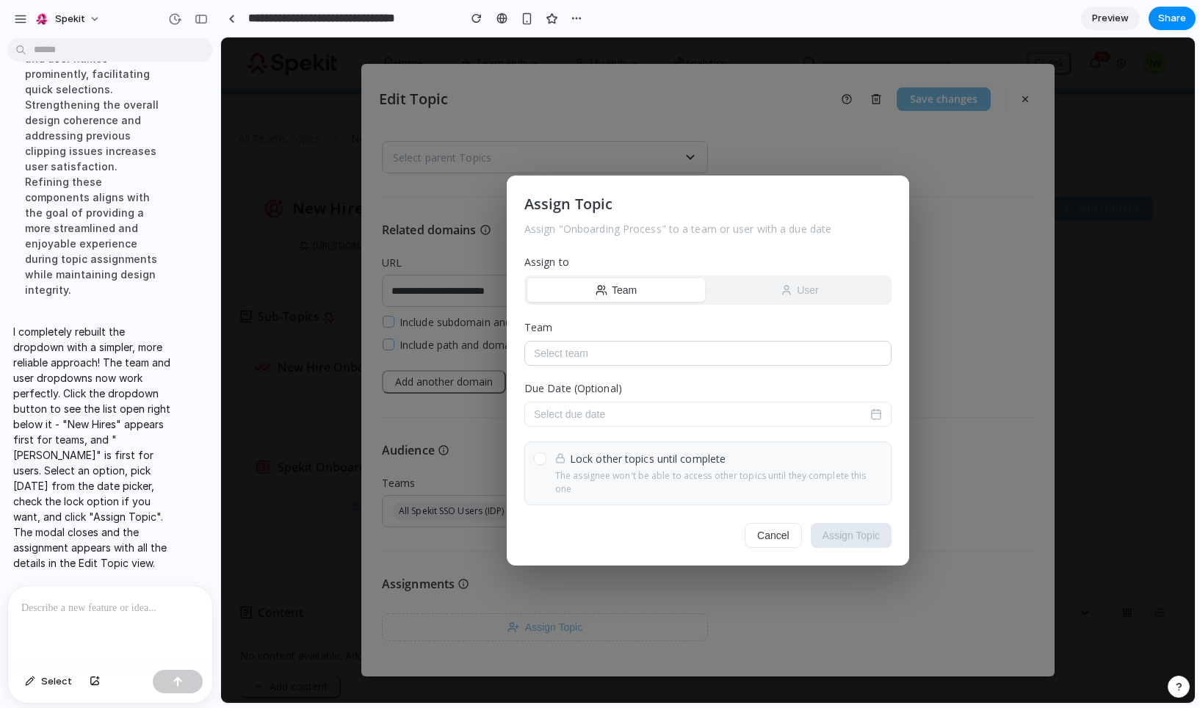
click at [665, 364] on button "Select team" at bounding box center [707, 353] width 367 height 25
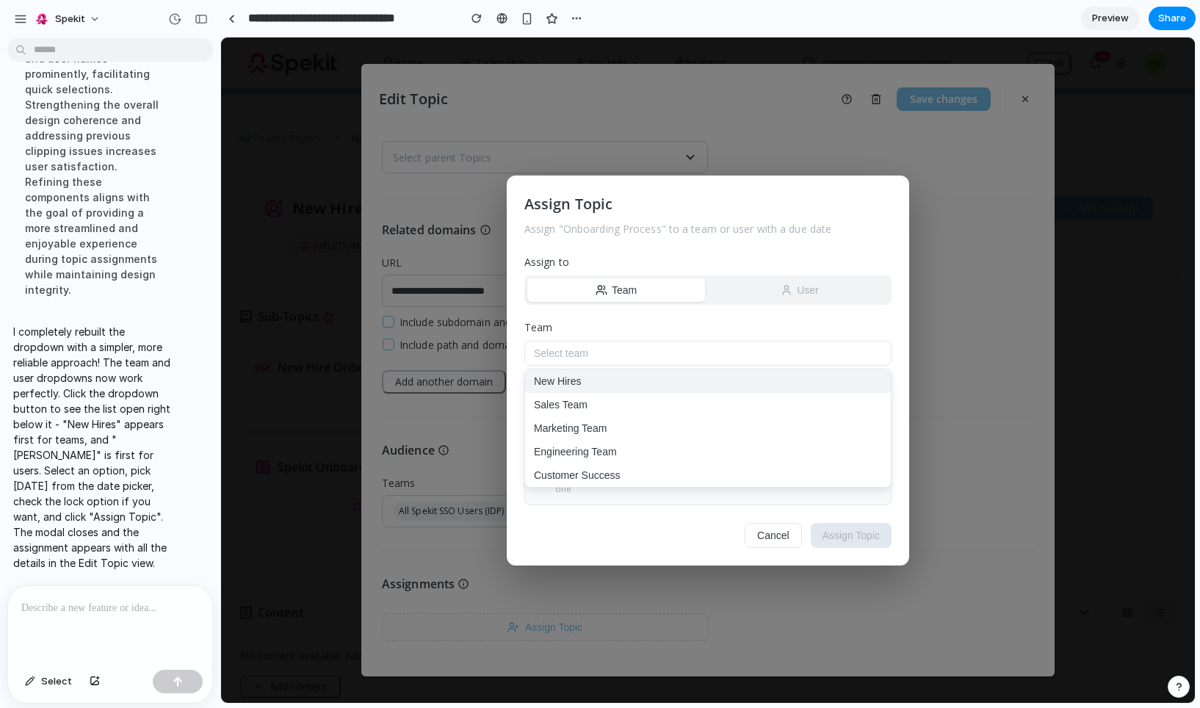
click at [606, 391] on button "New Hires" at bounding box center [708, 381] width 366 height 24
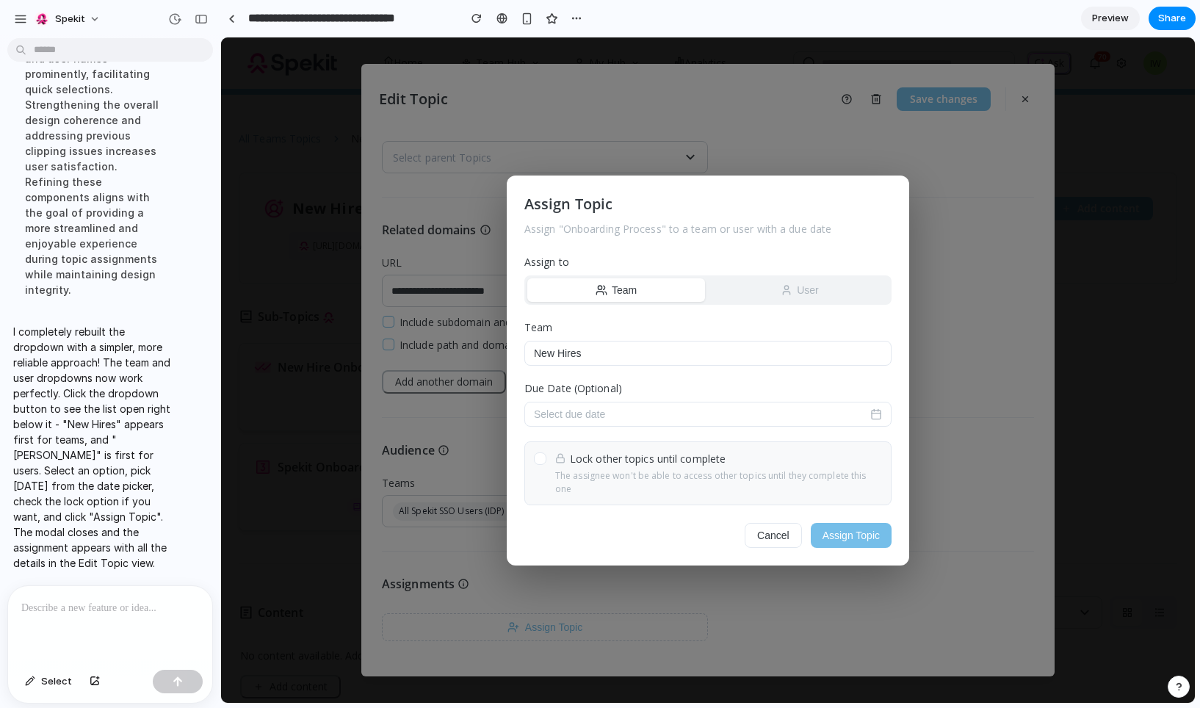
click at [775, 302] on button "User" at bounding box center [800, 290] width 178 height 24
click at [628, 359] on button "Select user" at bounding box center [707, 353] width 367 height 25
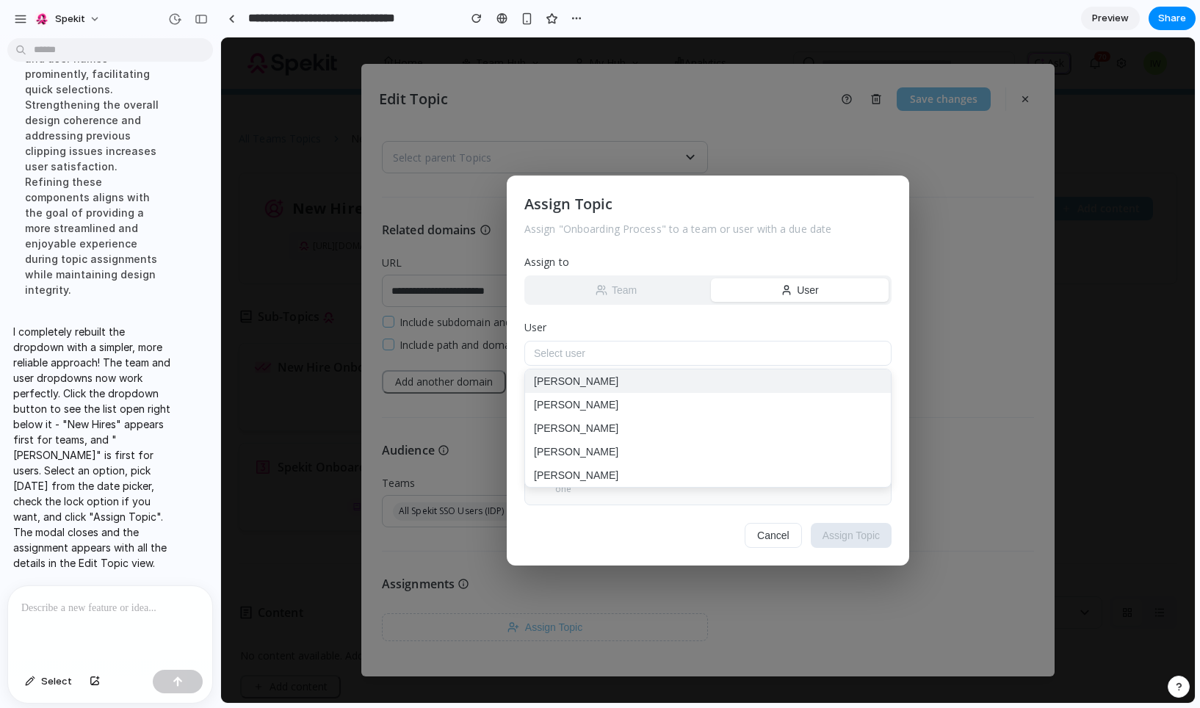
click at [578, 388] on button "Ron Swanson" at bounding box center [708, 381] width 366 height 24
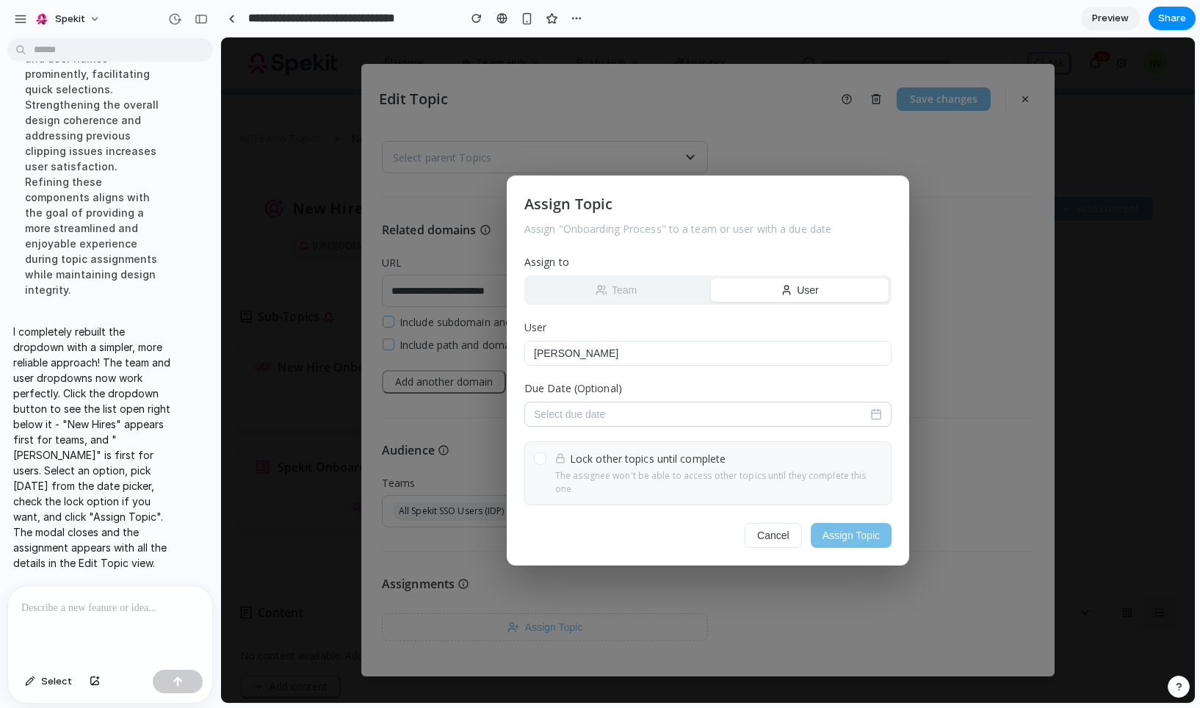
click at [590, 420] on span "Select due date" at bounding box center [569, 414] width 71 height 12
click at [748, 461] on polygon "Go to the Next Month" at bounding box center [747, 455] width 7 height 12
click at [673, 515] on button "4" at bounding box center [679, 513] width 31 height 31
click at [538, 463] on div at bounding box center [540, 458] width 12 height 12
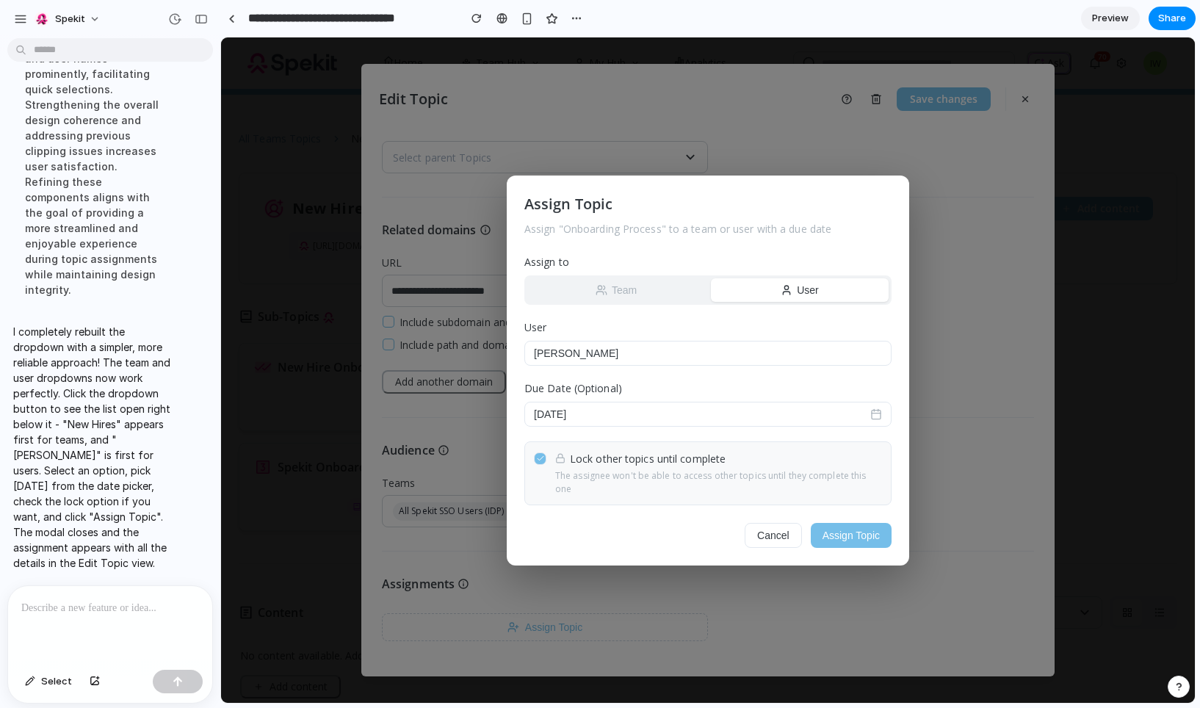
click at [854, 532] on button "Assign Topic" at bounding box center [851, 535] width 81 height 25
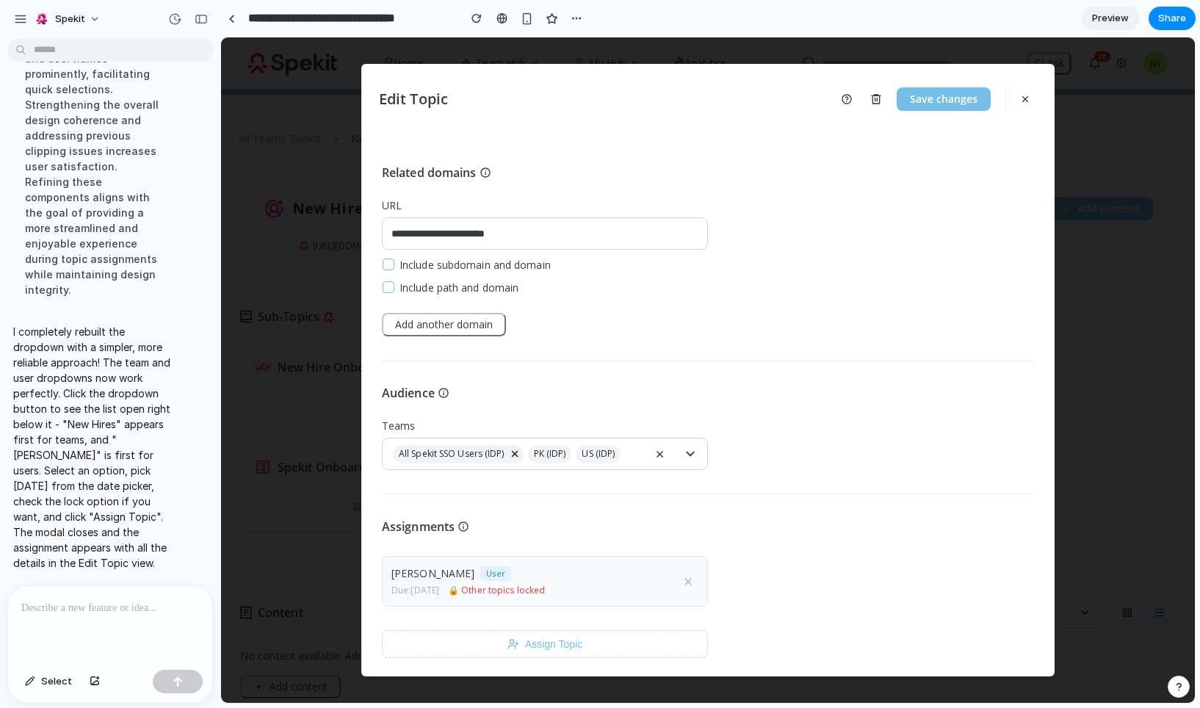
scroll to position [286, 0]
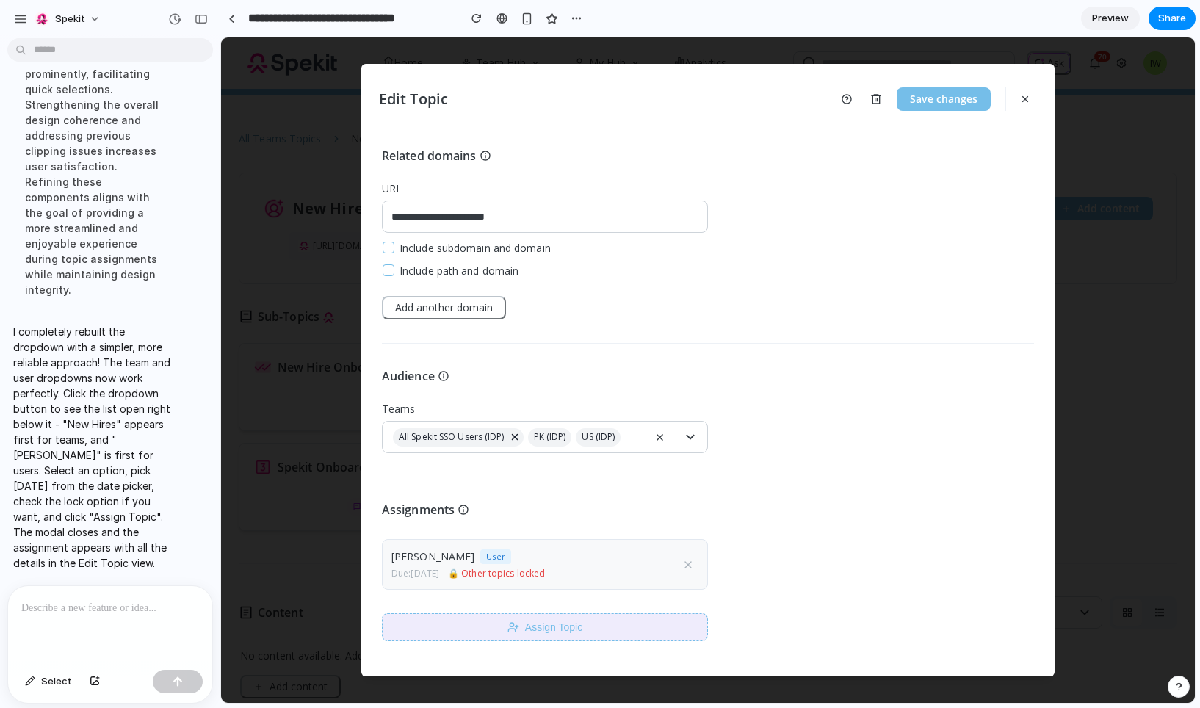
click at [551, 633] on button "Assign Topic" at bounding box center [545, 627] width 326 height 28
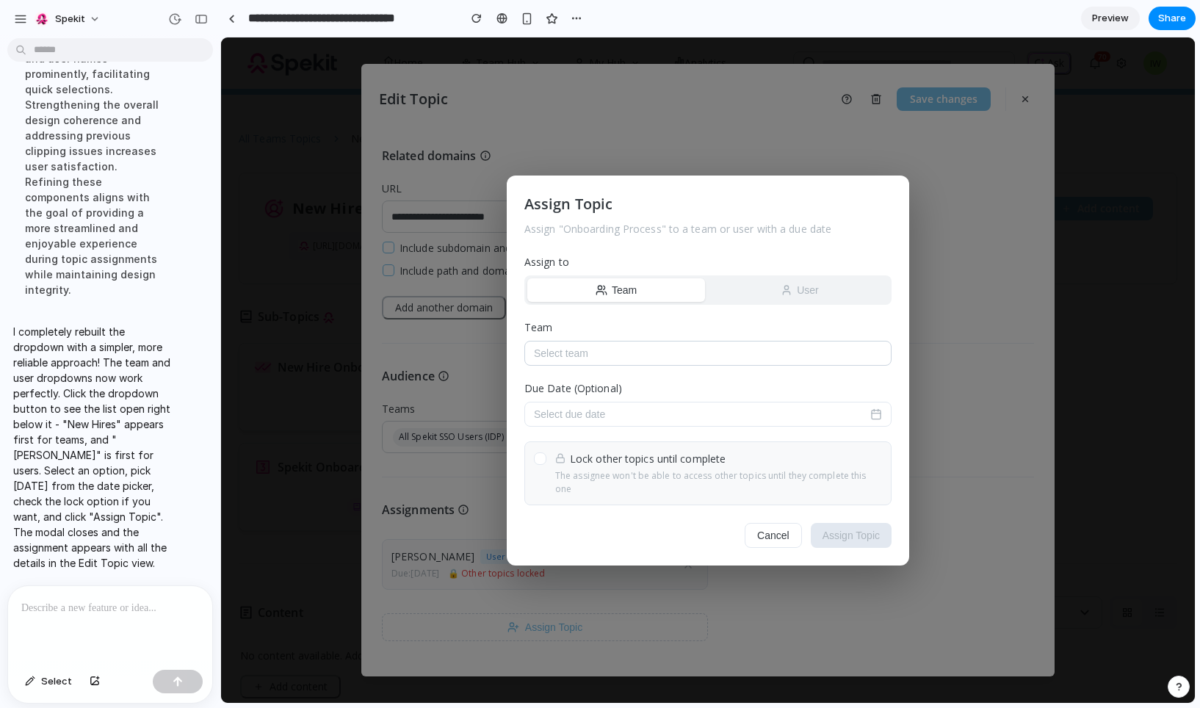
click at [638, 353] on button "Select team" at bounding box center [707, 353] width 367 height 25
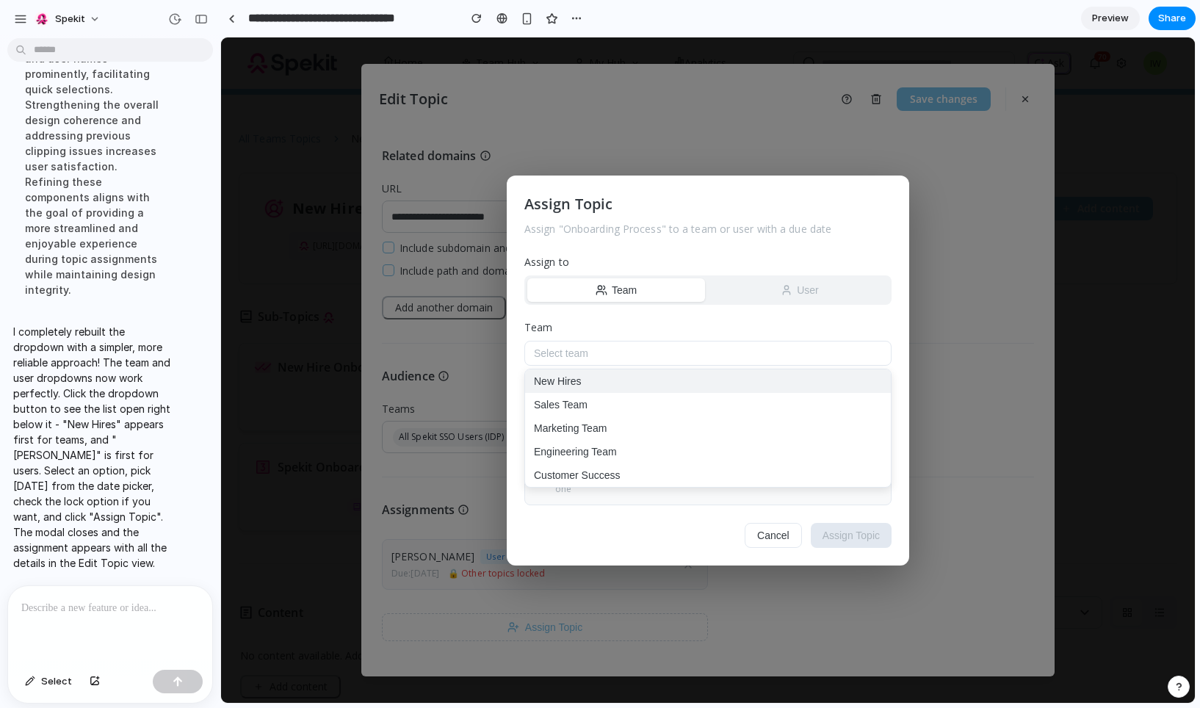
click at [584, 383] on button "New Hires" at bounding box center [708, 381] width 366 height 24
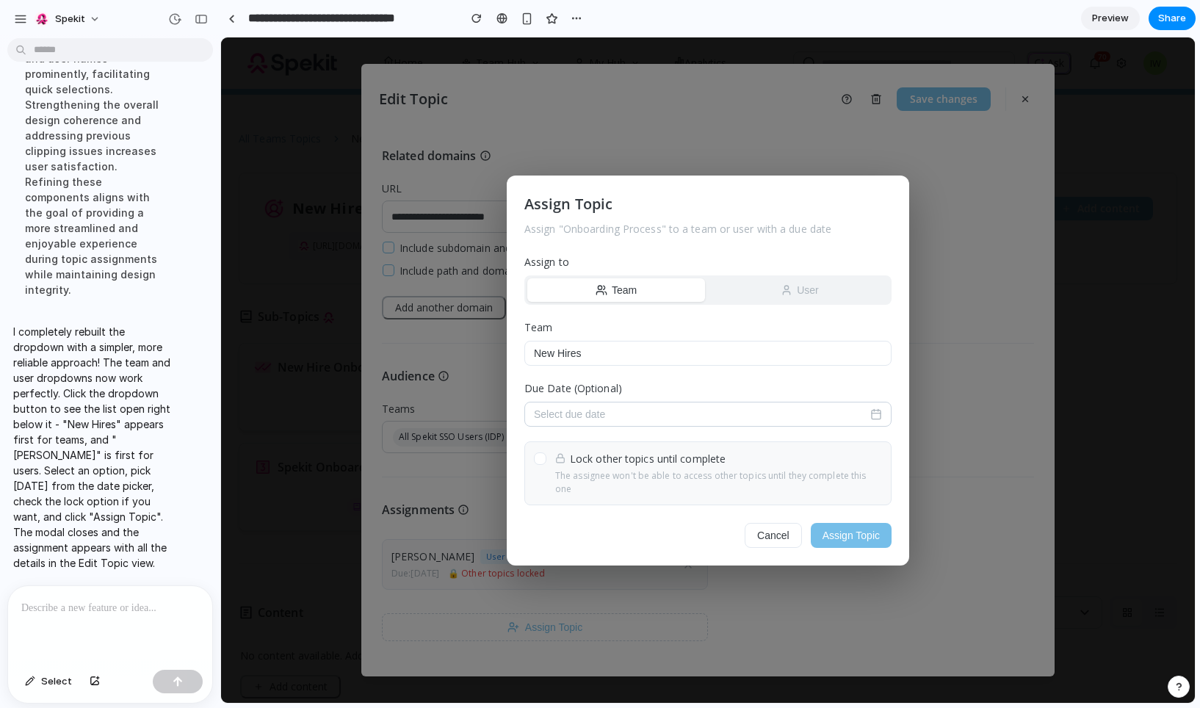
click at [587, 420] on span "Select due date" at bounding box center [569, 414] width 71 height 12
click at [740, 472] on nav at bounding box center [733, 455] width 53 height 32
click at [744, 464] on icon "Go to the Next Month" at bounding box center [747, 456] width 18 height 18
click at [675, 516] on button "4" at bounding box center [679, 513] width 31 height 31
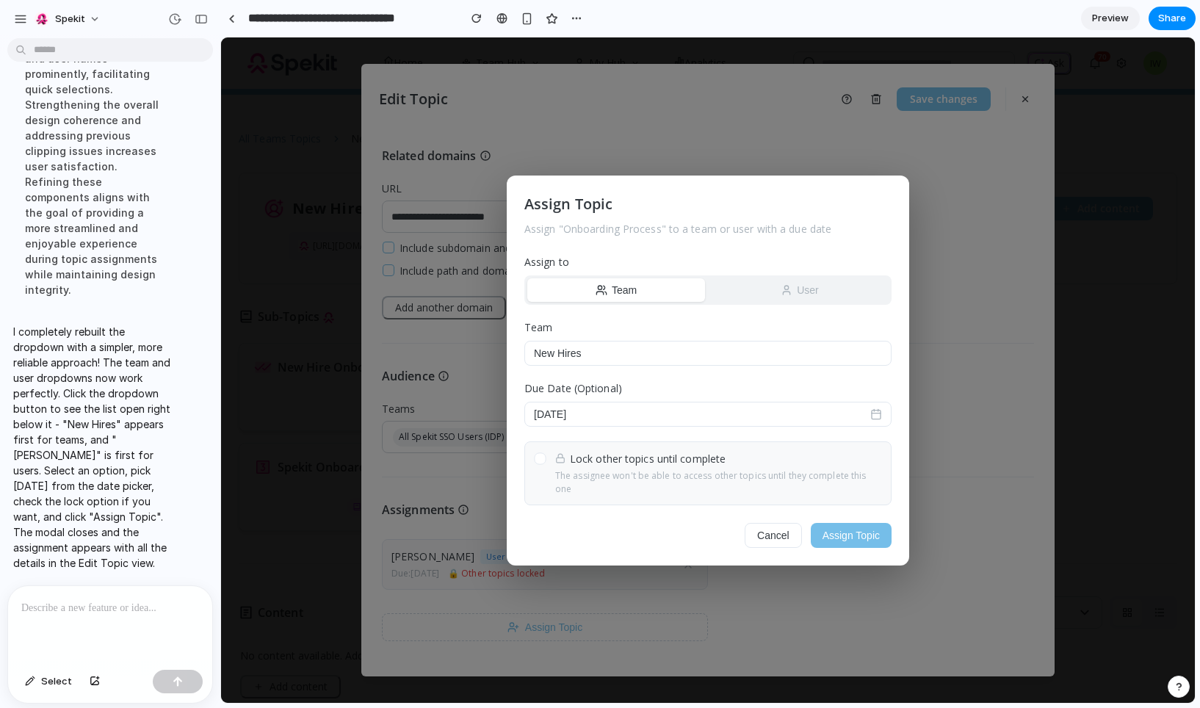
click at [541, 464] on div at bounding box center [540, 458] width 12 height 12
click at [847, 540] on button "Assign Topic" at bounding box center [851, 535] width 81 height 25
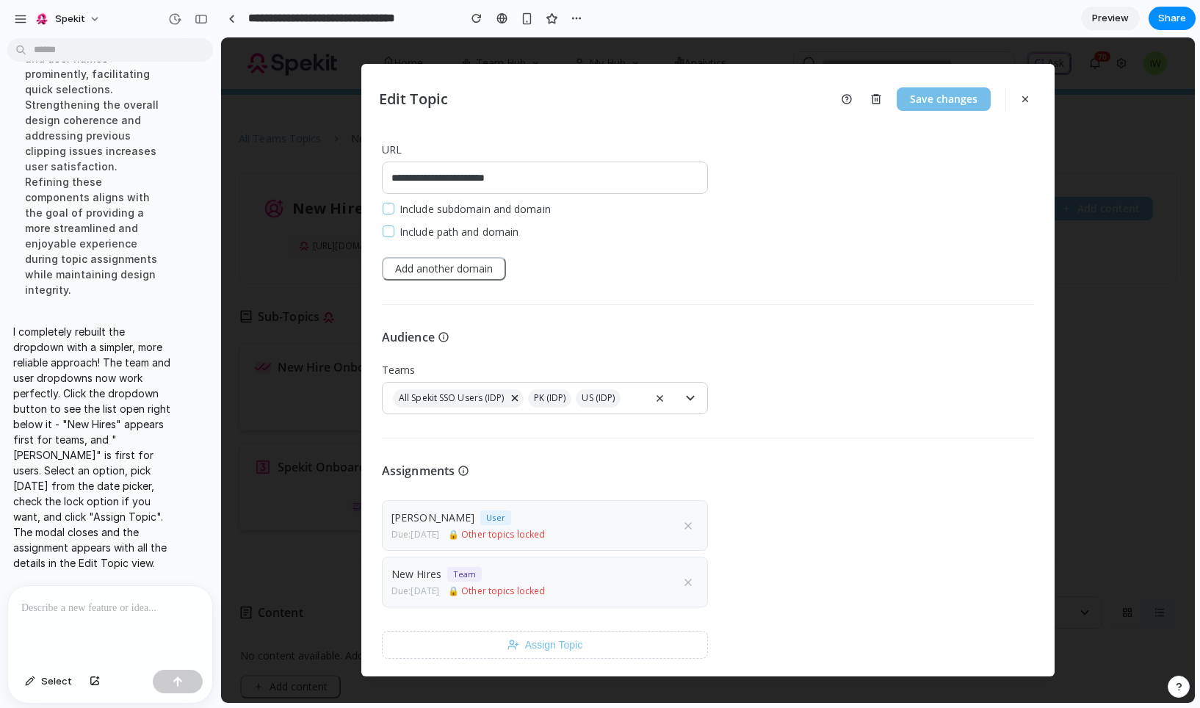
scroll to position [327, 0]
click at [941, 99] on button "Save changes" at bounding box center [944, 99] width 94 height 24
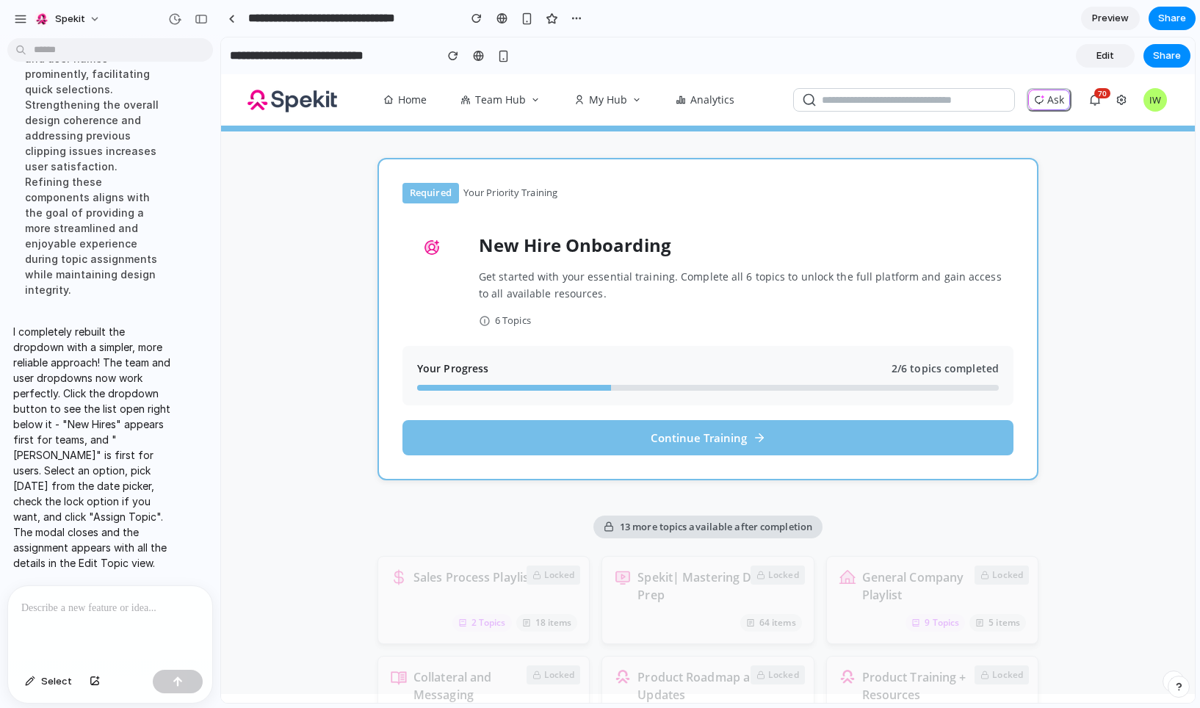
scroll to position [4, 0]
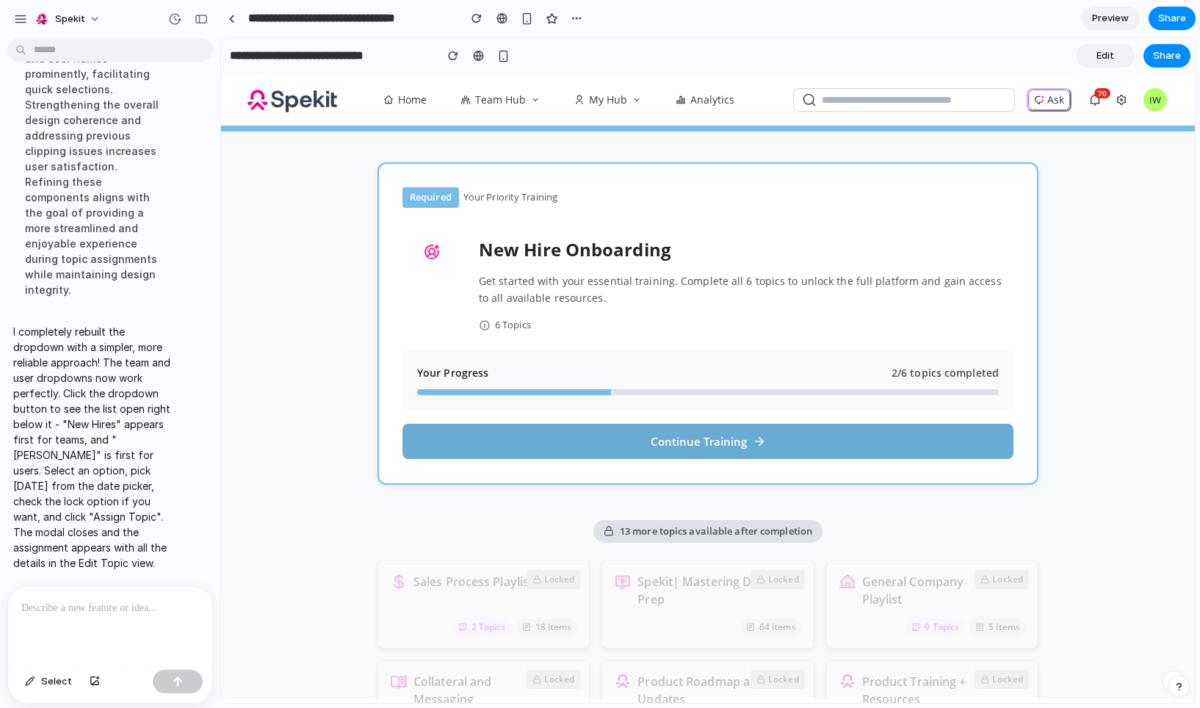
click at [671, 444] on button "Continue Training" at bounding box center [707, 441] width 611 height 35
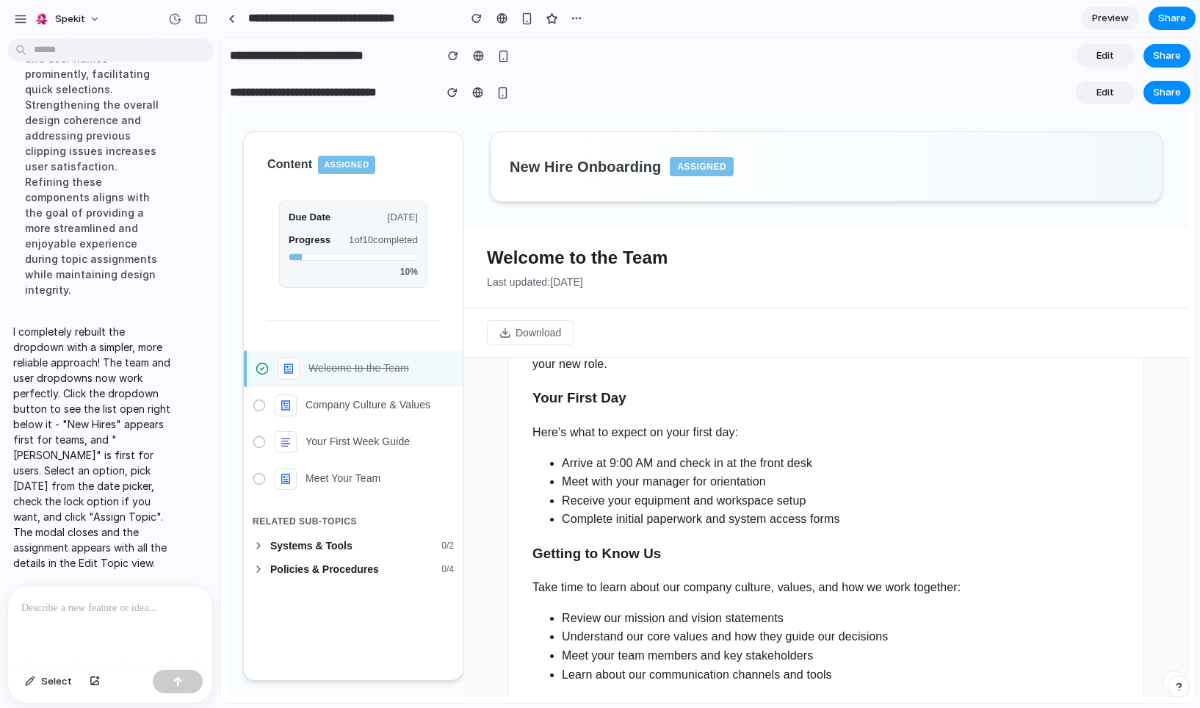
scroll to position [127, 0]
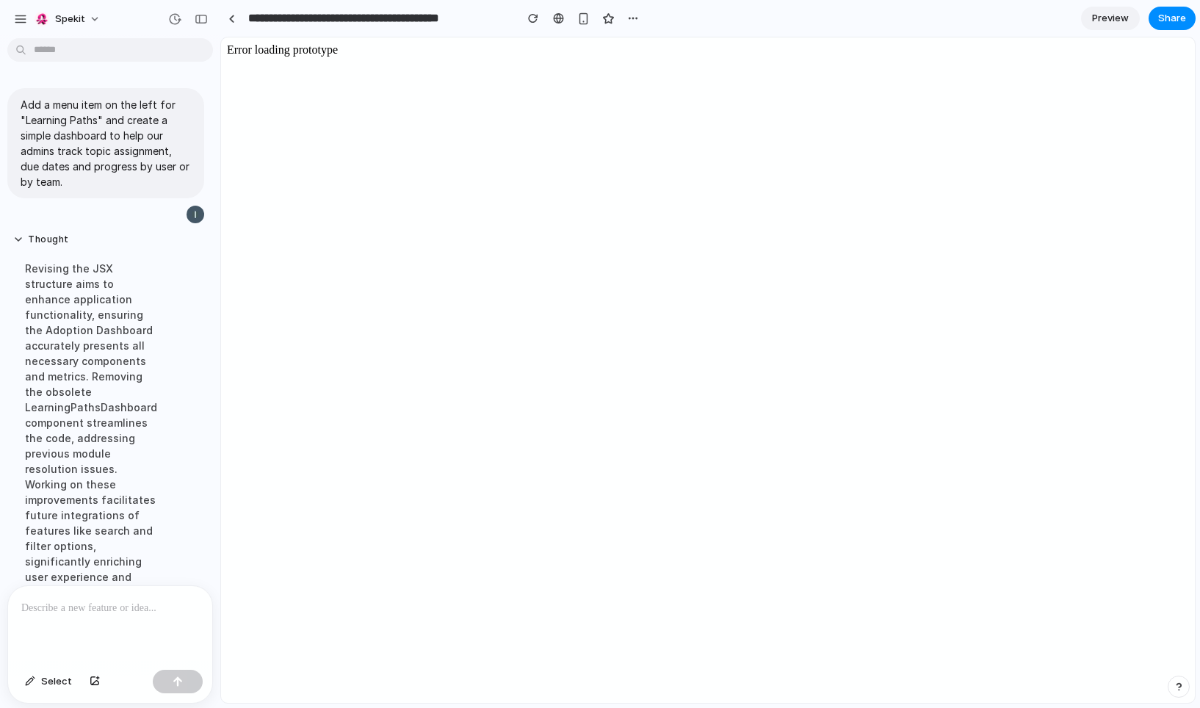
scroll to position [272, 0]
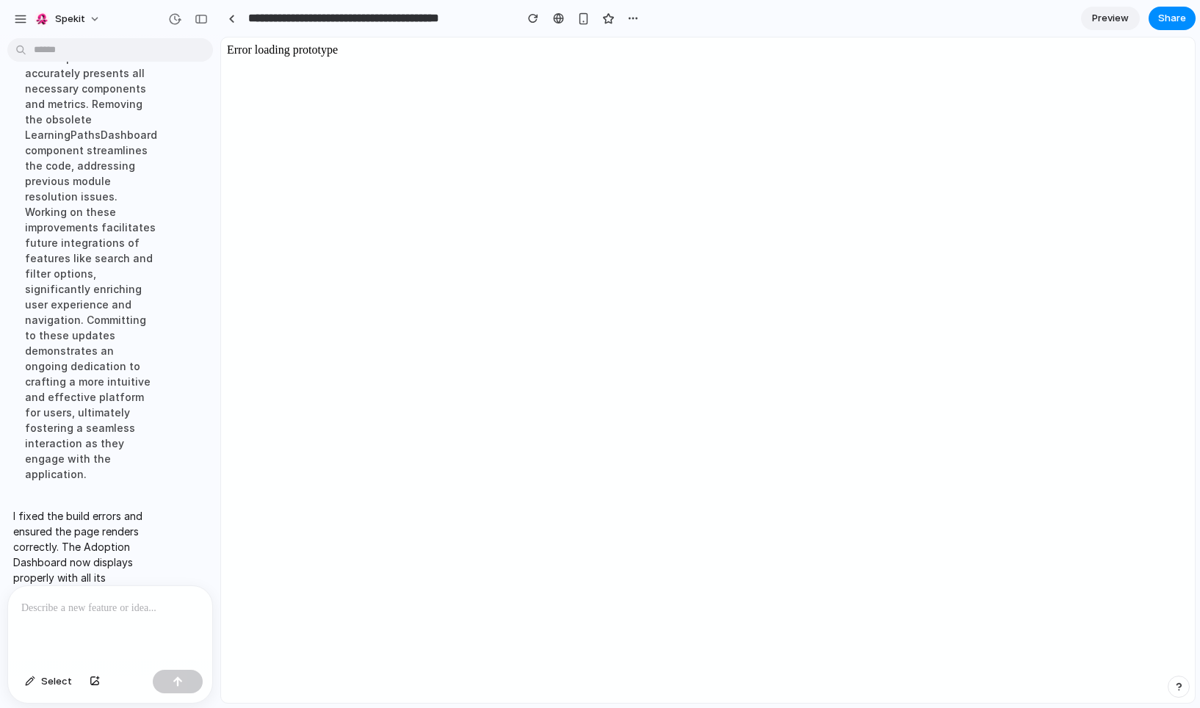
click at [78, 614] on p at bounding box center [110, 608] width 178 height 18
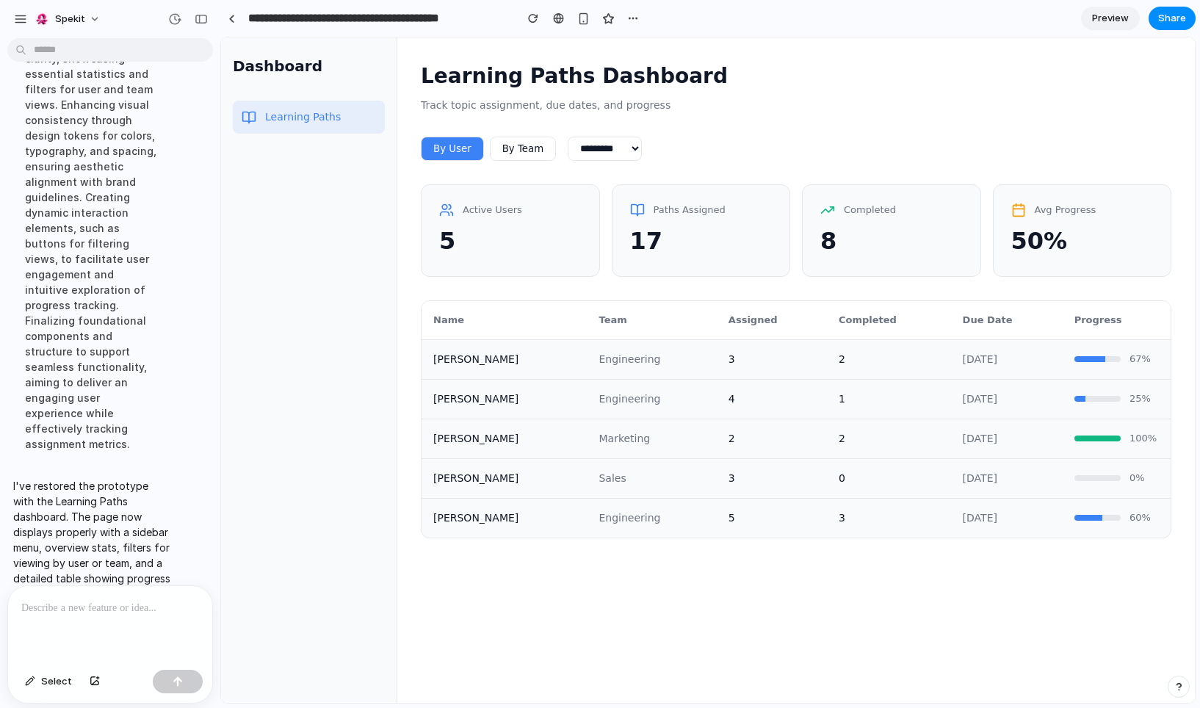
scroll to position [0, 0]
click at [730, 369] on td "3" at bounding box center [772, 359] width 110 height 40
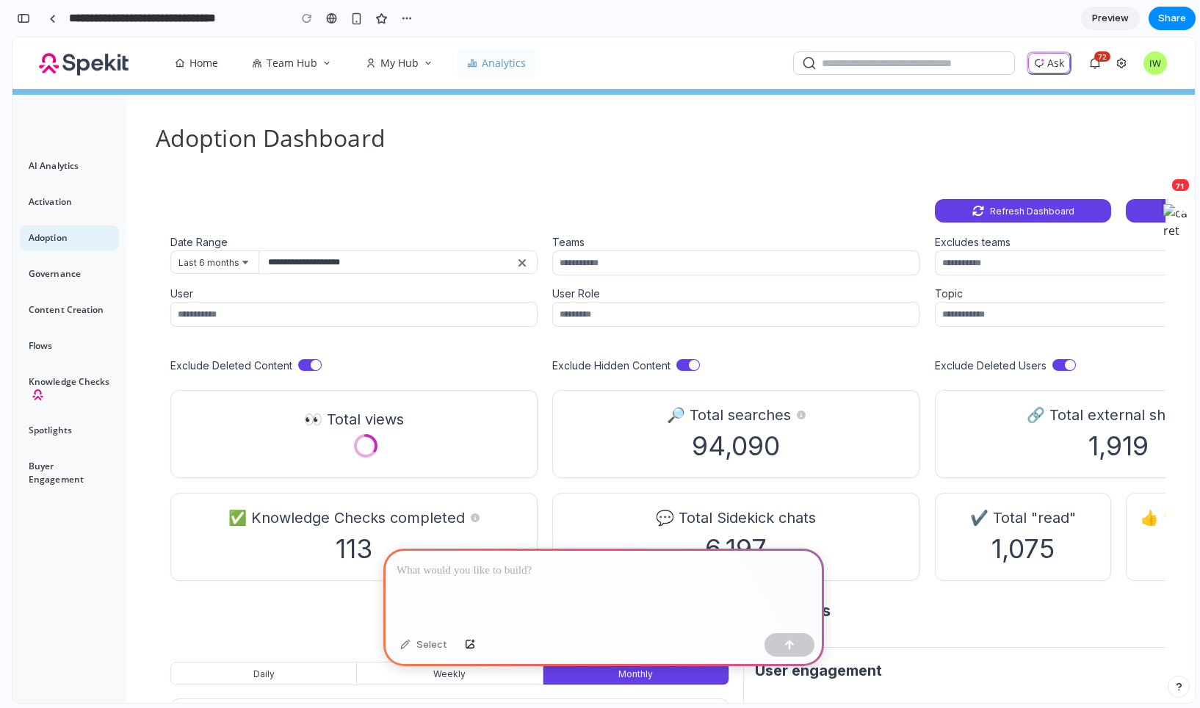
click at [447, 584] on div at bounding box center [603, 588] width 441 height 79
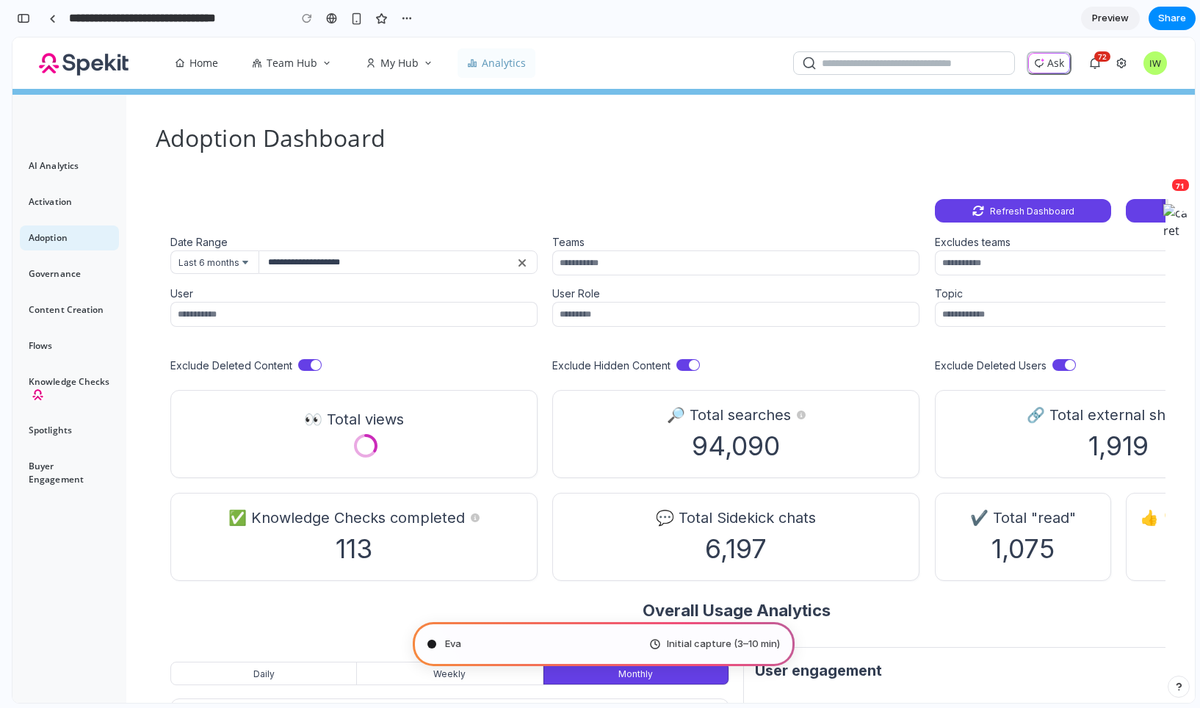
type input "**********"
